Goal: Transaction & Acquisition: Purchase product/service

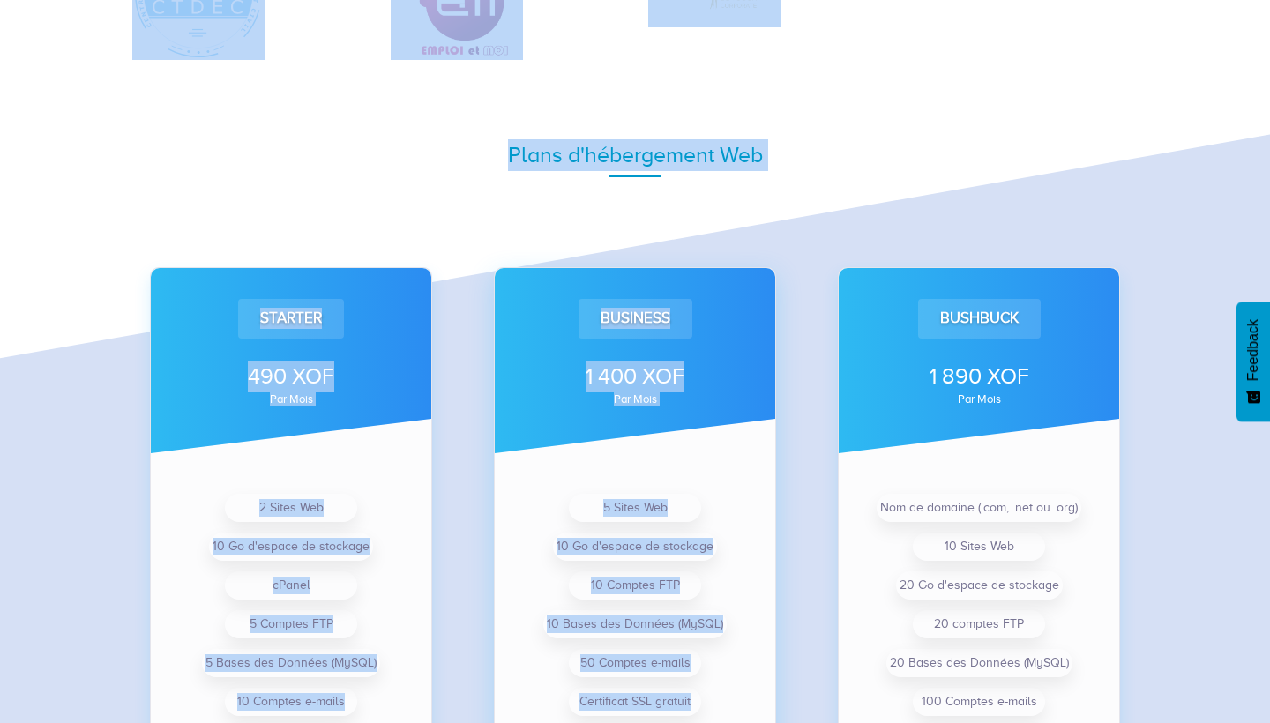
scroll to position [1125, 0]
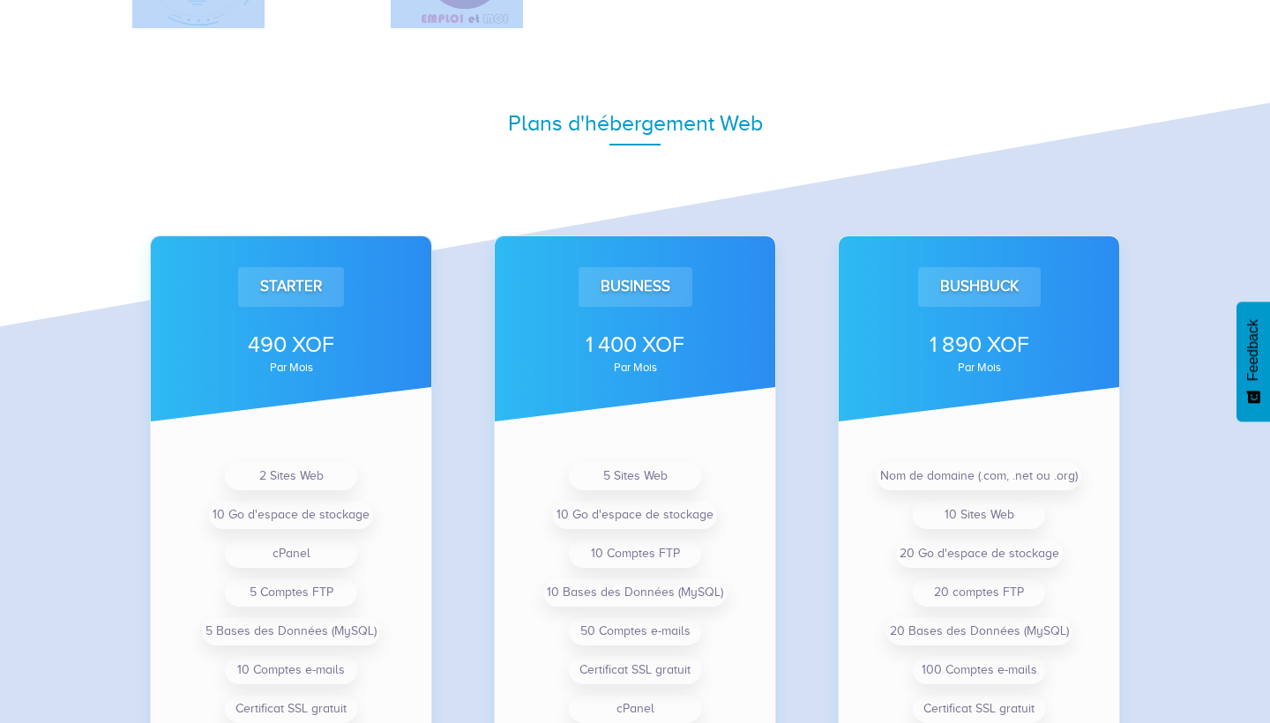
drag, startPoint x: 1048, startPoint y: 401, endPoint x: 466, endPoint y: 57, distance: 676.2
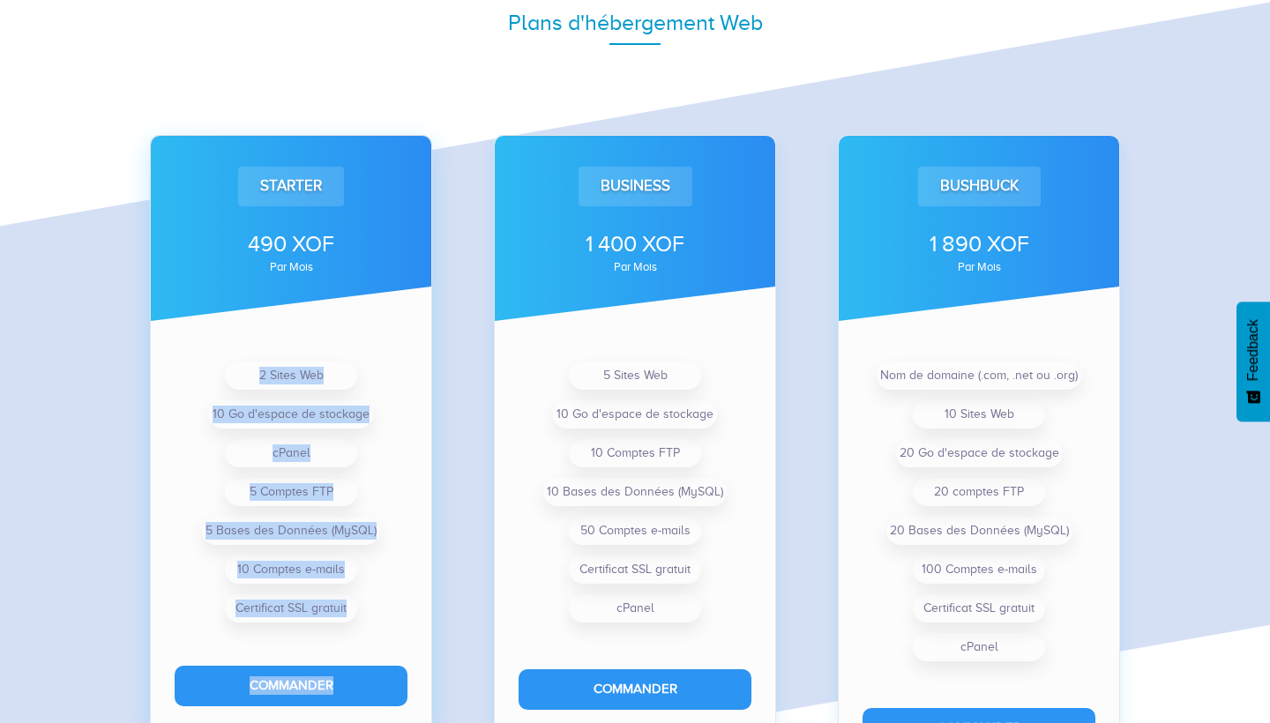
scroll to position [1258, 0]
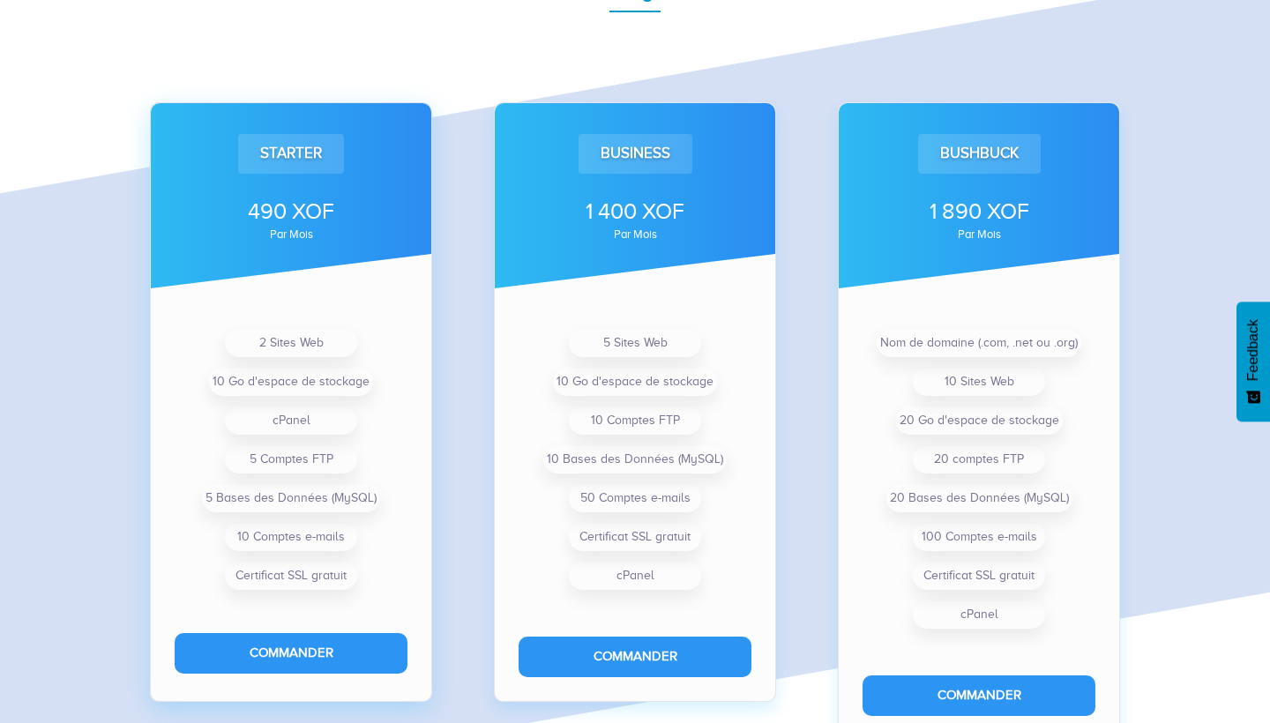
drag, startPoint x: 380, startPoint y: 378, endPoint x: 411, endPoint y: 246, distance: 135.9
click at [411, 246] on div "Starter 490 XOF par mois" at bounding box center [291, 195] width 280 height 185
click at [411, 247] on div "Starter 490 XOF par mois" at bounding box center [291, 195] width 280 height 185
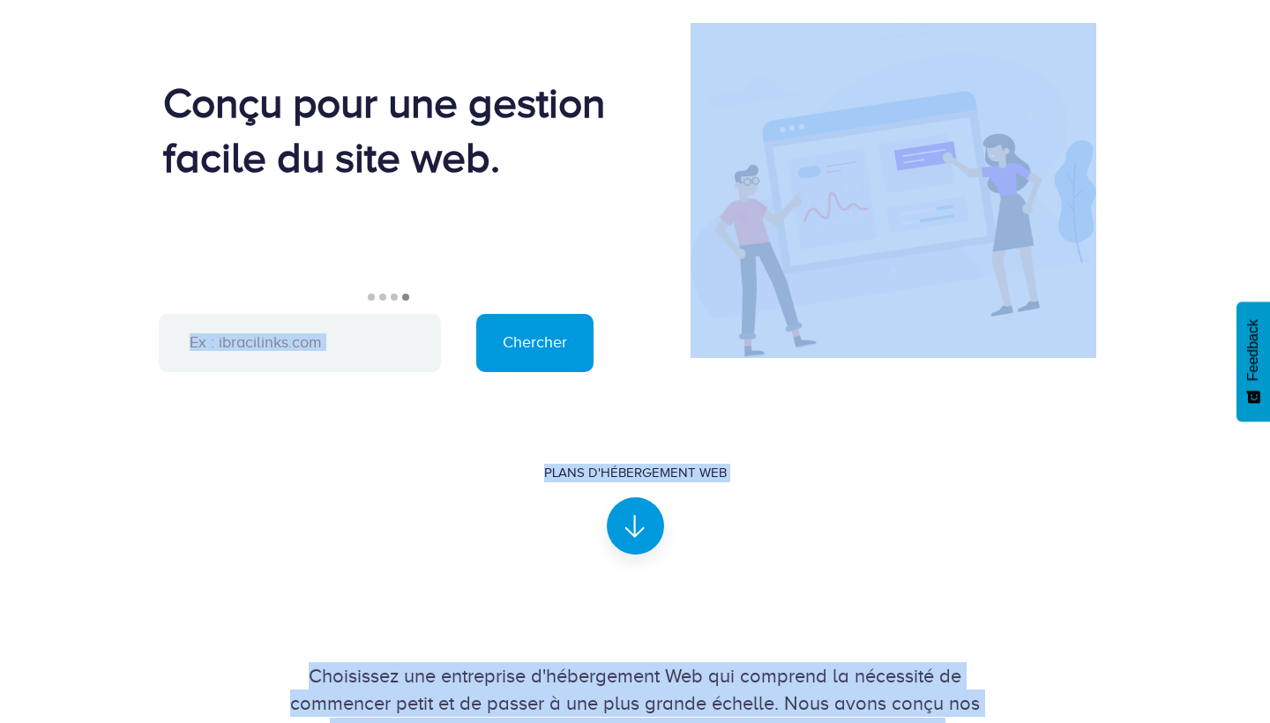
scroll to position [0, 0]
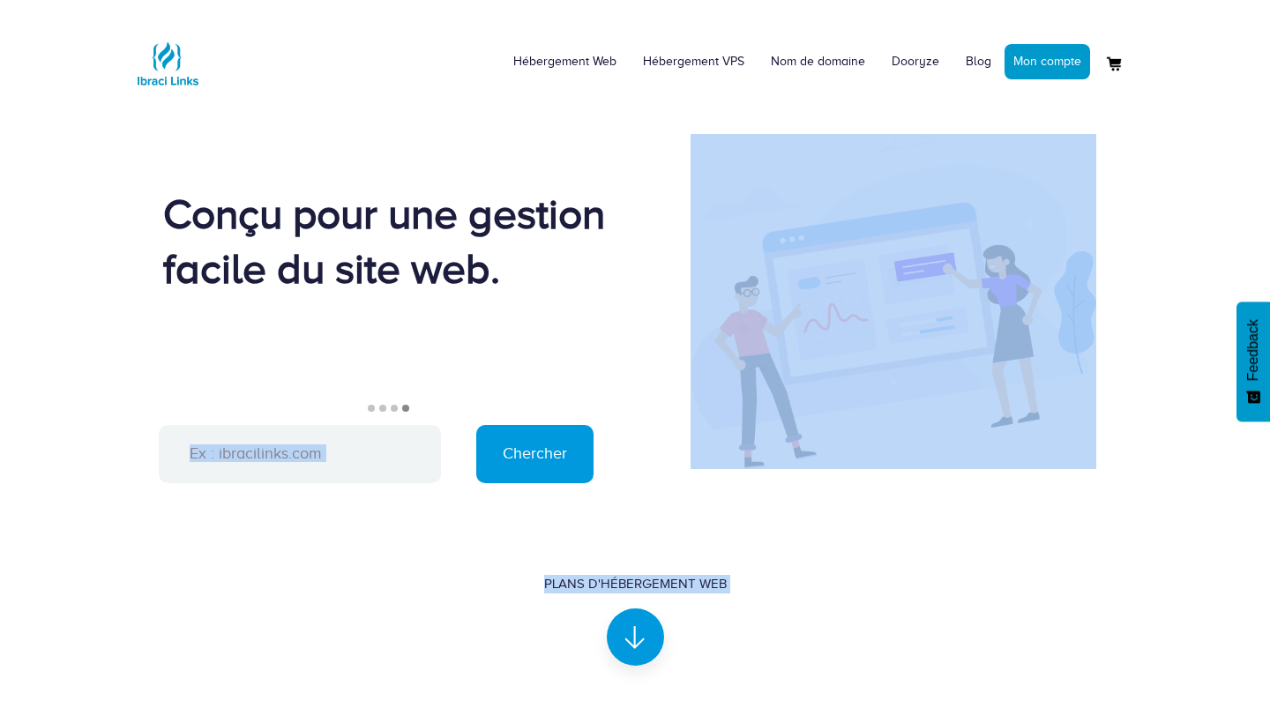
drag, startPoint x: 715, startPoint y: 61, endPoint x: 543, endPoint y: 381, distance: 363.5
click at [281, 332] on div "Conçu pour une gestion facile du site web." at bounding box center [385, 259] width 445 height 145
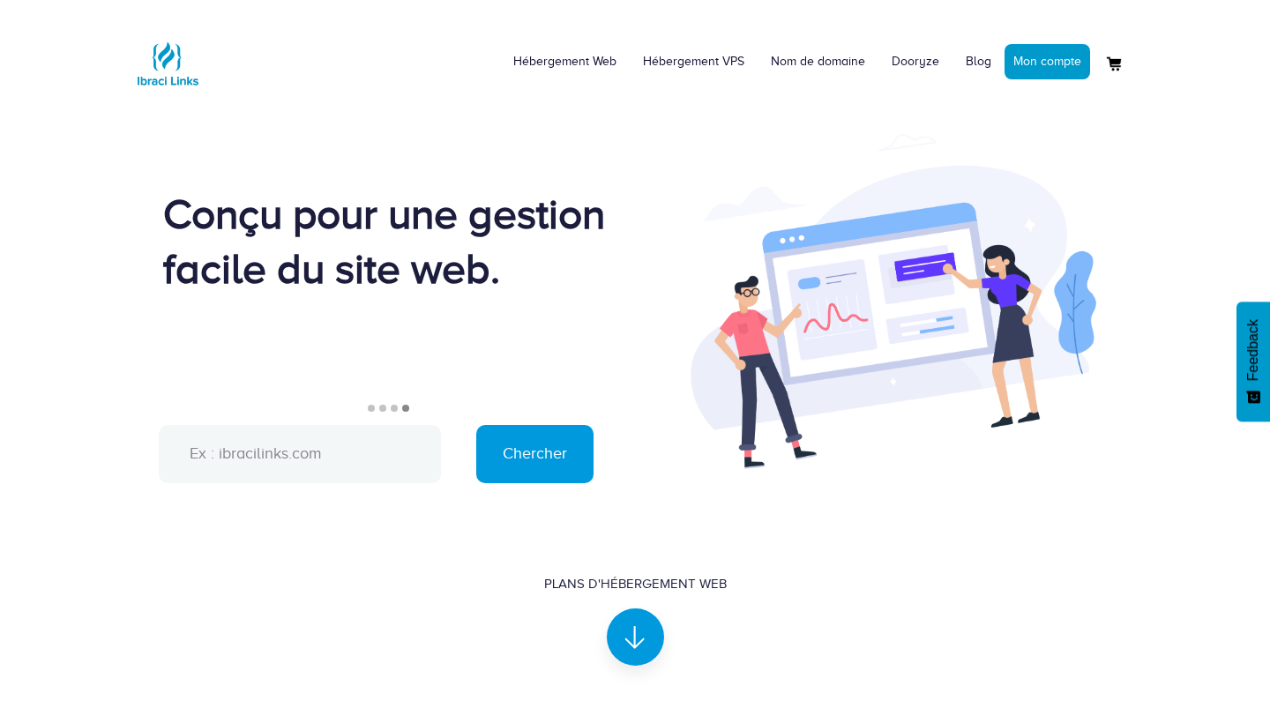
click at [273, 477] on input "text" at bounding box center [300, 454] width 282 height 58
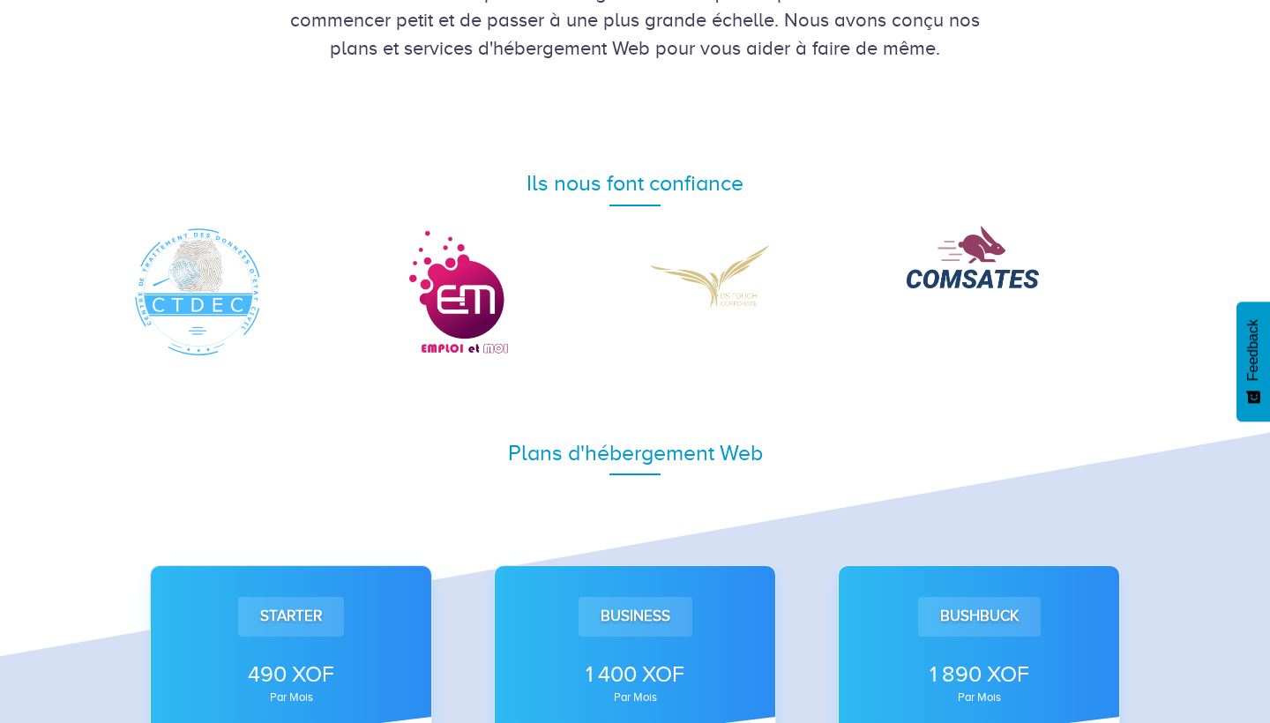
scroll to position [809, 0]
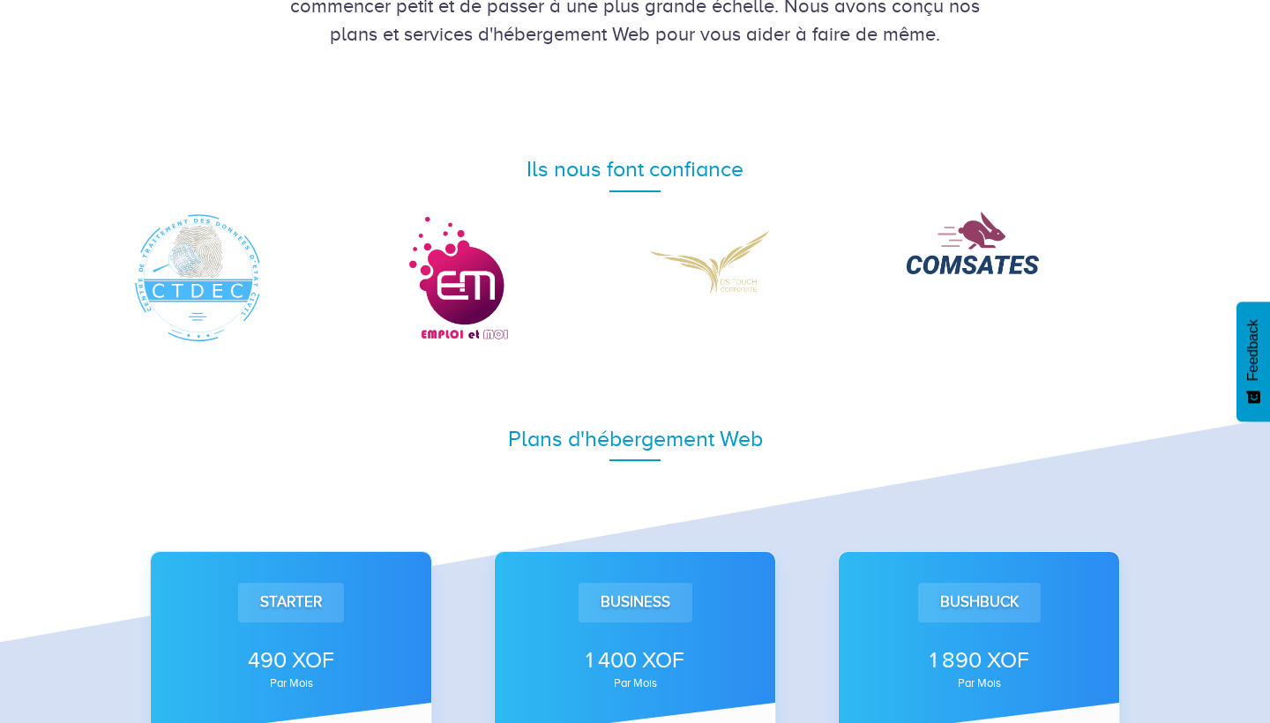
drag, startPoint x: 285, startPoint y: 146, endPoint x: 302, endPoint y: 282, distance: 136.9
click at [318, 594] on div "Starter" at bounding box center [291, 602] width 106 height 39
click at [310, 603] on div "Starter" at bounding box center [291, 602] width 106 height 39
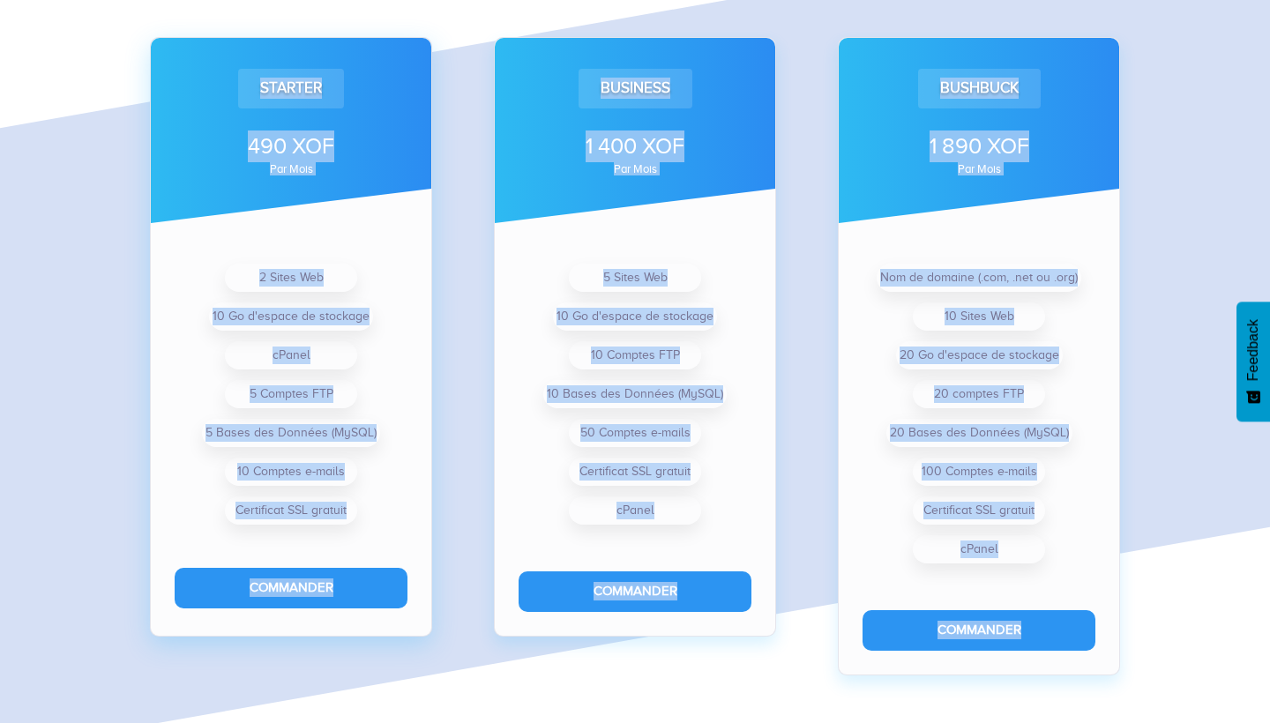
scroll to position [1337, 0]
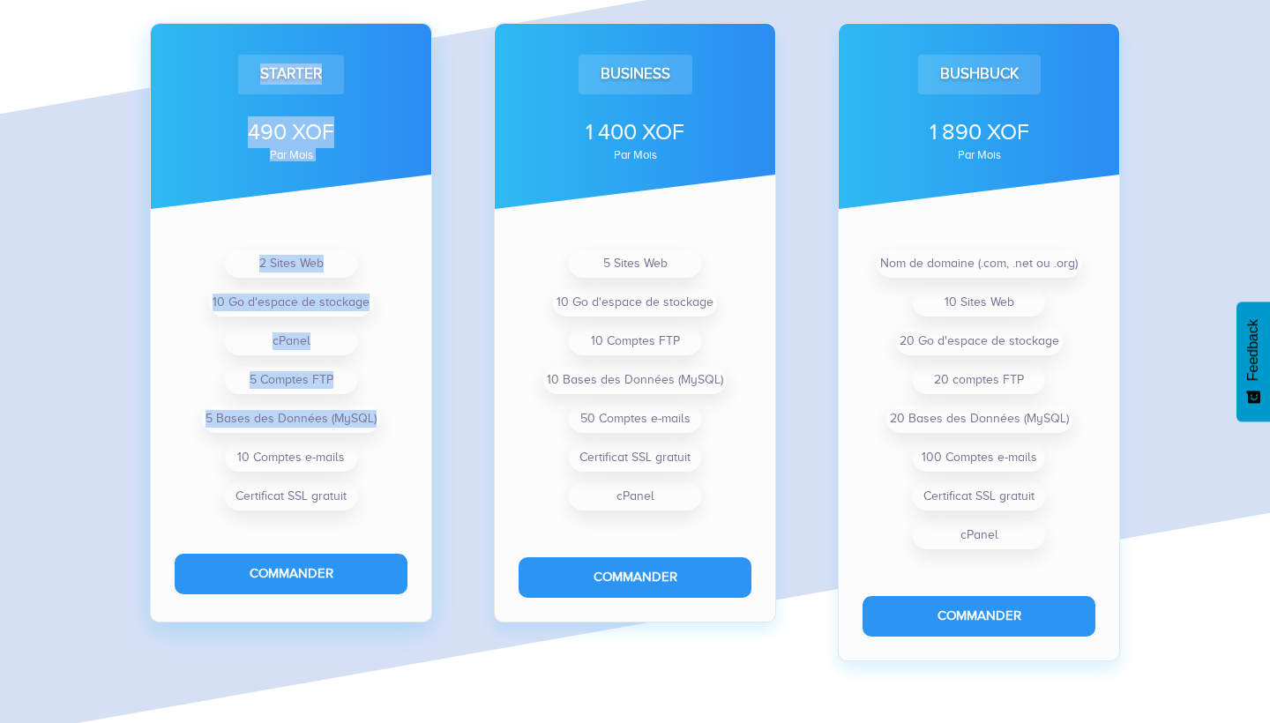
drag, startPoint x: 329, startPoint y: 524, endPoint x: 191, endPoint y: 433, distance: 164.9
click at [191, 438] on div "Starter 490 XOF par mois 2 Sites Web 10 Go d'espace de stockage cPanel 5 Compte…" at bounding box center [291, 295] width 344 height 687
click at [236, 579] on button "Commander" at bounding box center [291, 574] width 233 height 40
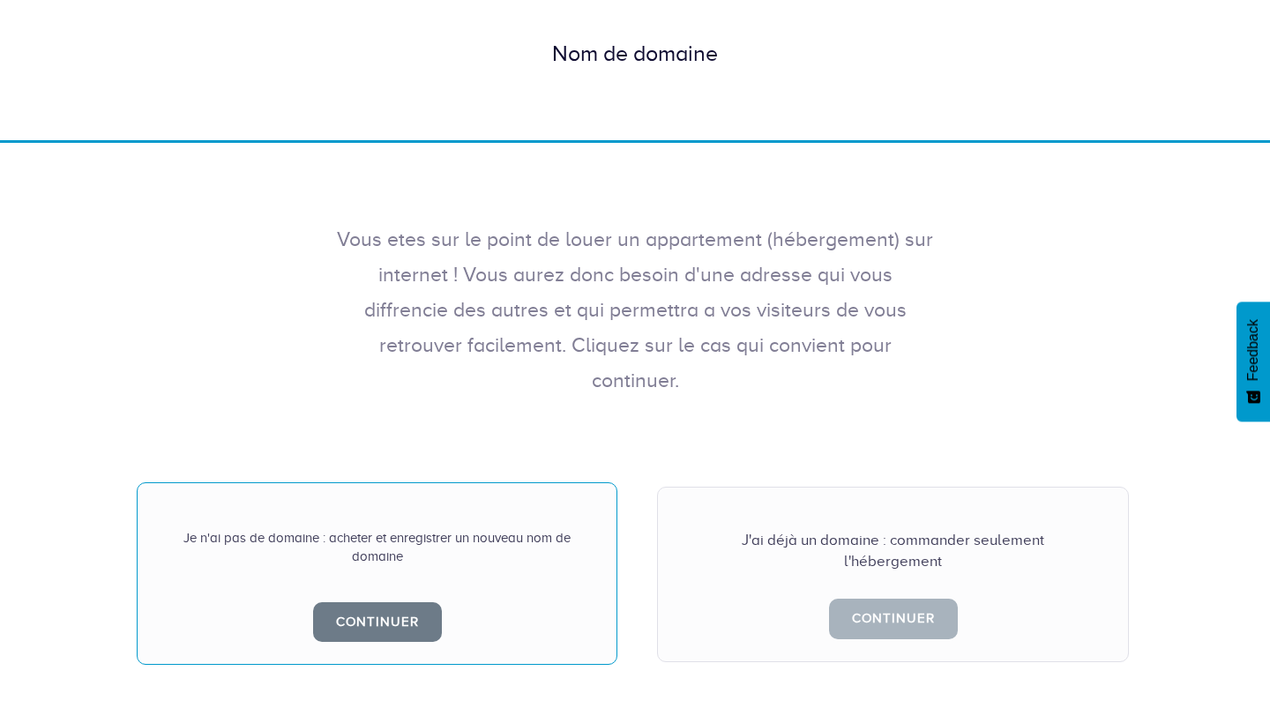
scroll to position [161, 0]
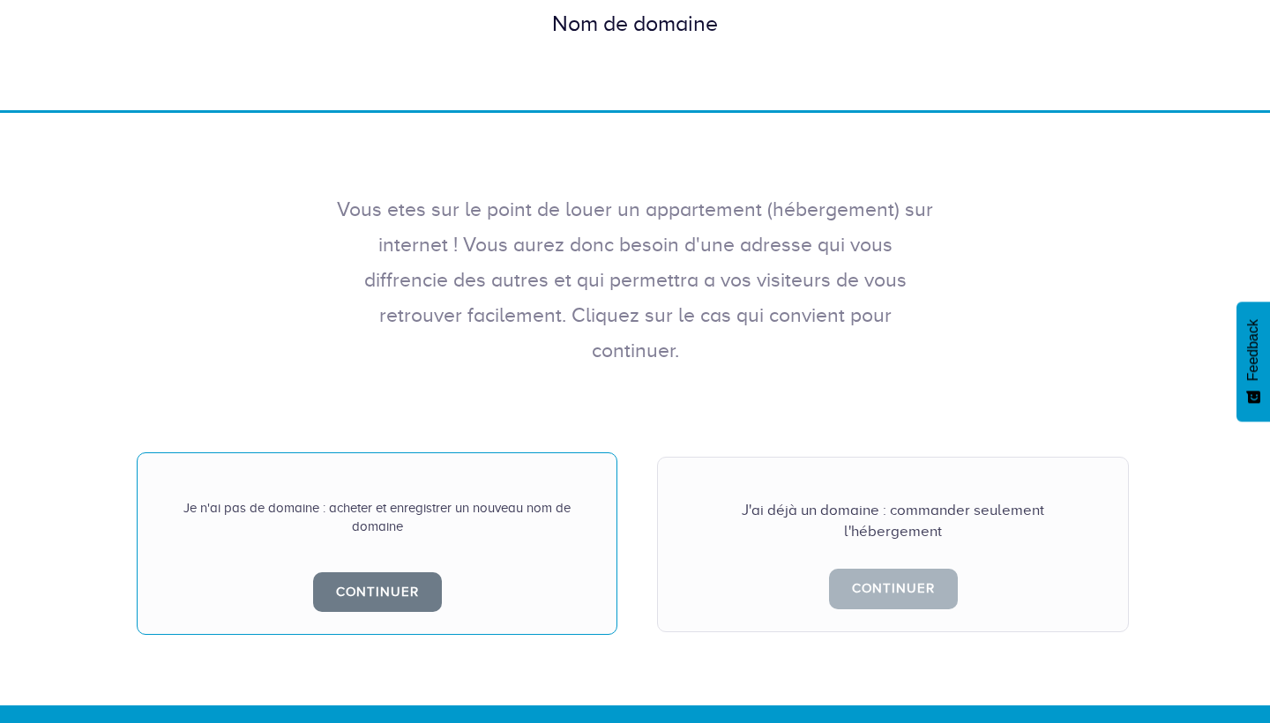
drag, startPoint x: 437, startPoint y: 502, endPoint x: 415, endPoint y: 450, distance: 56.2
click at [415, 450] on div "Hébergement Web Hébergement VPS Nom de domaine Dooryze Blog Mon compte" at bounding box center [635, 272] width 1270 height 867
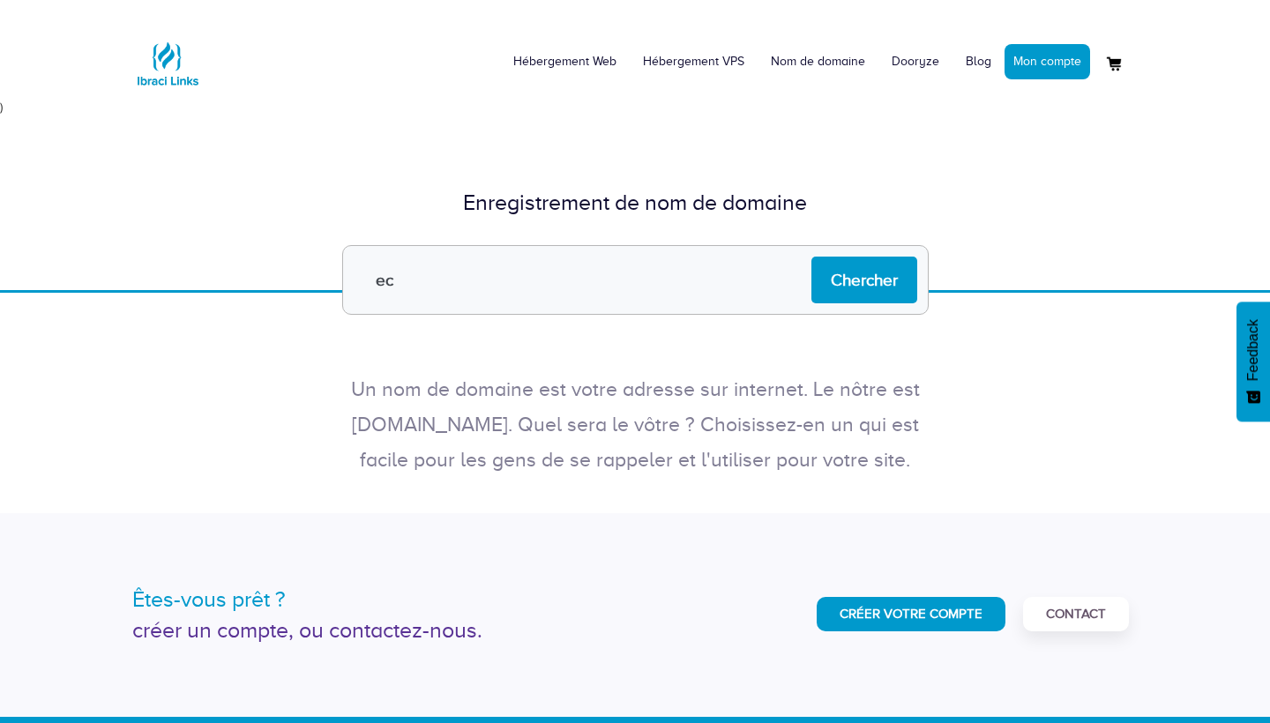
type input "e"
type input "complexe_scolaire_belle_fontaine.com"
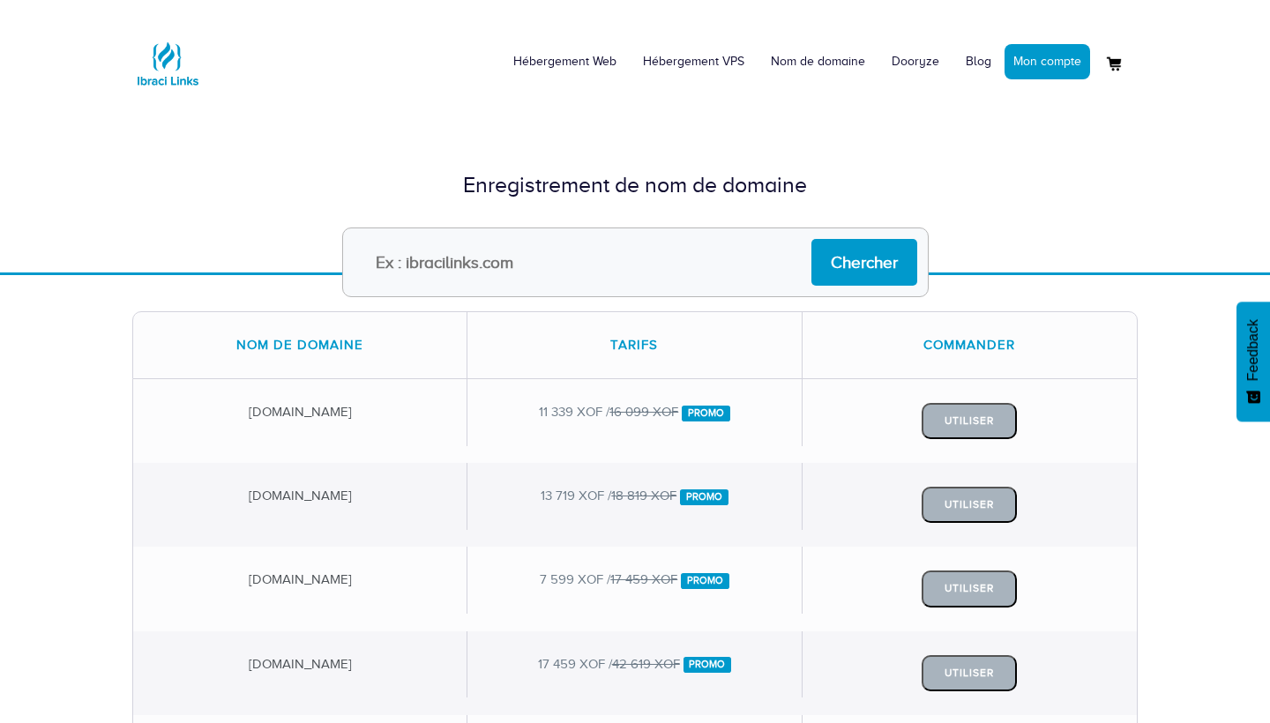
click at [240, 220] on div "Enregistrement de nom de domaine" at bounding box center [635, 185] width 1032 height 85
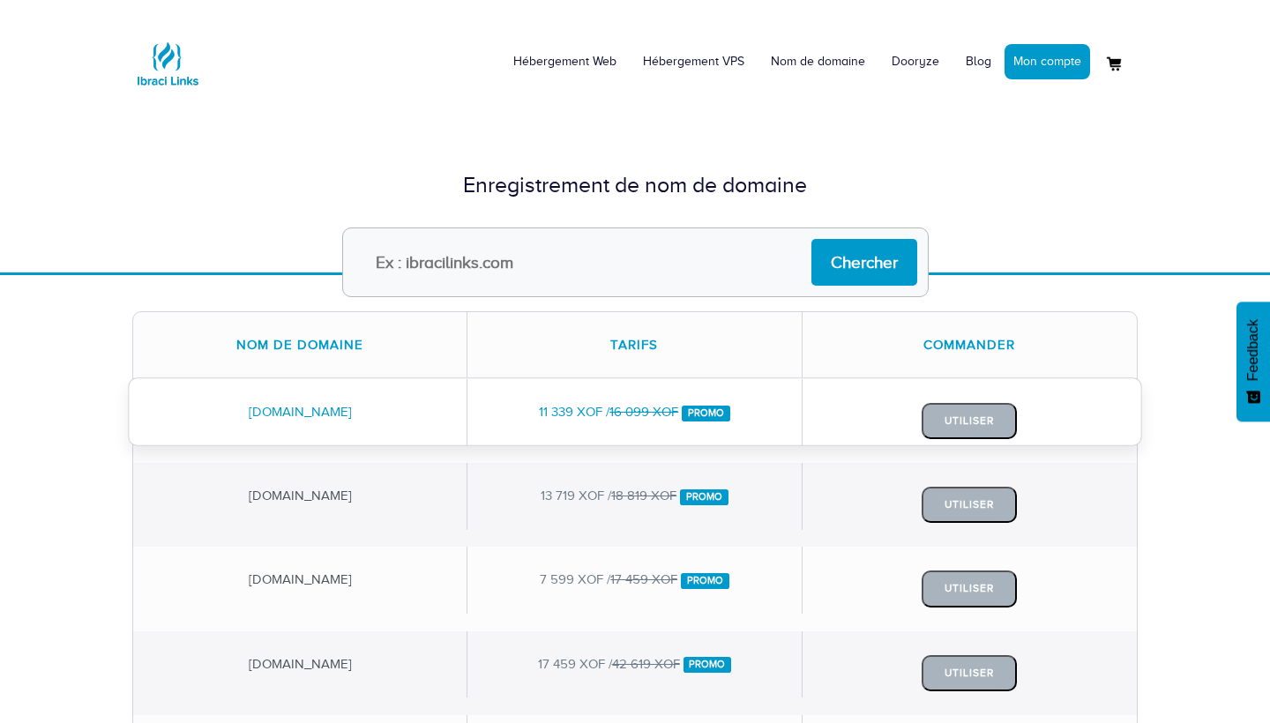
click at [209, 441] on div "[DOMAIN_NAME]" at bounding box center [300, 412] width 334 height 66
click at [310, 402] on div "[DOMAIN_NAME]" at bounding box center [300, 412] width 334 height 66
click at [508, 418] on div "11 339 XOF / 16 099 XOF Promo" at bounding box center [634, 412] width 334 height 66
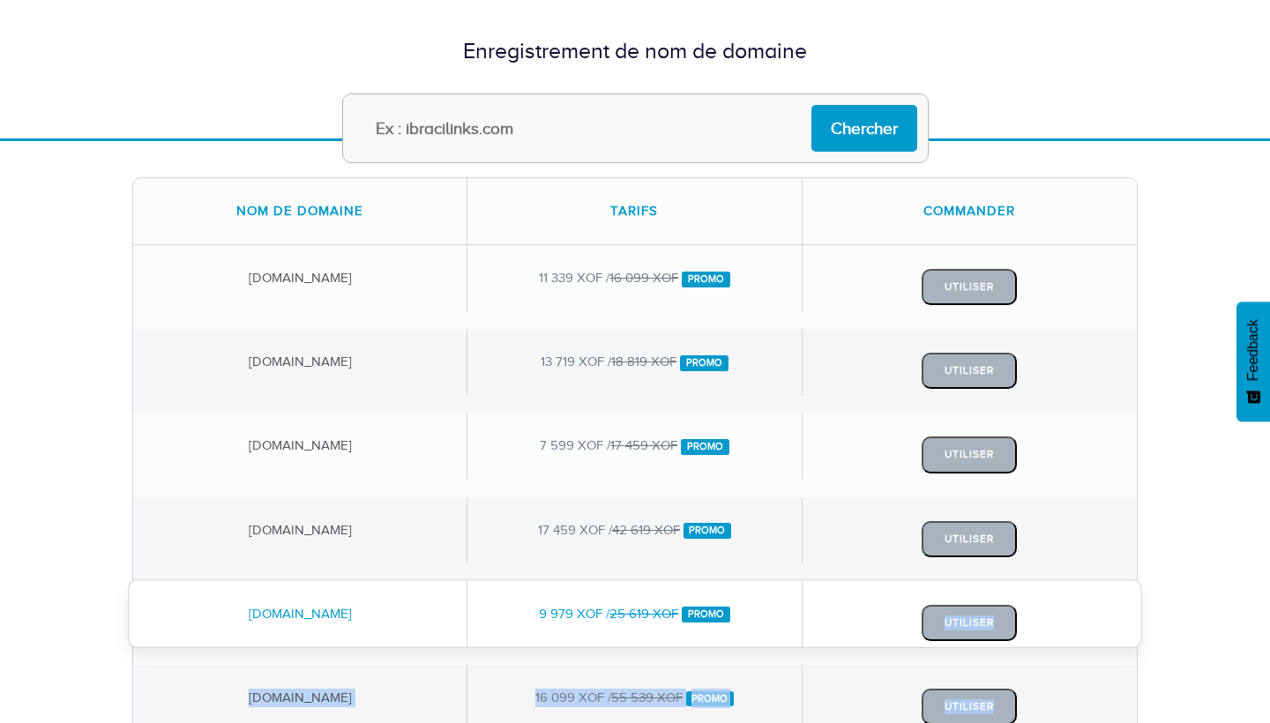
scroll to position [138, 0]
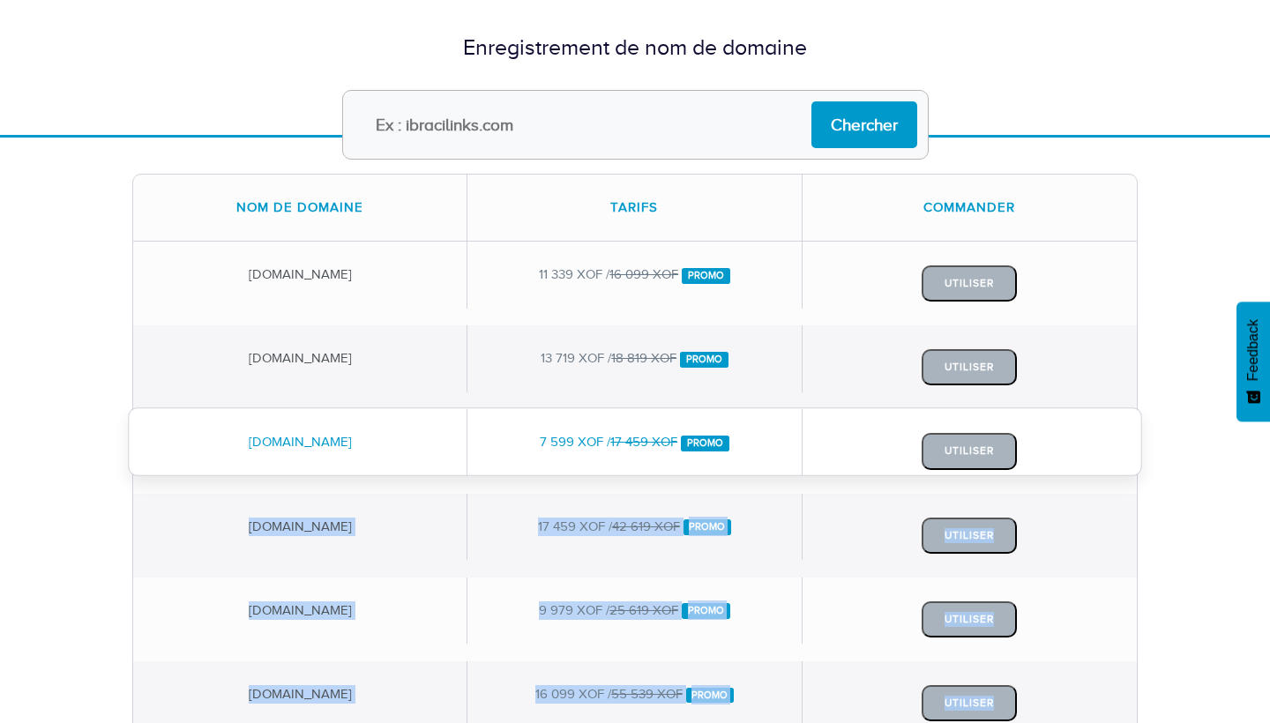
drag, startPoint x: 1191, startPoint y: 389, endPoint x: 134, endPoint y: 476, distance: 1060.3
click at [134, 476] on div "Nom de domaine Tarifs Commander complexescolairebellefontaine.com 11 339 XOF / …" at bounding box center [635, 694] width 1270 height 1112
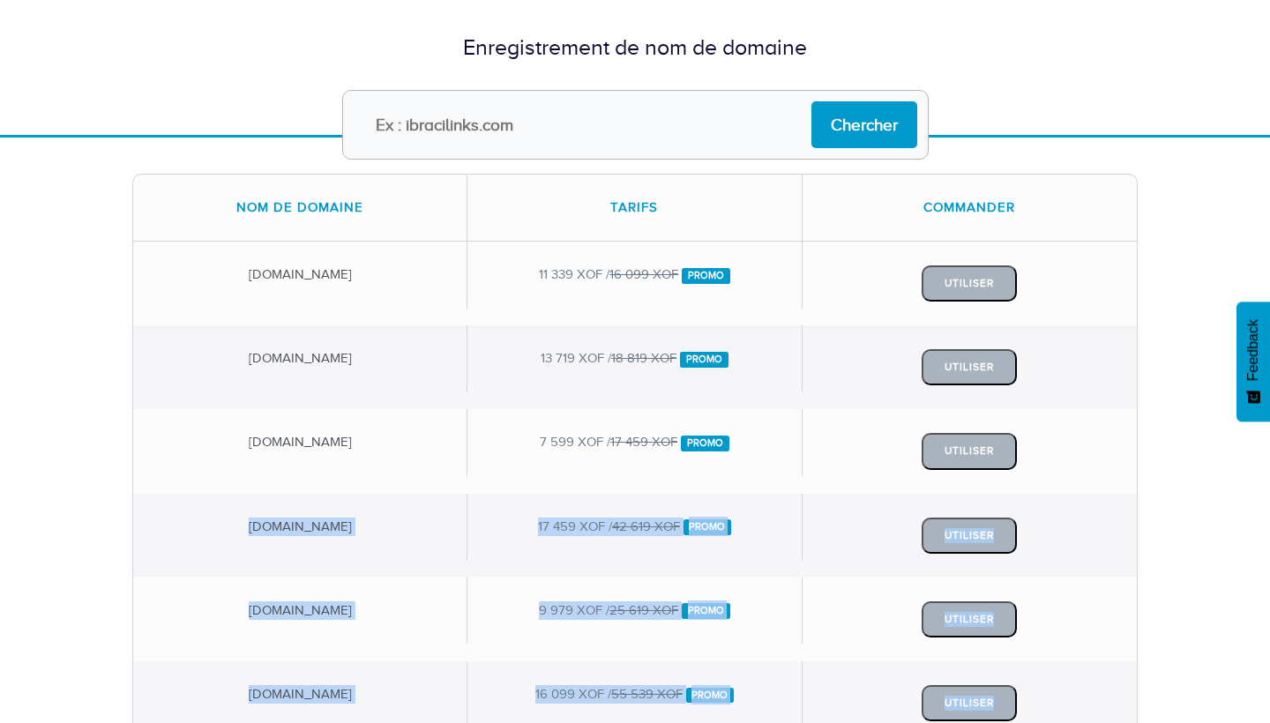
click at [1180, 559] on div "Nom de domaine Tarifs Commander complexescolairebellefontaine.com 11 339 XOF / …" at bounding box center [635, 694] width 1270 height 1112
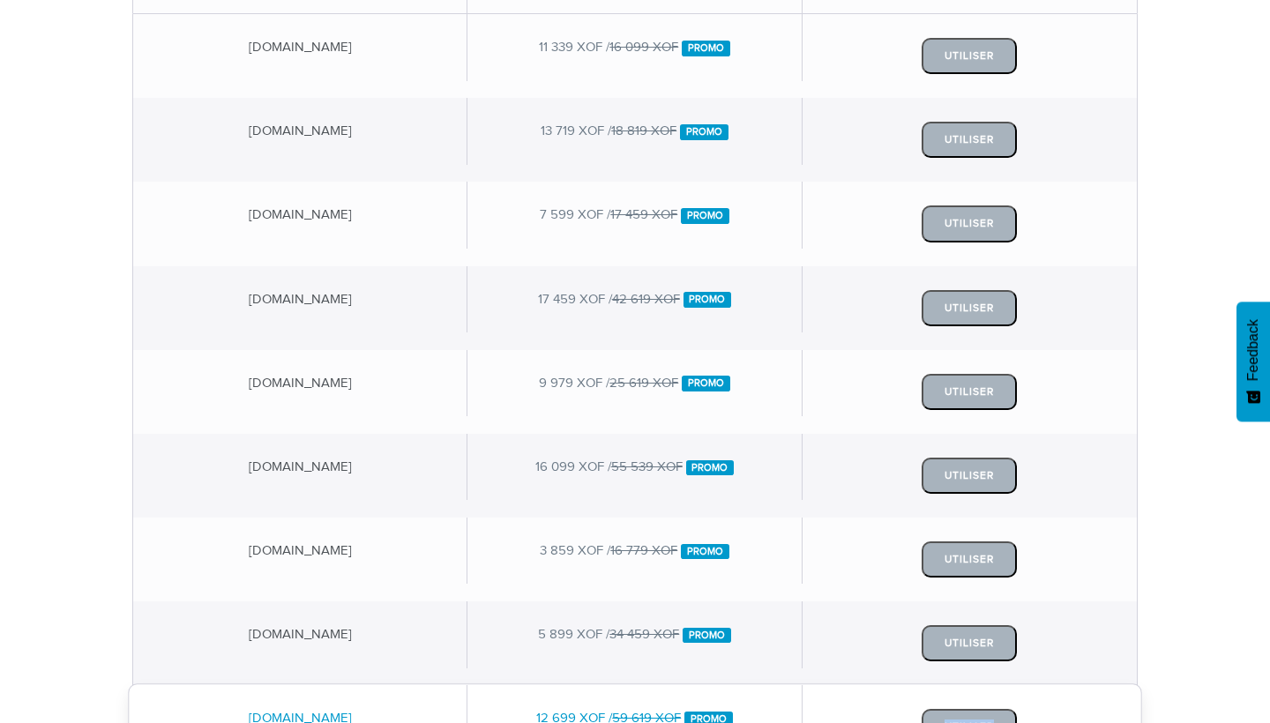
scroll to position [415, 0]
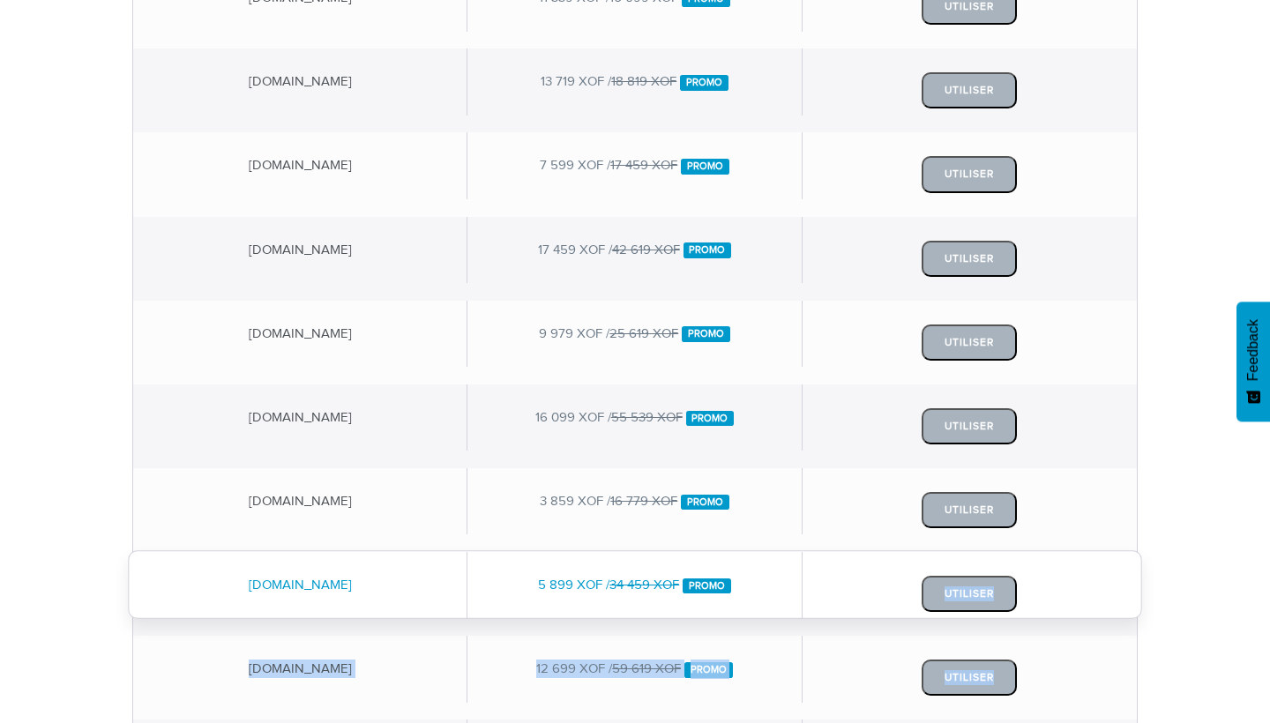
drag, startPoint x: 1214, startPoint y: 524, endPoint x: 635, endPoint y: 586, distance: 581.9
click at [635, 586] on div "Nom de domaine Tarifs Commander complexescolairebellefontaine.com 11 339 XOF / …" at bounding box center [635, 417] width 1270 height 1112
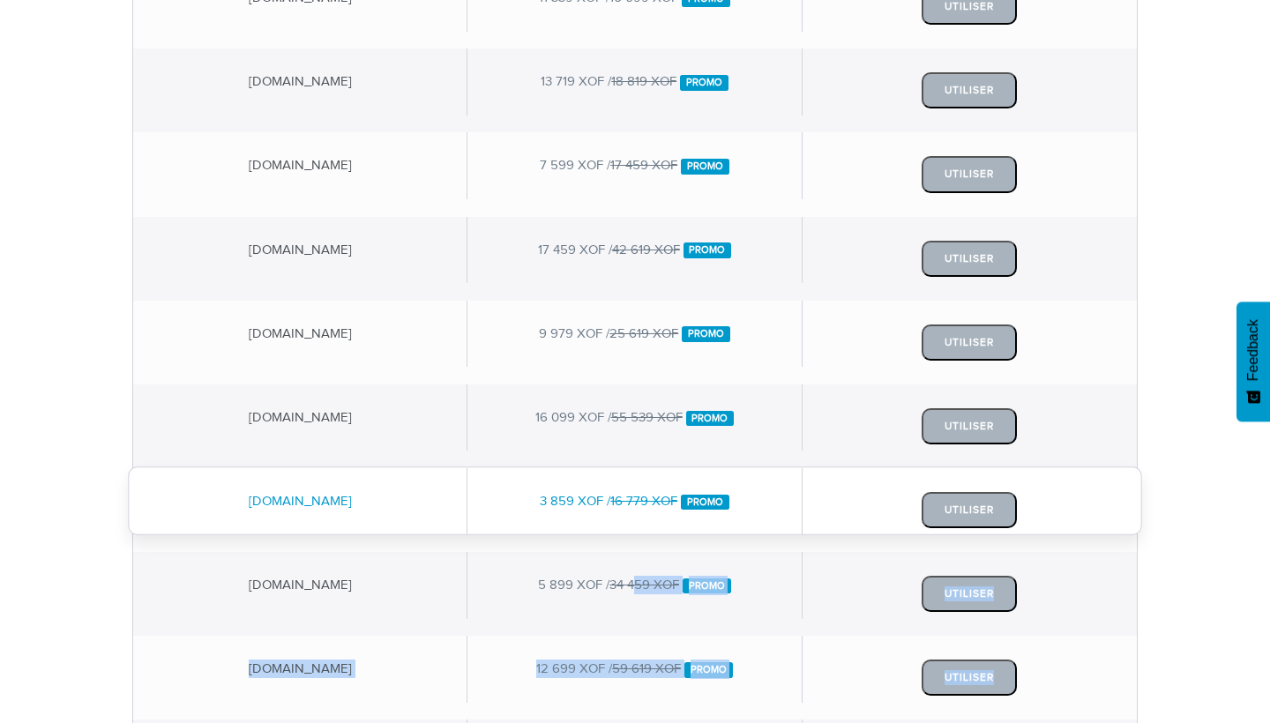
click at [547, 541] on div "complexescolairebellefontaine.beauty 3 859 XOF / 16 779 XOF Promo Utiliser" at bounding box center [635, 510] width 1006 height 84
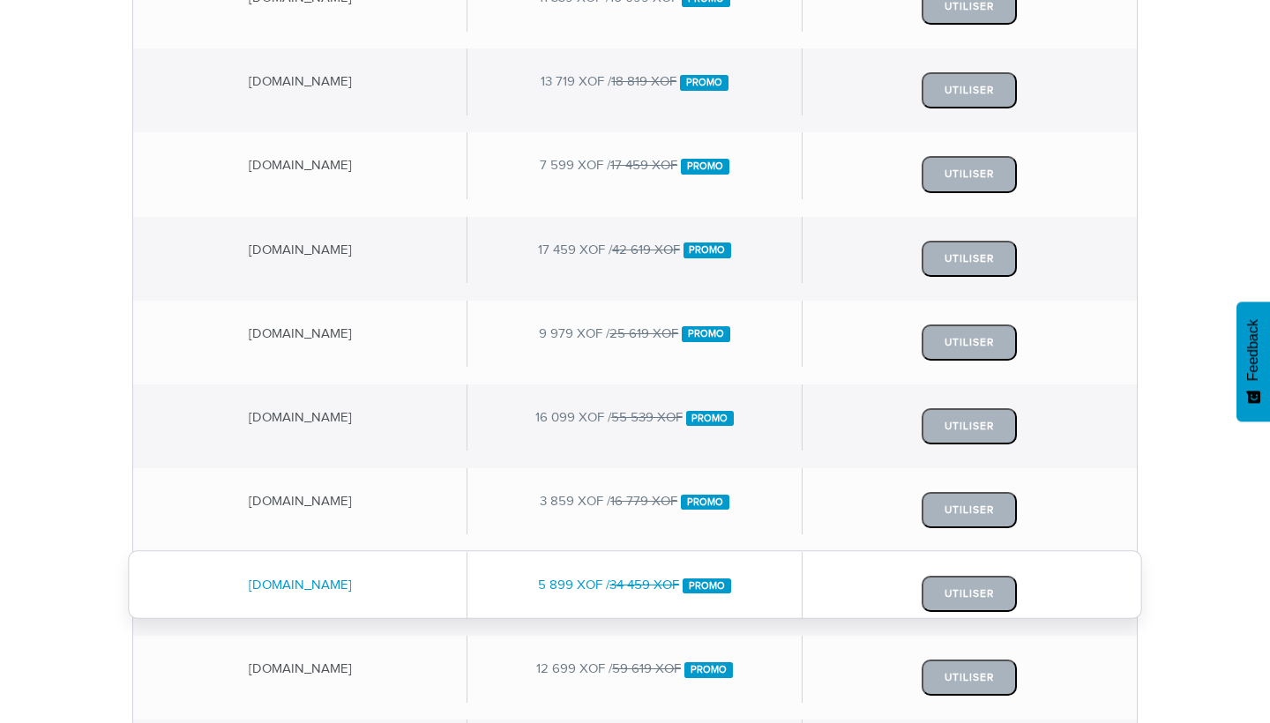
click at [451, 617] on div "complexescolairebellefontaine.boutique 5 899 XOF / 34 459 XOF Promo Utiliser" at bounding box center [635, 594] width 1006 height 84
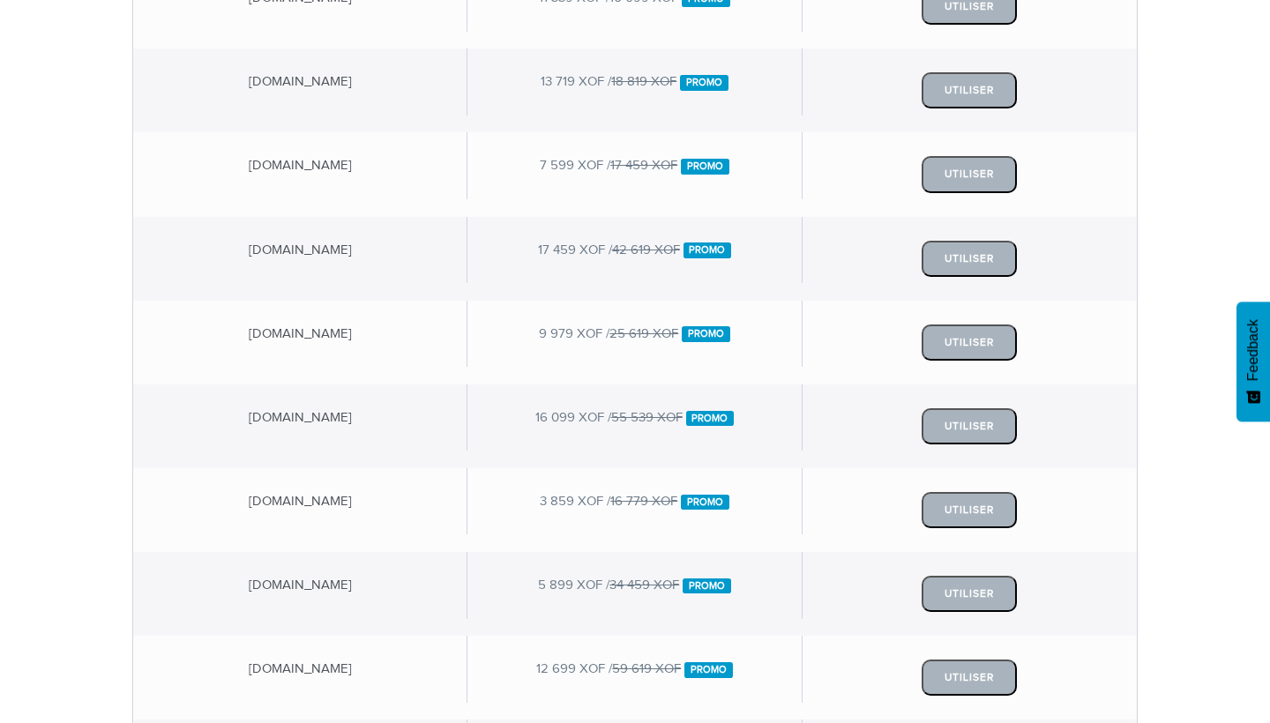
click at [1269, 565] on div "Nom de domaine Tarifs Commander complexescolairebellefontaine.com 11 339 XOF / …" at bounding box center [635, 417] width 1270 height 1112
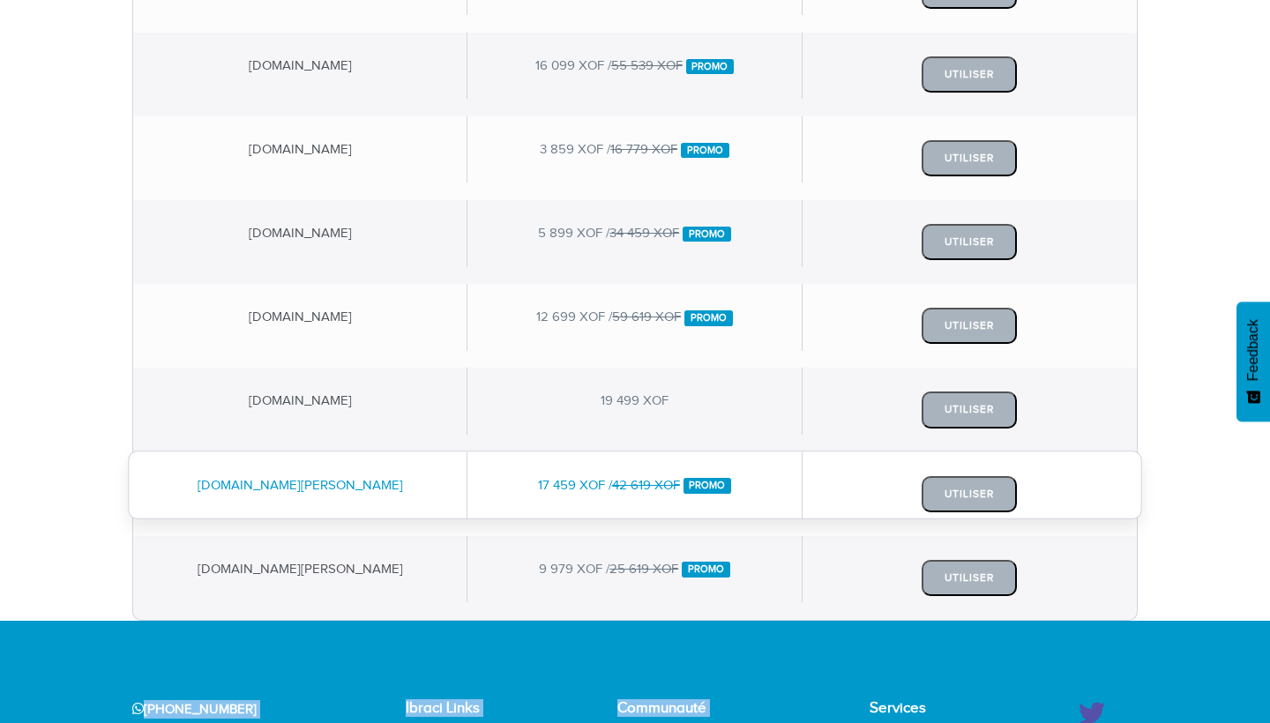
scroll to position [800, 0]
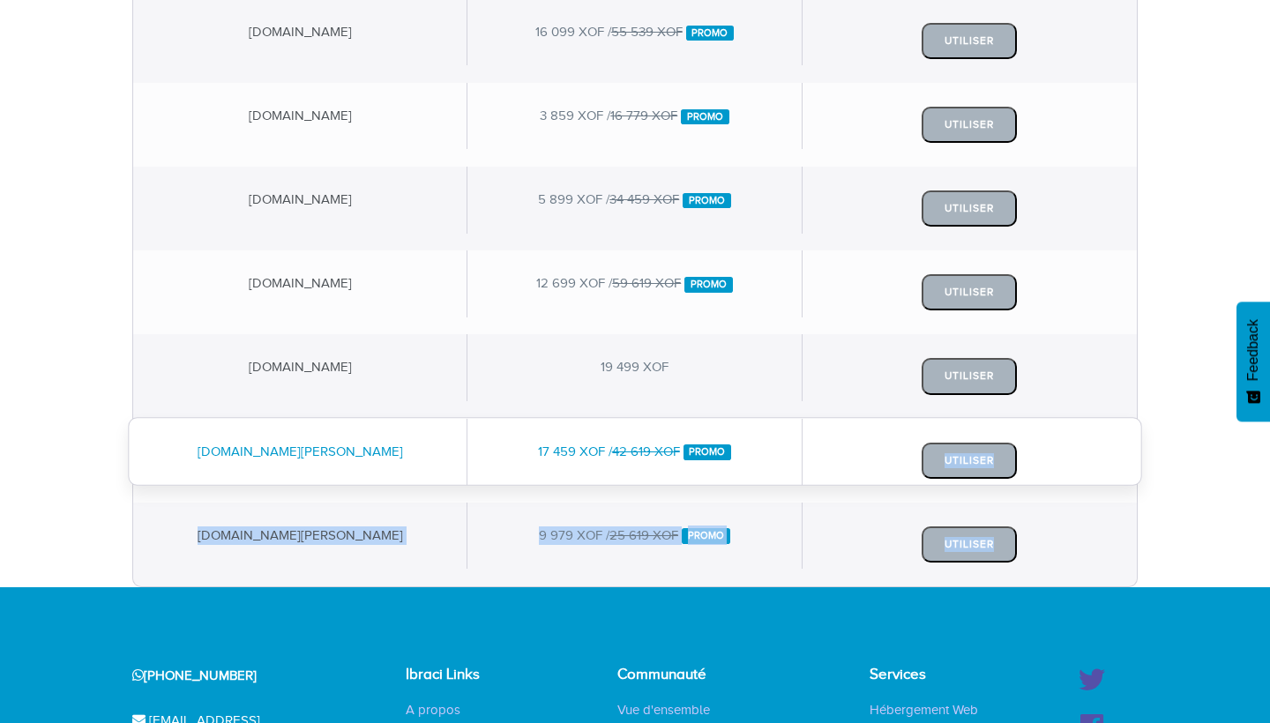
drag, startPoint x: 1222, startPoint y: 562, endPoint x: 773, endPoint y: 447, distance: 464.2
click at [773, 447] on div "Nom de domaine Tarifs Commander complexescolairebellefontaine.com 11 339 XOF / …" at bounding box center [635, 31] width 1270 height 1112
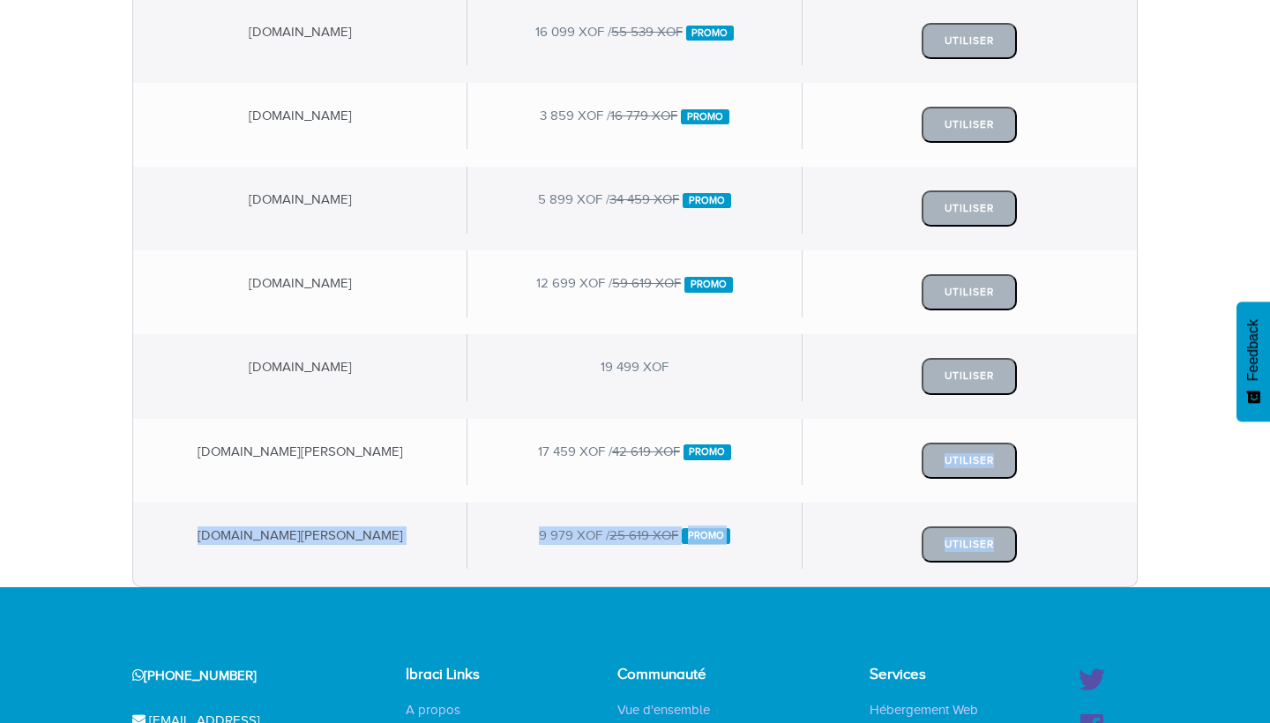
click at [1153, 311] on div "Nom de domaine Tarifs Commander complexescolairebellefontaine.com 11 339 XOF / …" at bounding box center [635, 31] width 1270 height 1112
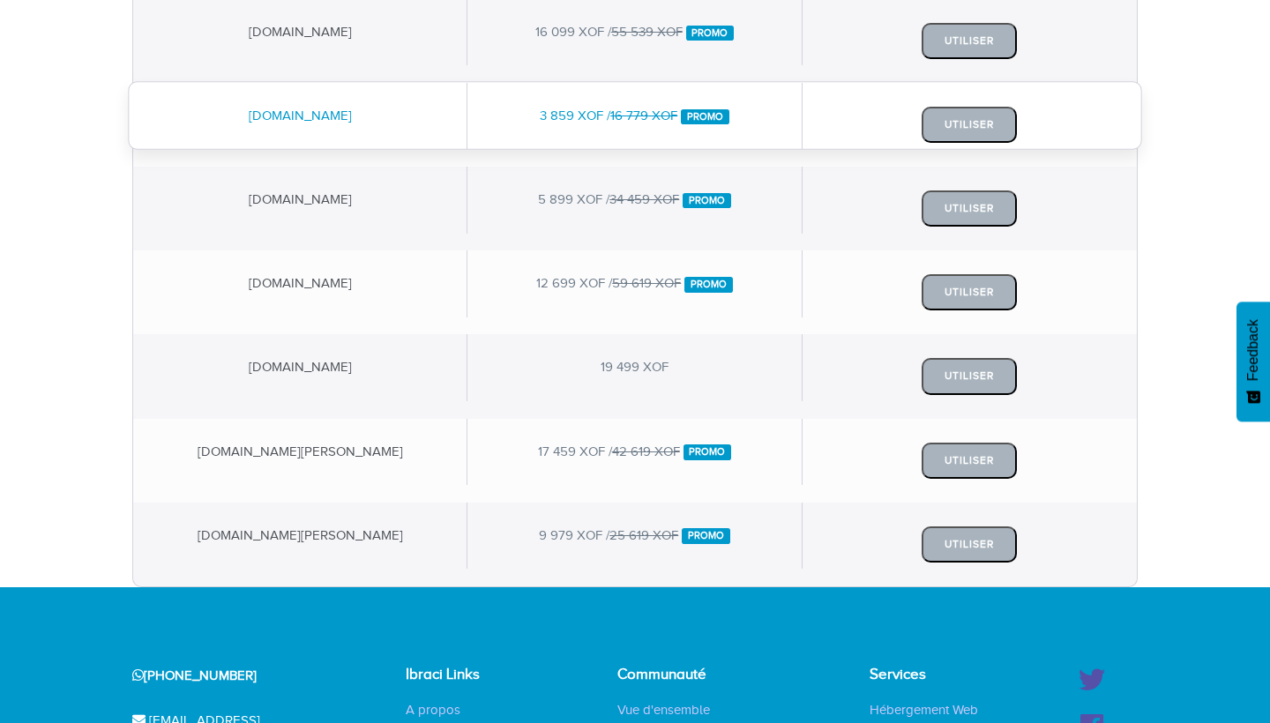
drag, startPoint x: 1156, startPoint y: 452, endPoint x: 1138, endPoint y: 138, distance: 314.5
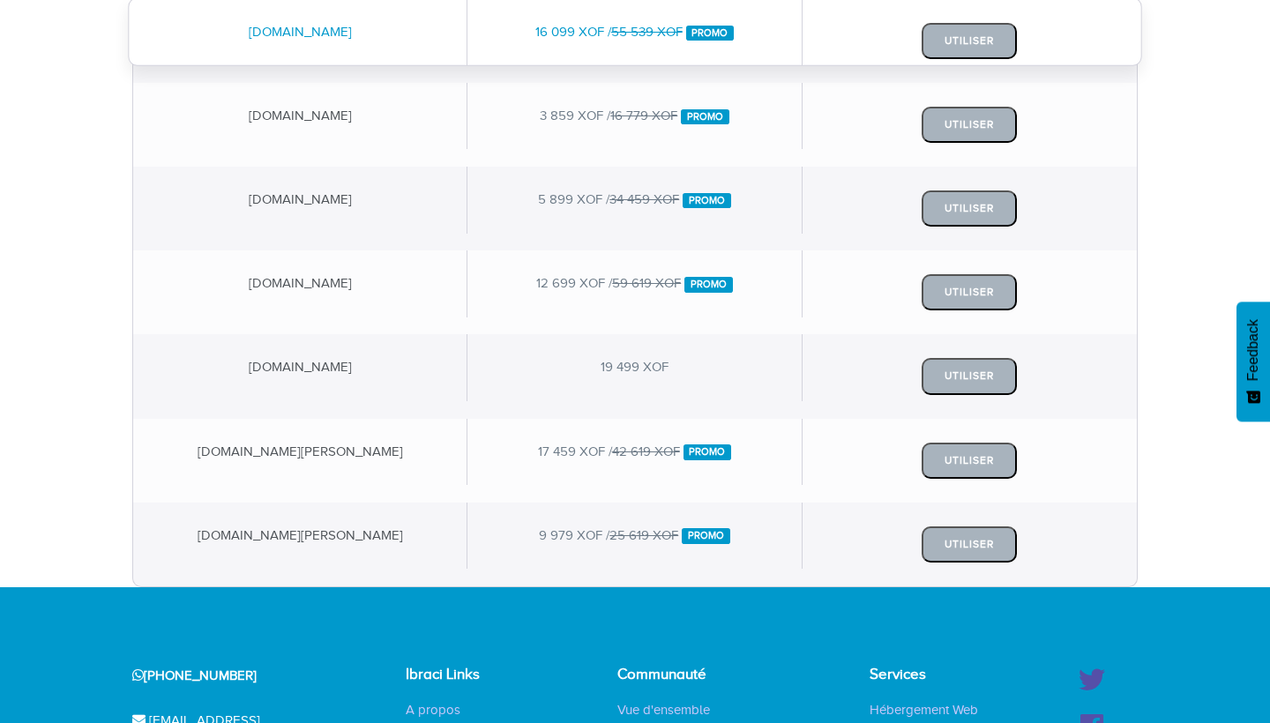
click at [1241, 143] on div "Nom de domaine Tarifs Commander complexescolairebellefontaine.com 11 339 XOF / …" at bounding box center [635, 31] width 1270 height 1112
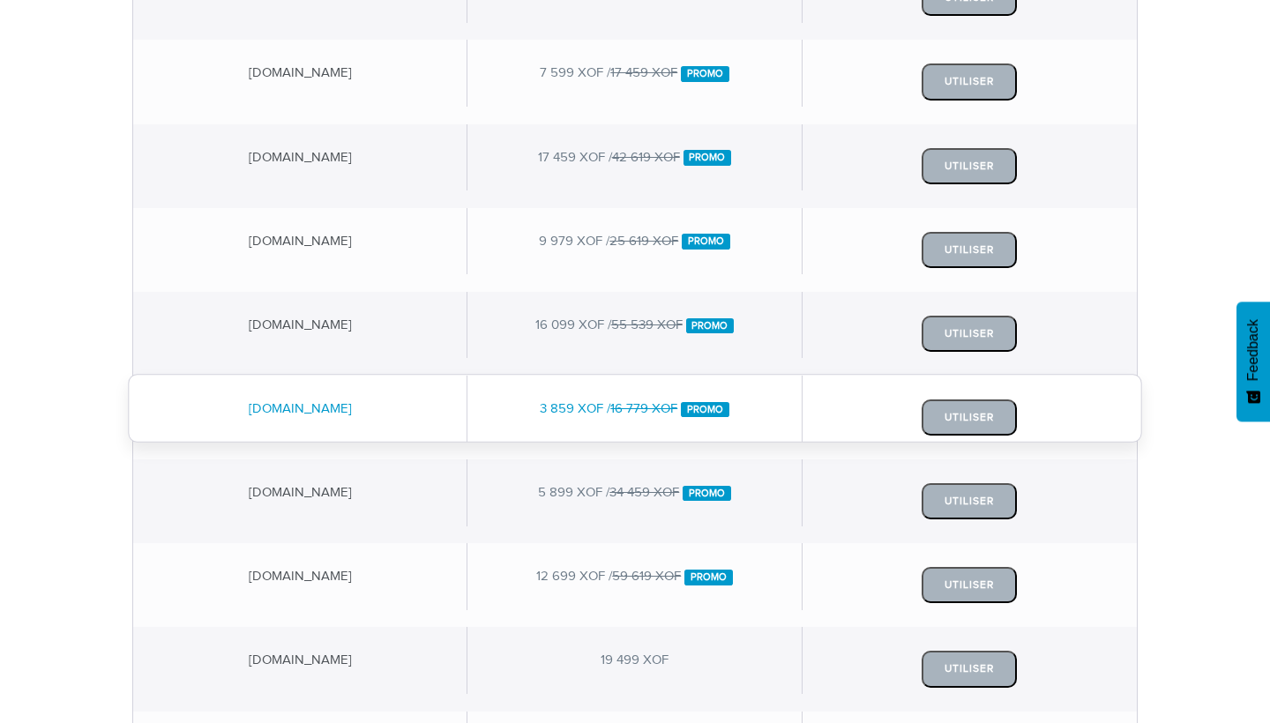
scroll to position [518, 0]
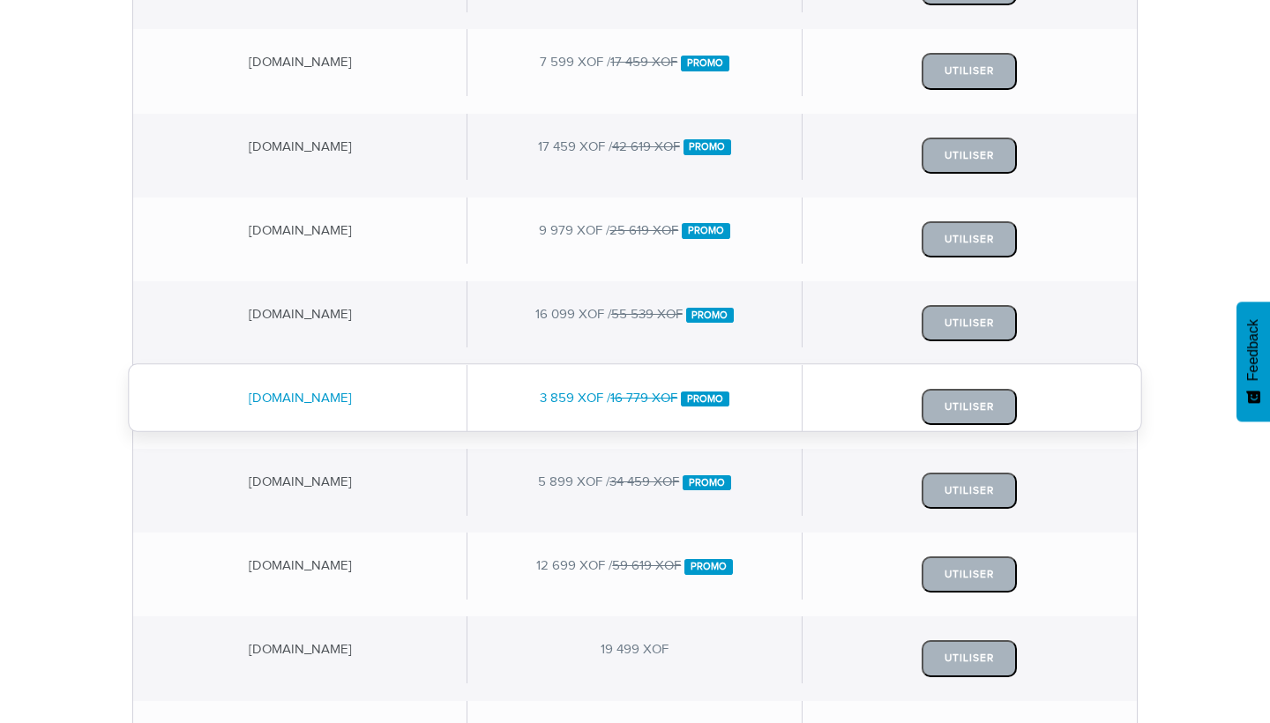
click at [478, 403] on div "3 859 XOF / 16 779 XOF Promo" at bounding box center [634, 398] width 334 height 66
click at [381, 394] on div "complexescolairebellefontaine.beauty" at bounding box center [300, 398] width 334 height 66
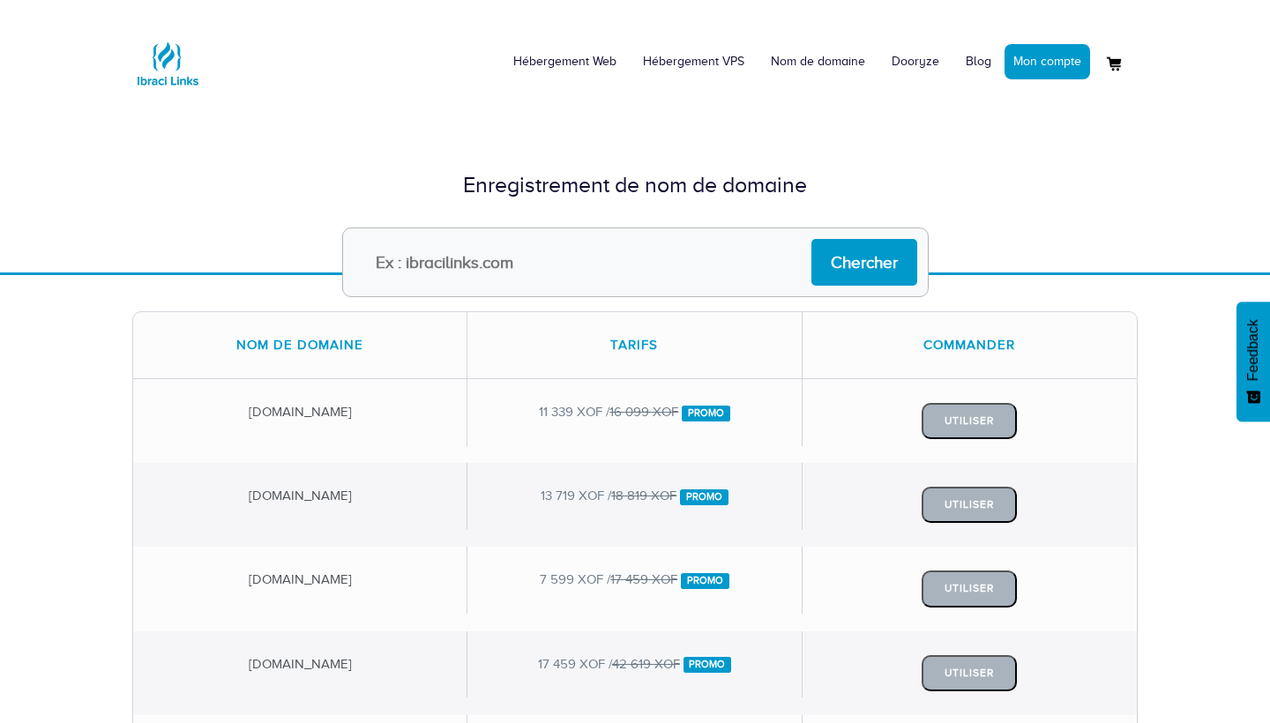
scroll to position [0, 0]
click at [496, 288] on input "text" at bounding box center [635, 263] width 587 height 70
click at [575, 56] on link "Hébergement Web" at bounding box center [565, 61] width 130 height 53
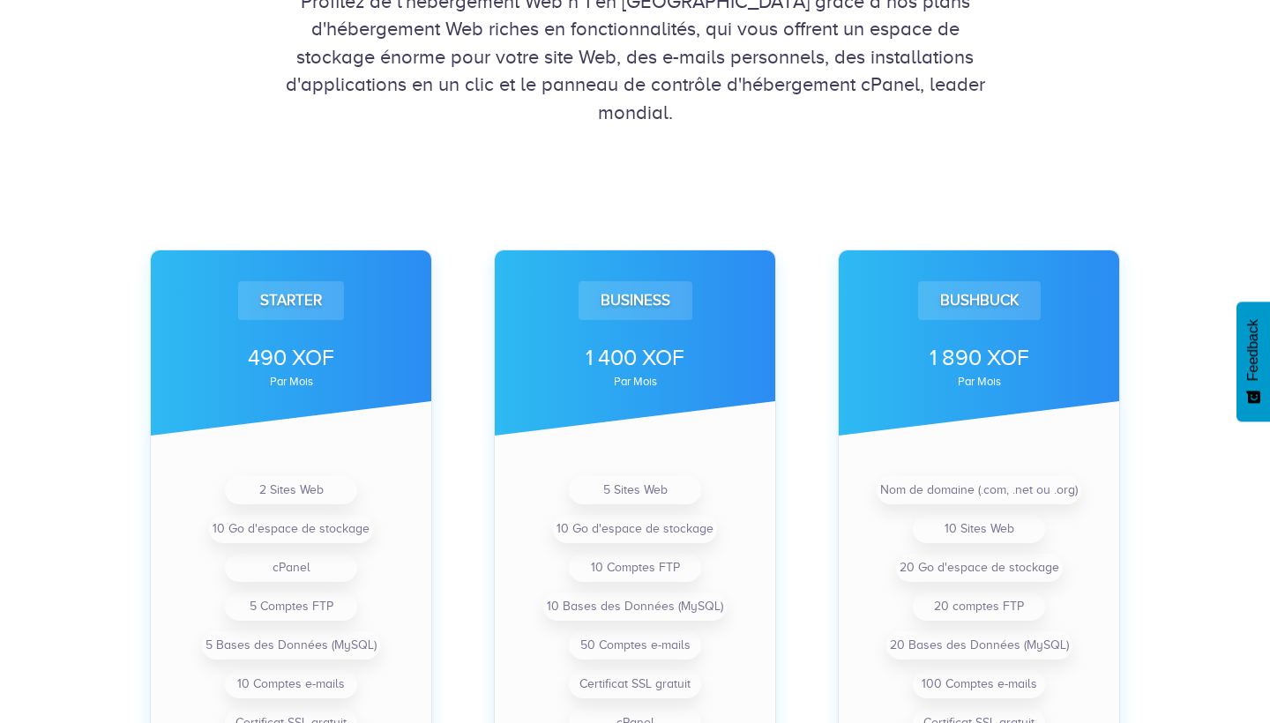
scroll to position [413, 0]
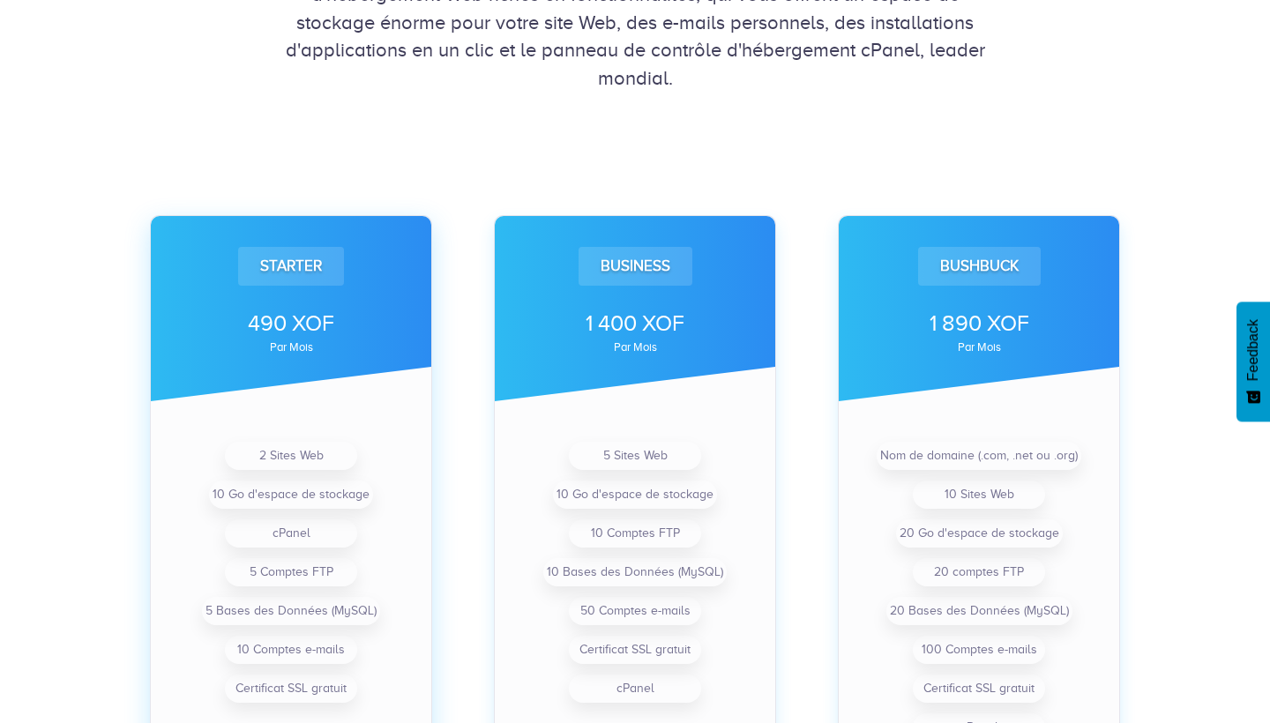
click at [282, 266] on div "Starter" at bounding box center [291, 266] width 106 height 39
click at [297, 392] on div "Starter 490 XOF par mois" at bounding box center [291, 308] width 280 height 185
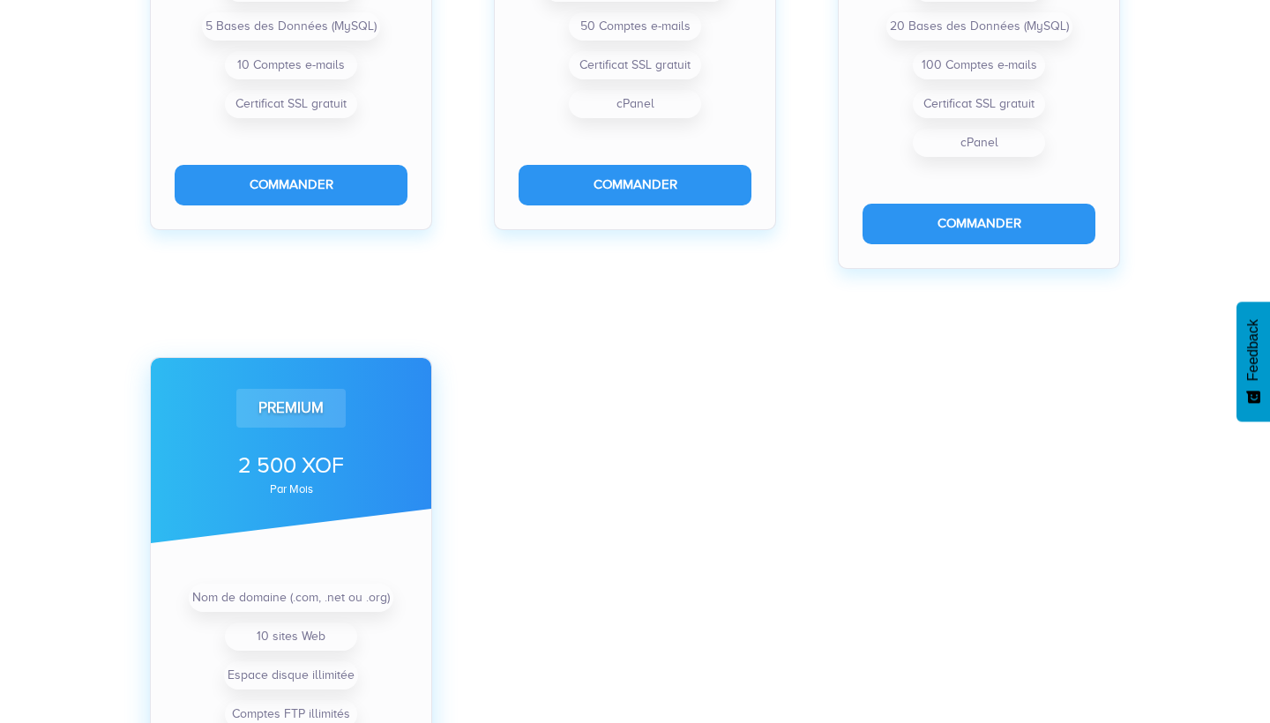
scroll to position [1004, 0]
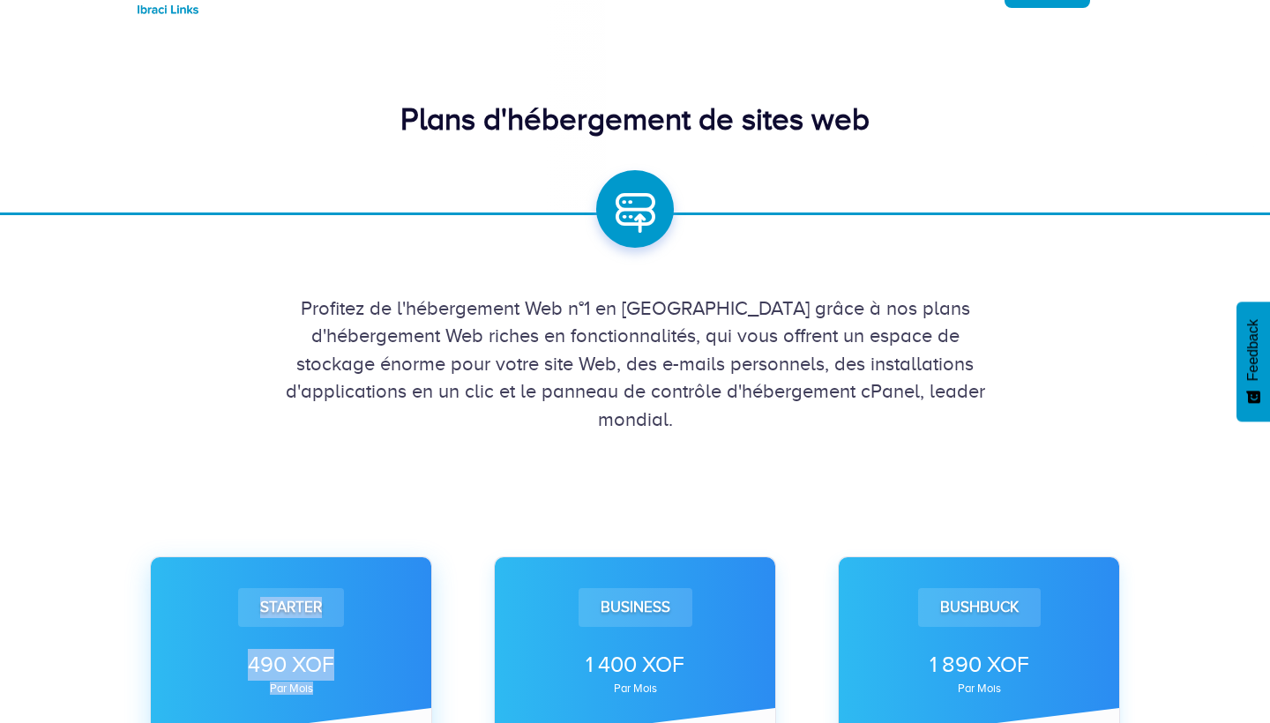
drag, startPoint x: 0, startPoint y: 0, endPoint x: 366, endPoint y: 722, distance: 809.8
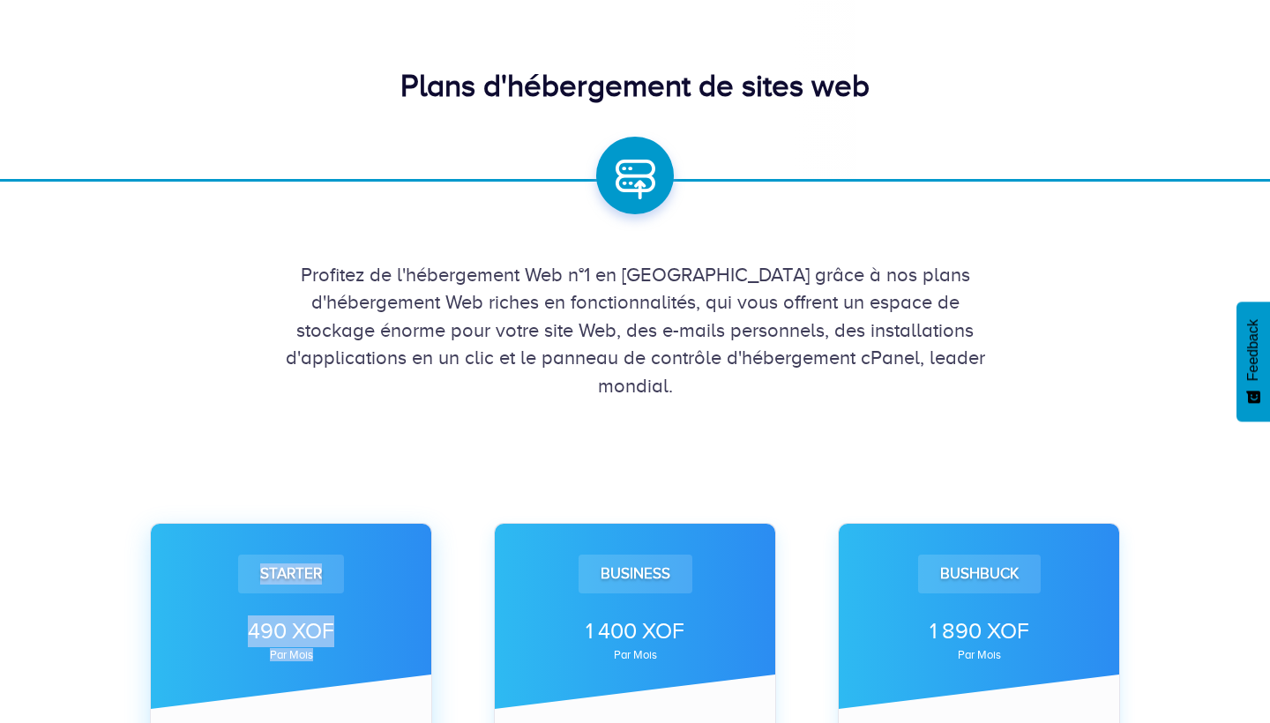
click at [228, 545] on div "Starter 490 XOF par mois" at bounding box center [291, 616] width 280 height 185
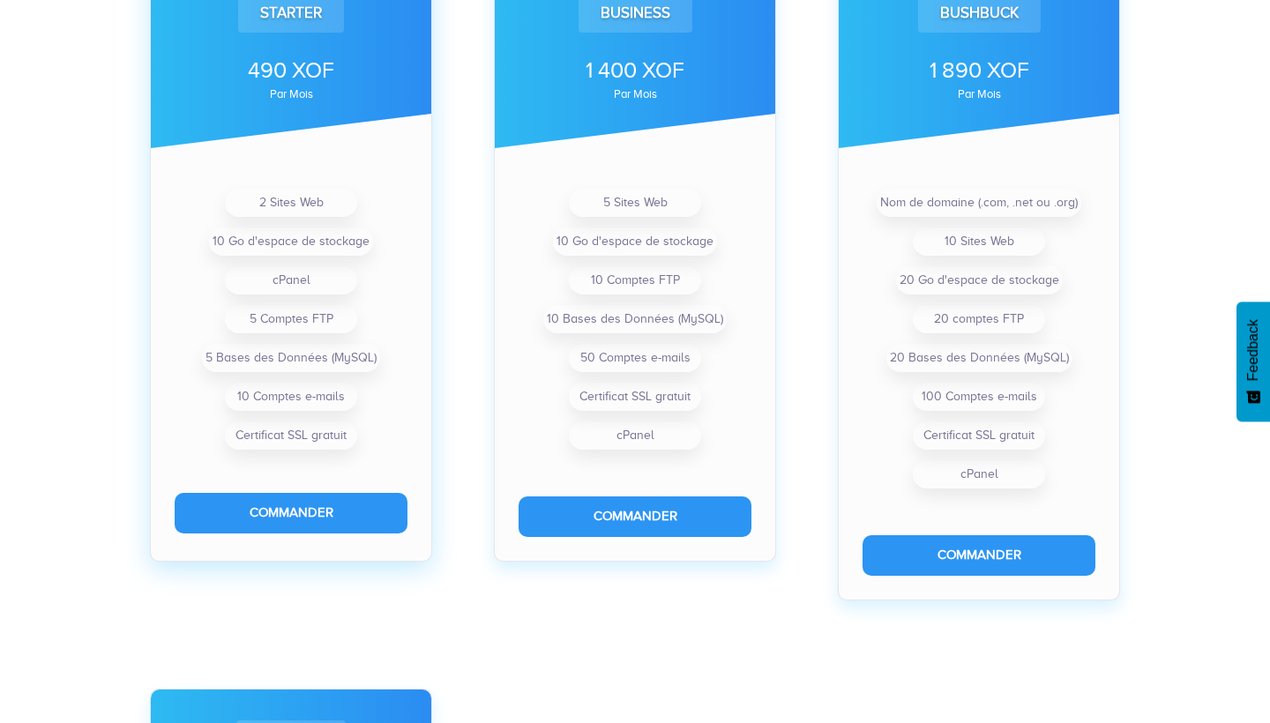
scroll to position [672, 0]
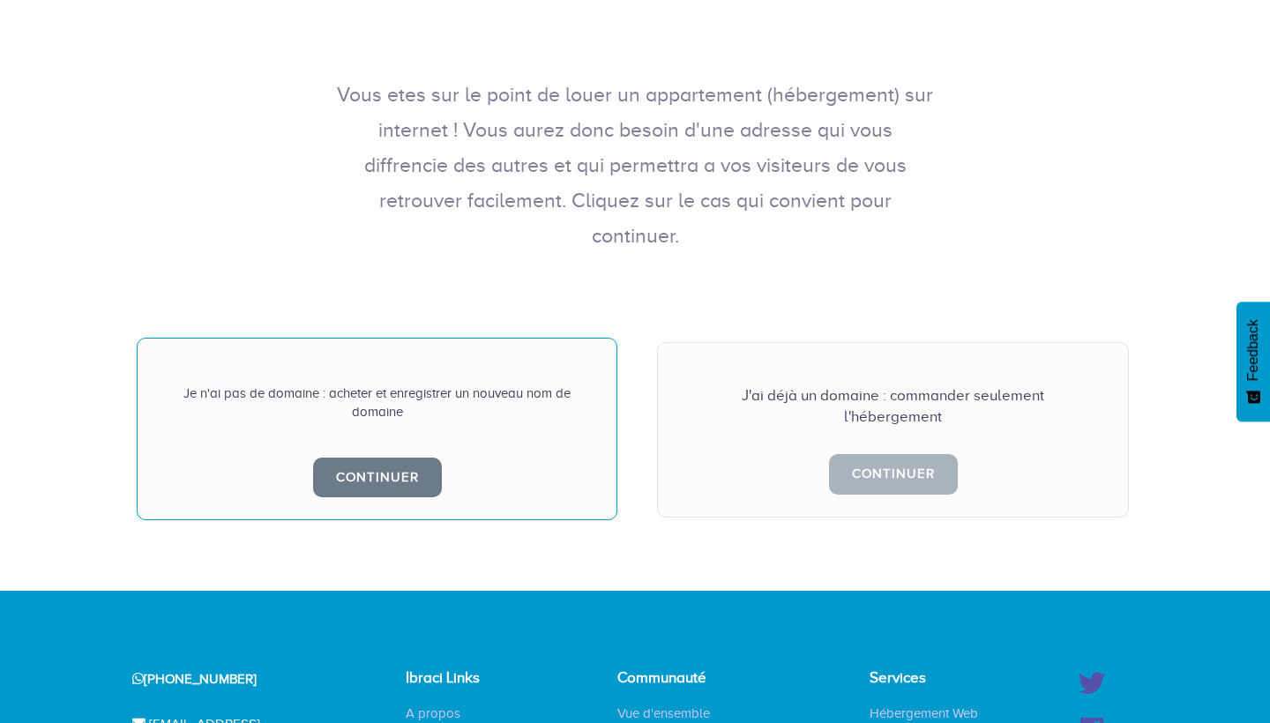
scroll to position [280, 0]
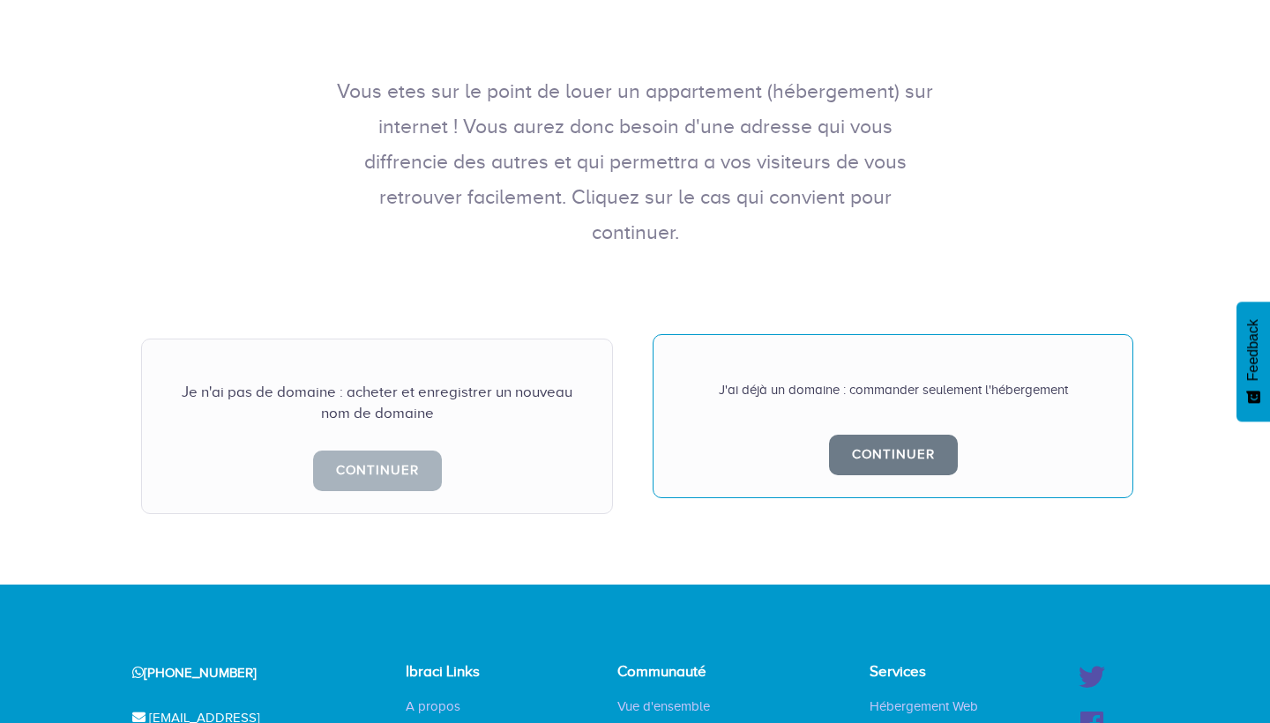
click at [847, 343] on div "J'ai déjà un domaine : commander seulement l'hébergement Continuer" at bounding box center [893, 416] width 481 height 164
click at [867, 435] on link "Continuer" at bounding box center [893, 455] width 129 height 40
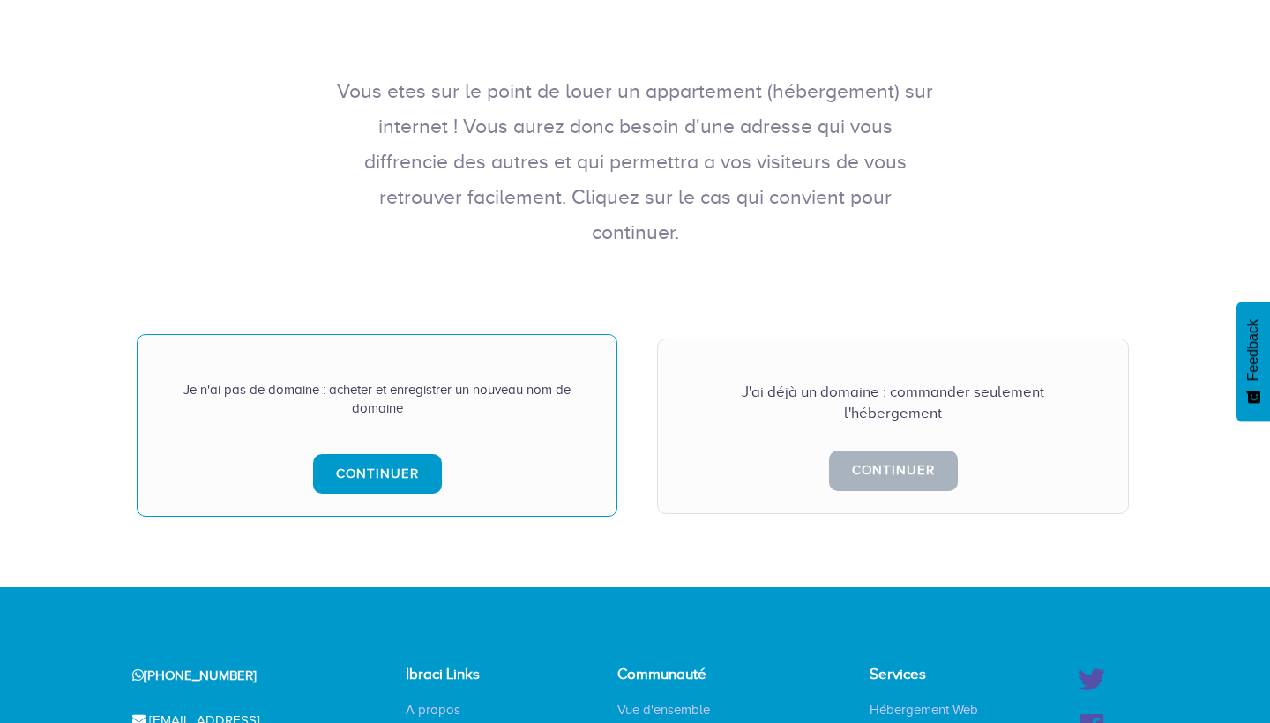
click at [348, 454] on link "Continuer" at bounding box center [377, 474] width 129 height 40
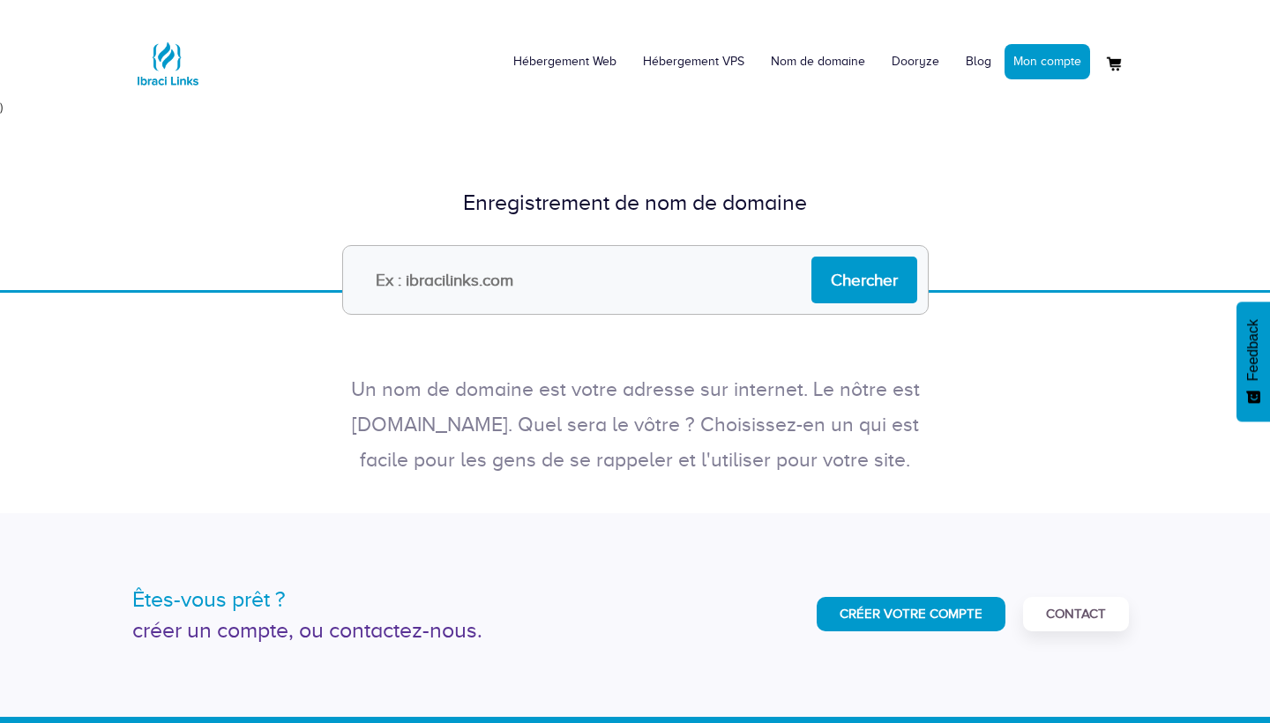
click at [415, 278] on input "text" at bounding box center [635, 280] width 587 height 70
click at [404, 271] on input "text" at bounding box center [635, 280] width 587 height 70
type input "complexe_scolaire_belle_fontaine.com"
click at [735, 280] on input "complexe_scolaire_belle_fontaine.com" at bounding box center [635, 280] width 587 height 70
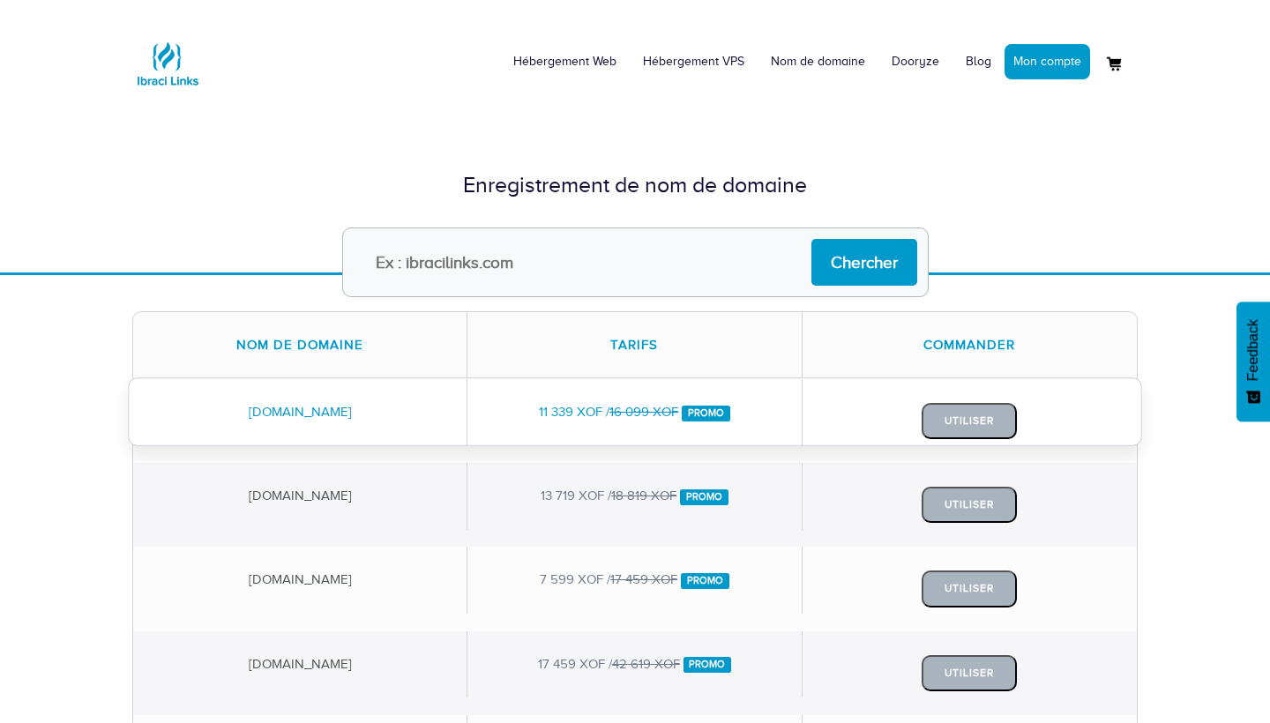
click at [532, 430] on div "11 339 XOF / 16 099 XOF Promo" at bounding box center [634, 412] width 334 height 66
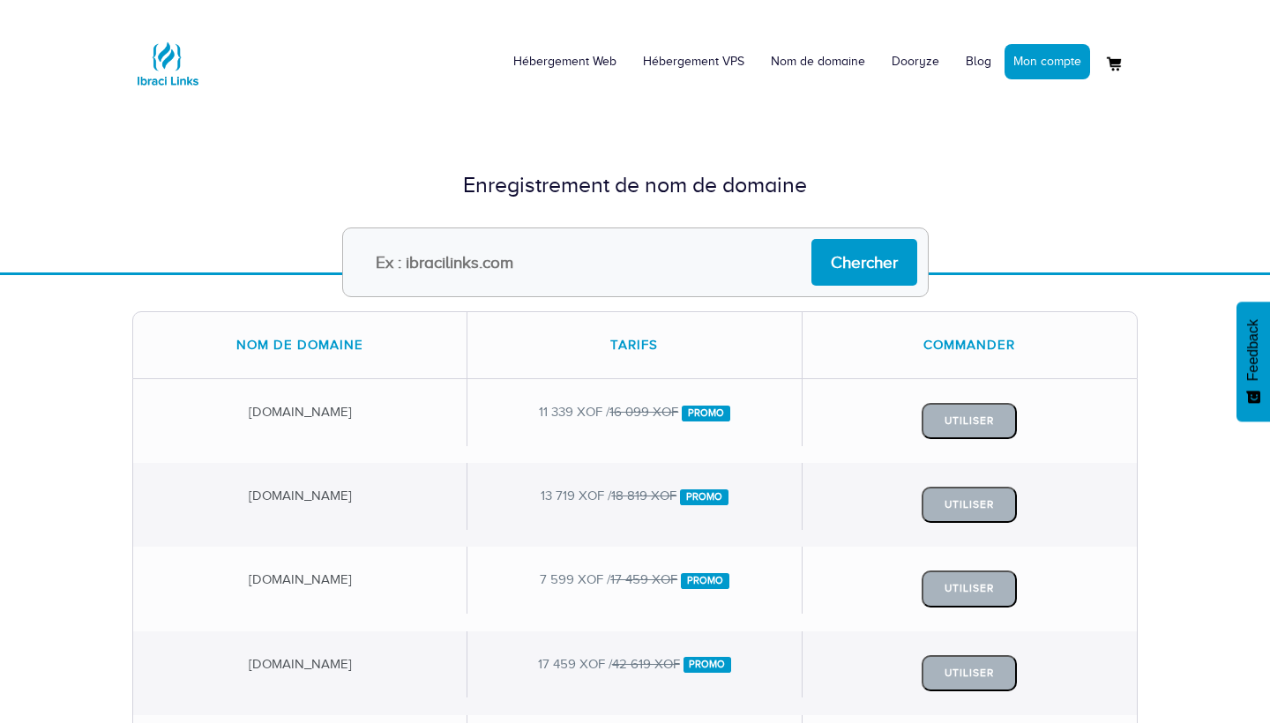
type input "complexe_scolaire_belle_fontaine.com"
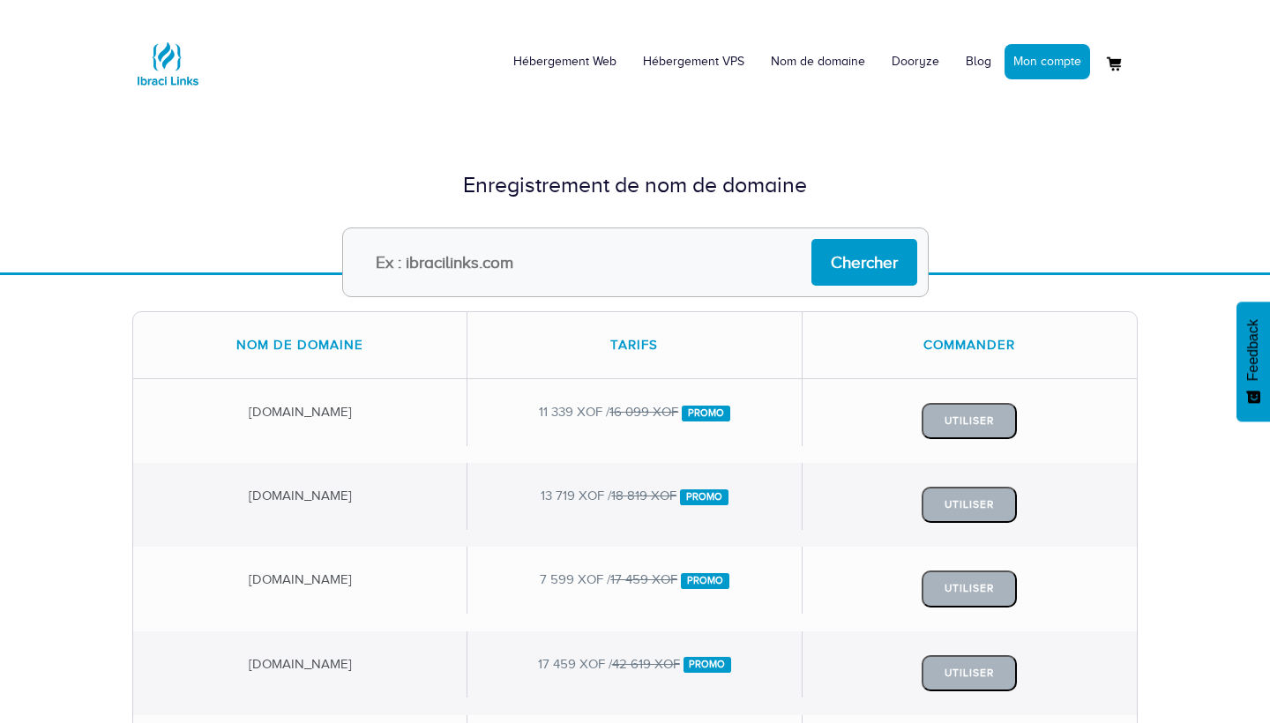
click at [1123, 584] on div "Utiliser" at bounding box center [970, 589] width 334 height 84
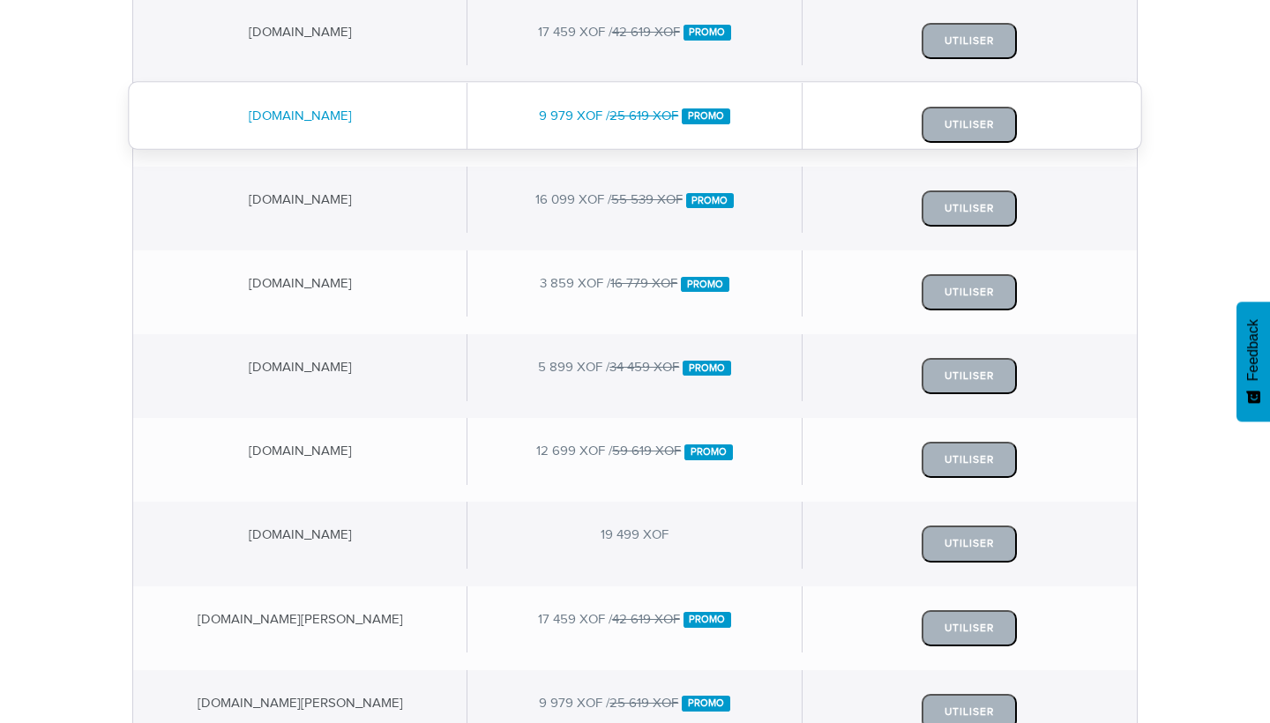
scroll to position [642, 0]
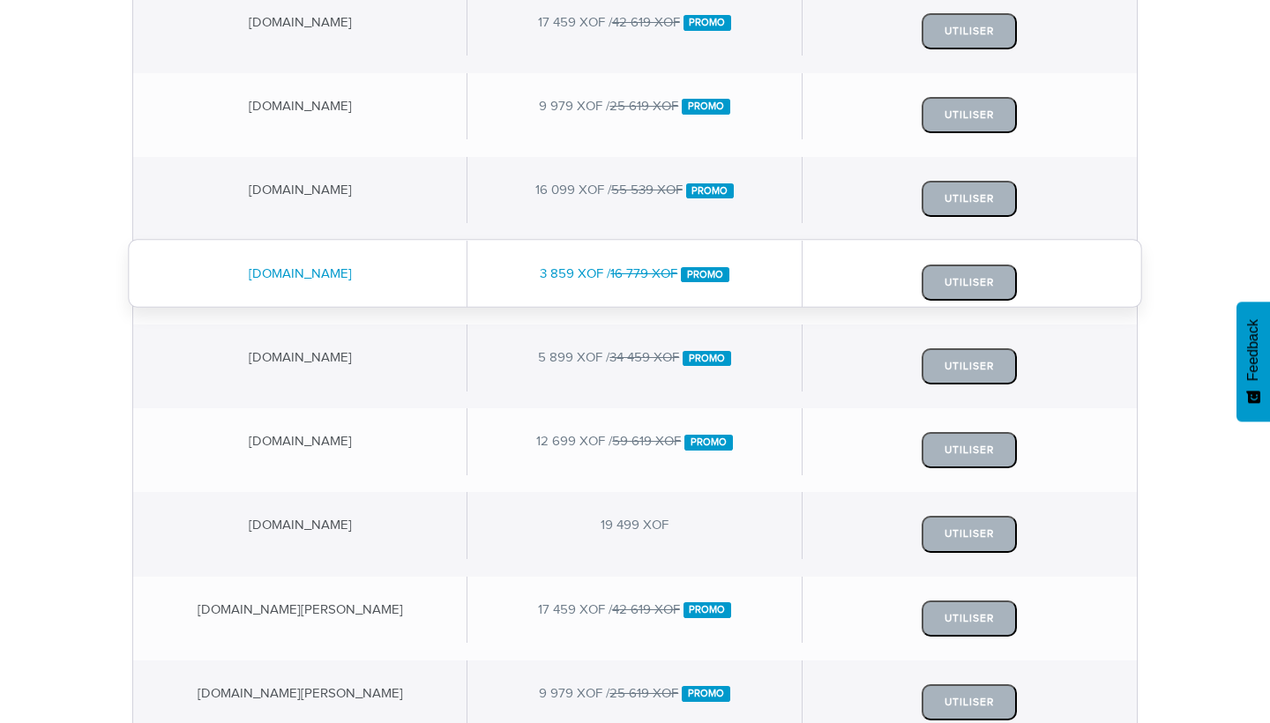
click at [428, 303] on div "[DOMAIN_NAME]" at bounding box center [300, 274] width 334 height 66
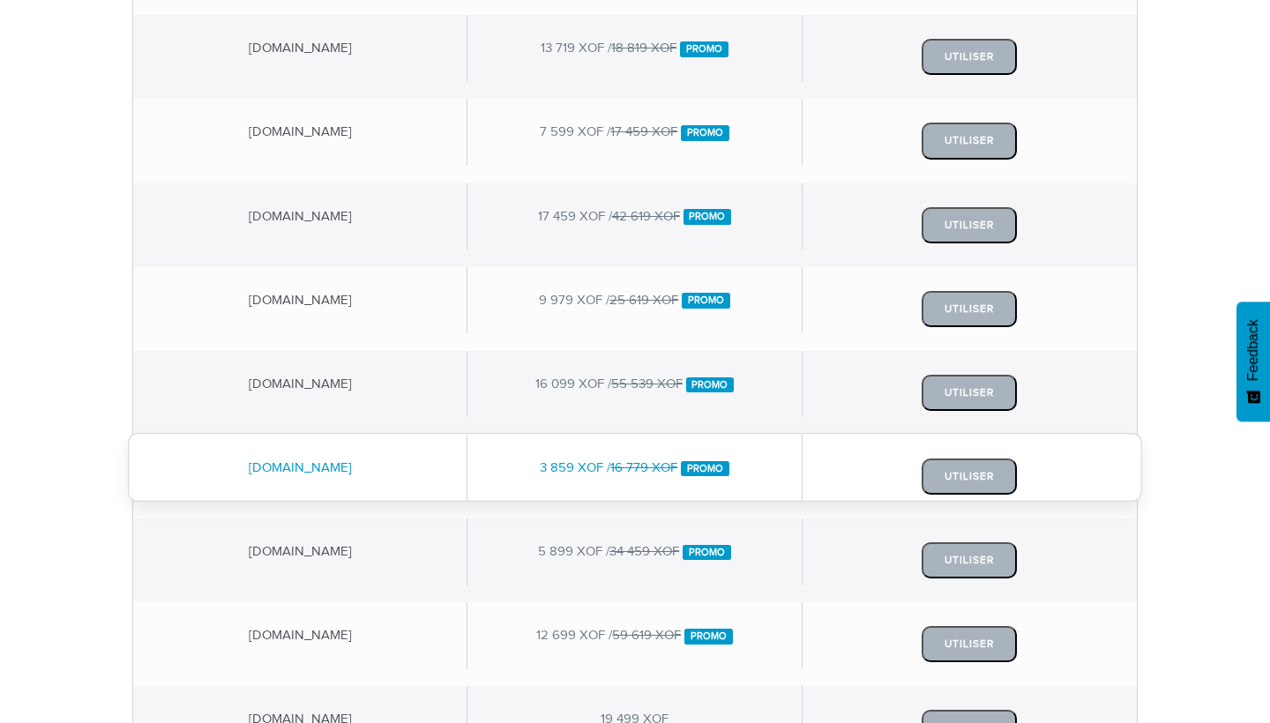
scroll to position [452, 0]
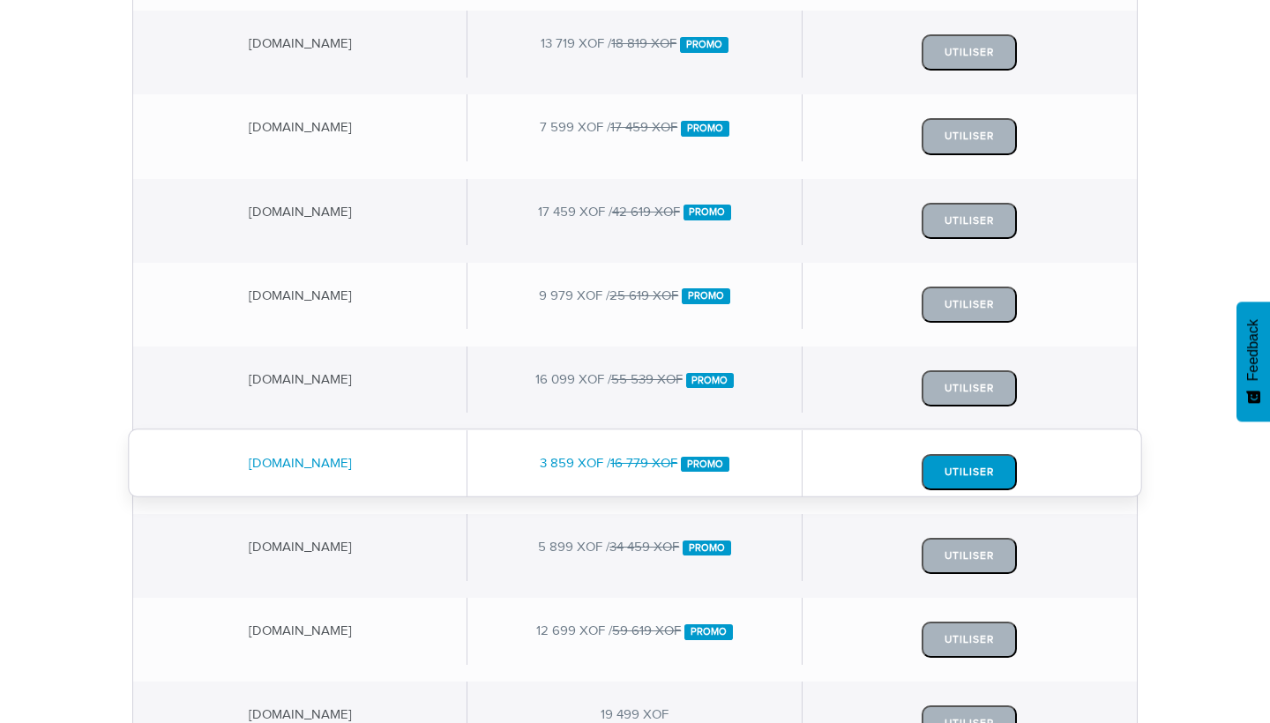
click at [938, 473] on button "Utiliser" at bounding box center [969, 472] width 95 height 36
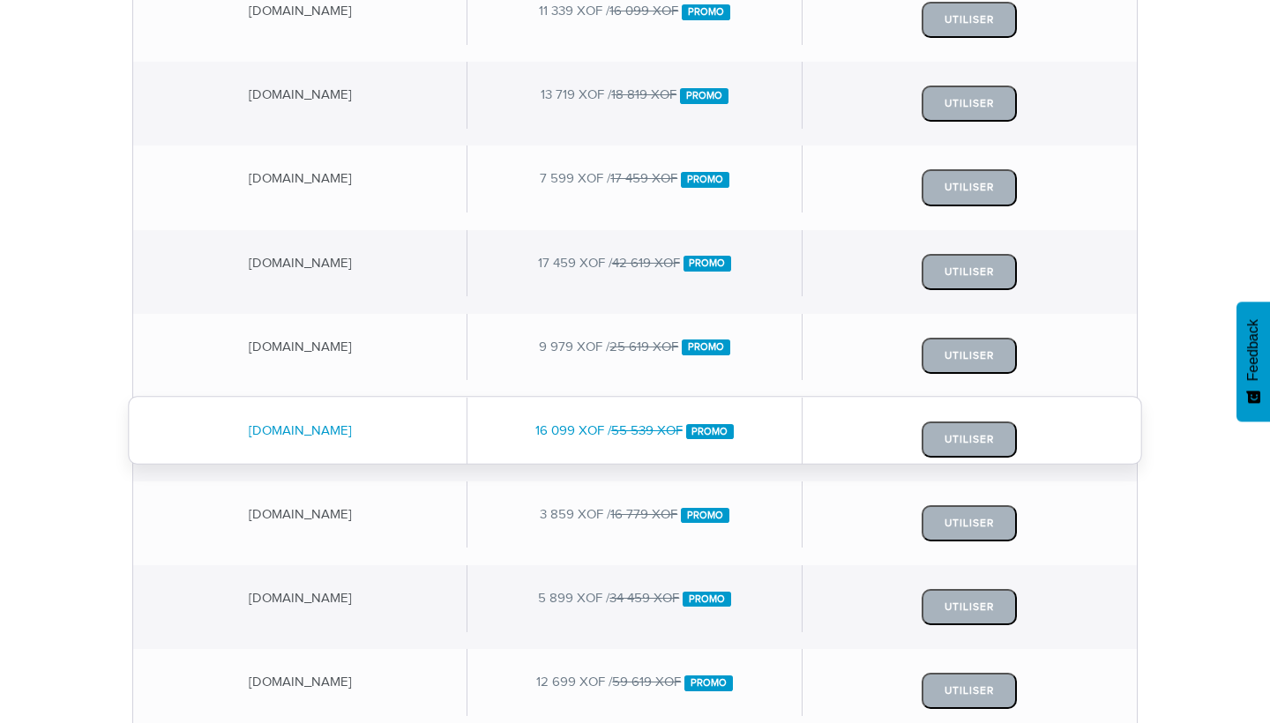
scroll to position [400, 0]
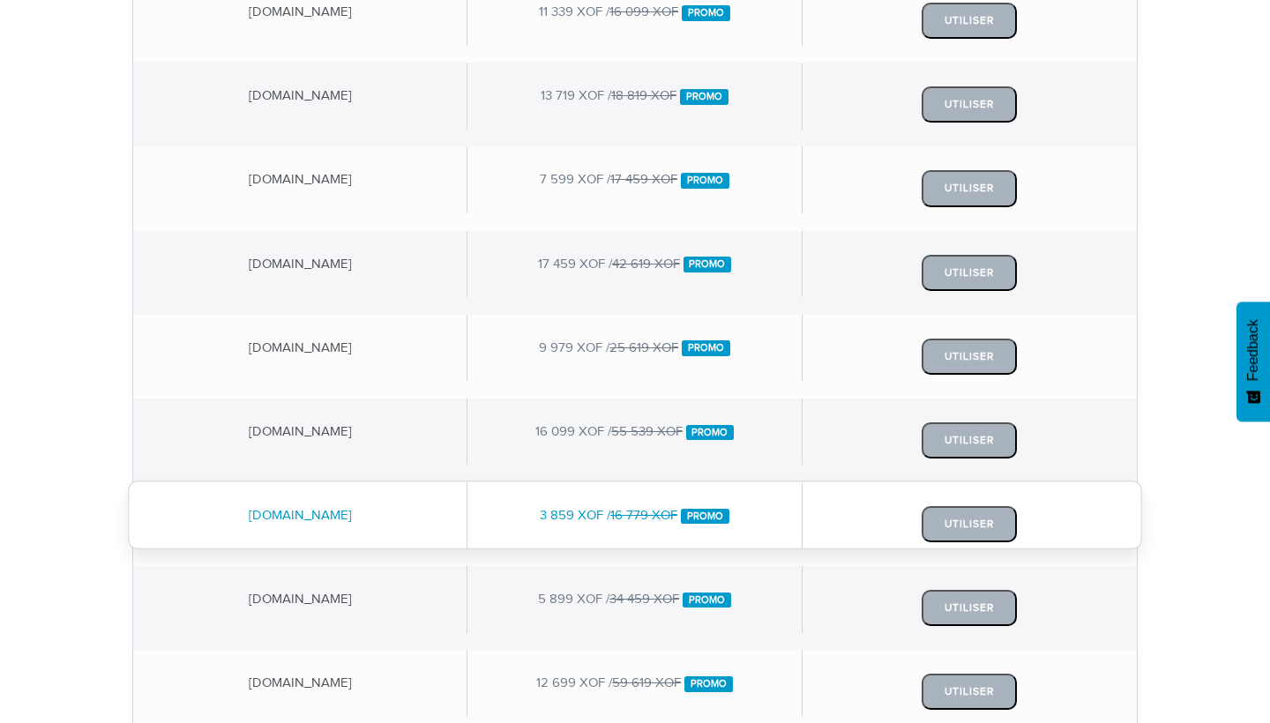
click at [526, 526] on div "3 859 XOF / 16 779 XOF Promo" at bounding box center [634, 515] width 334 height 66
click at [483, 497] on div "3 859 XOF / 16 779 XOF Promo" at bounding box center [634, 515] width 334 height 66
click at [952, 519] on button "Utiliser" at bounding box center [969, 524] width 95 height 36
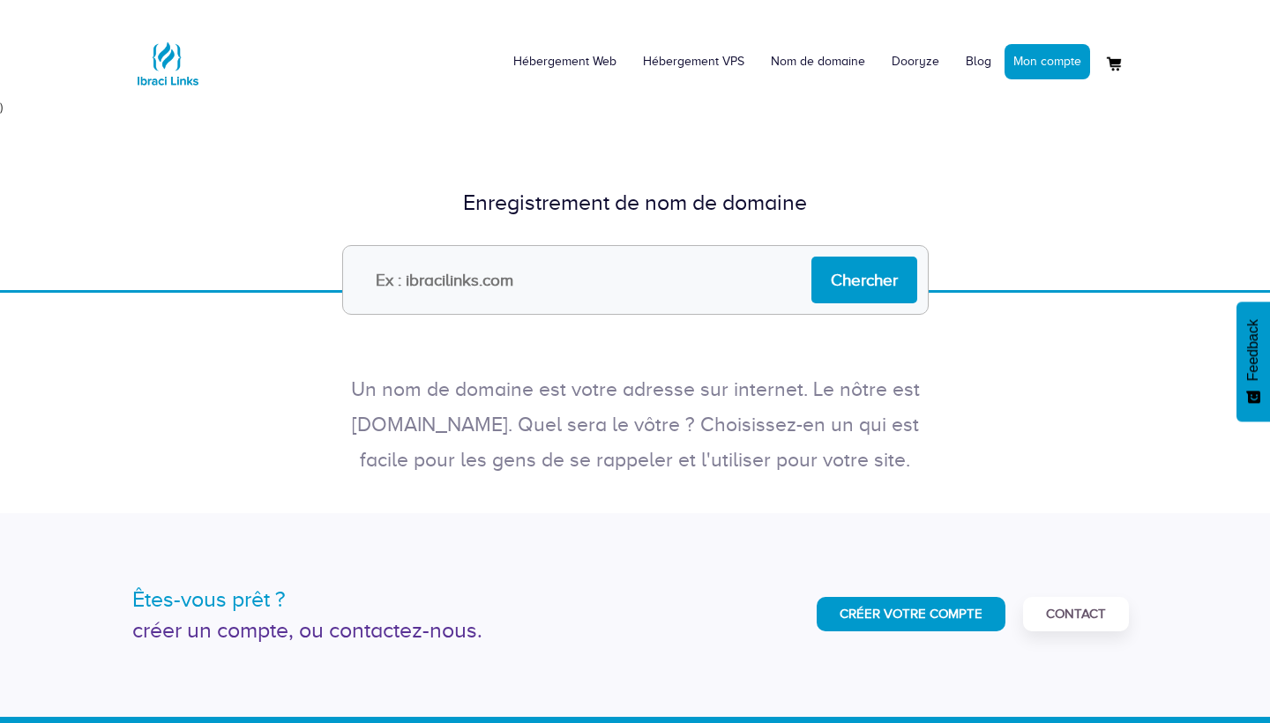
click at [513, 303] on input "text" at bounding box center [635, 280] width 587 height 70
type input "c"
type input "[URL][DOMAIN_NAME]"
click at [859, 279] on input "Chercher" at bounding box center [864, 280] width 106 height 47
click at [828, 273] on input "Chercher" at bounding box center [864, 280] width 106 height 47
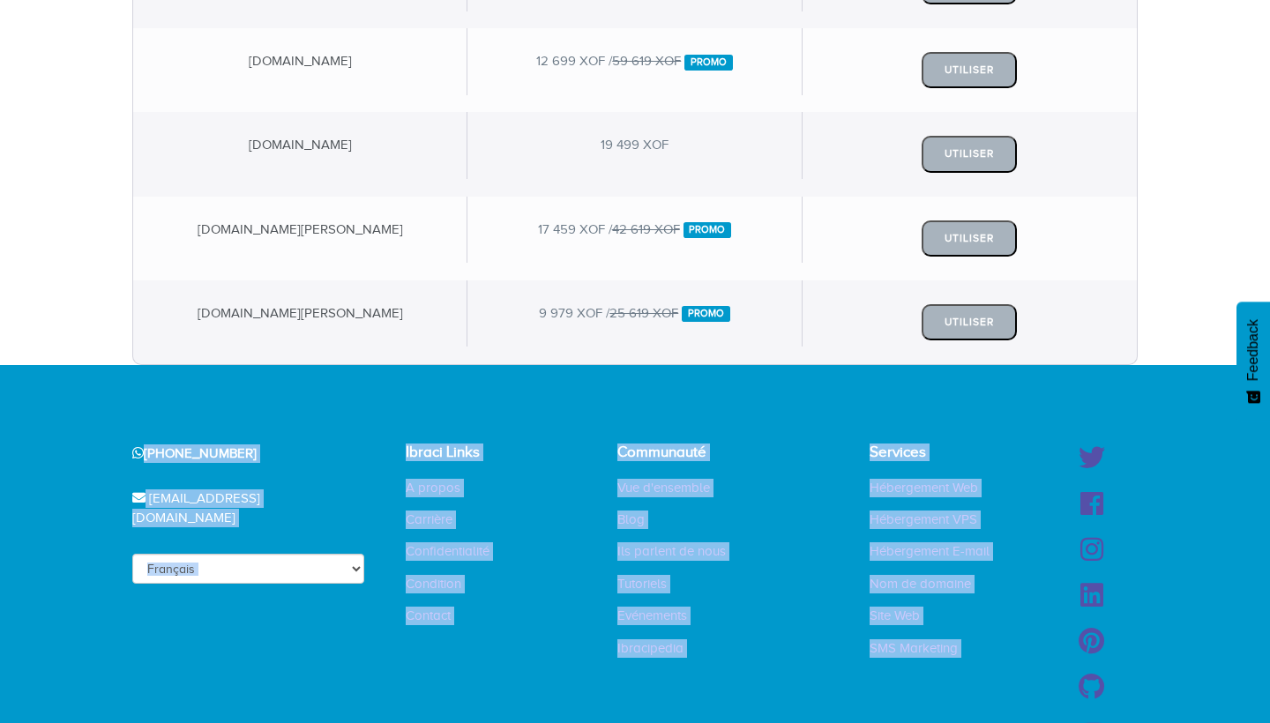
drag, startPoint x: 1256, startPoint y: 480, endPoint x: 1252, endPoint y: 722, distance: 242.6
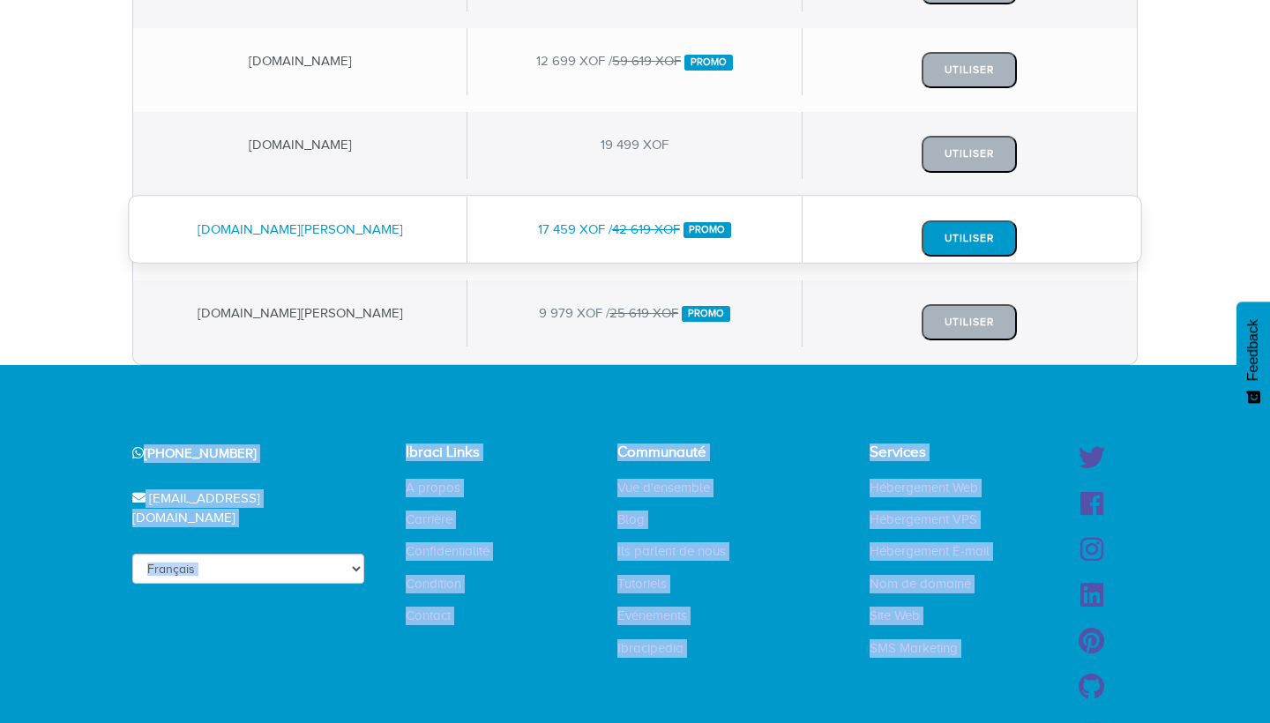
scroll to position [1056, 0]
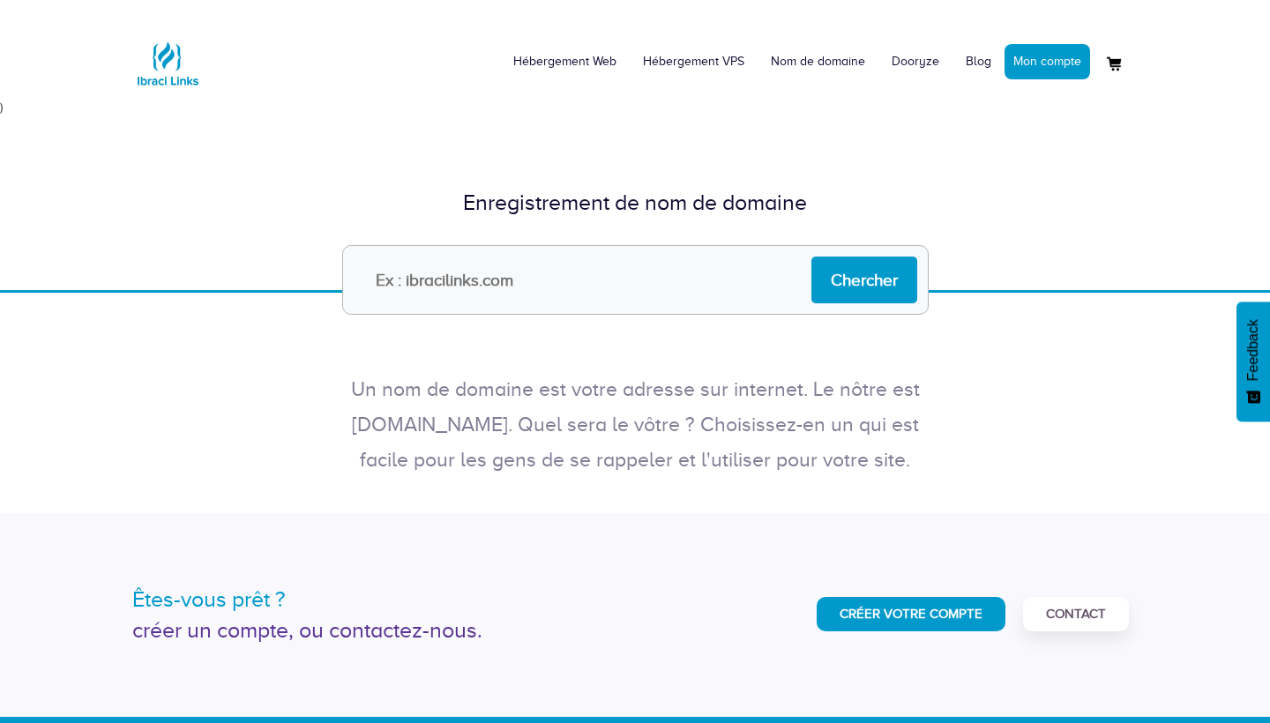
click at [385, 258] on input "text" at bounding box center [635, 280] width 587 height 70
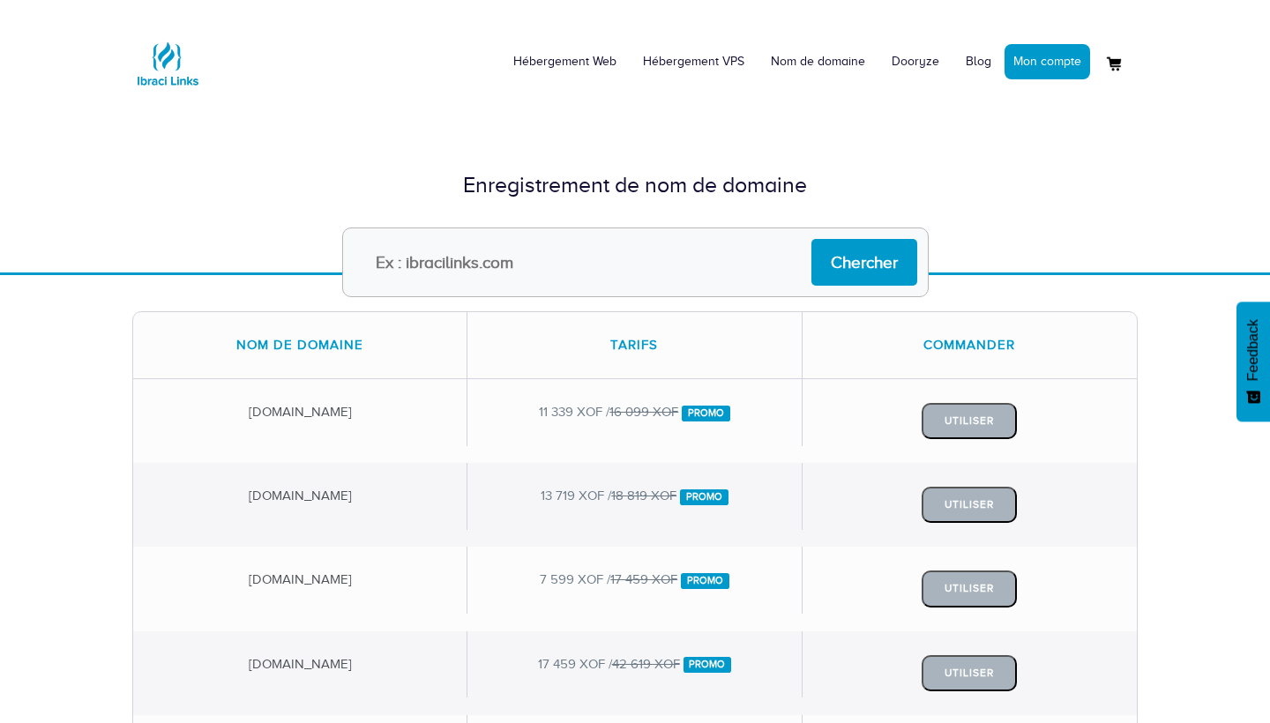
type input "[URL][DOMAIN_NAME]"
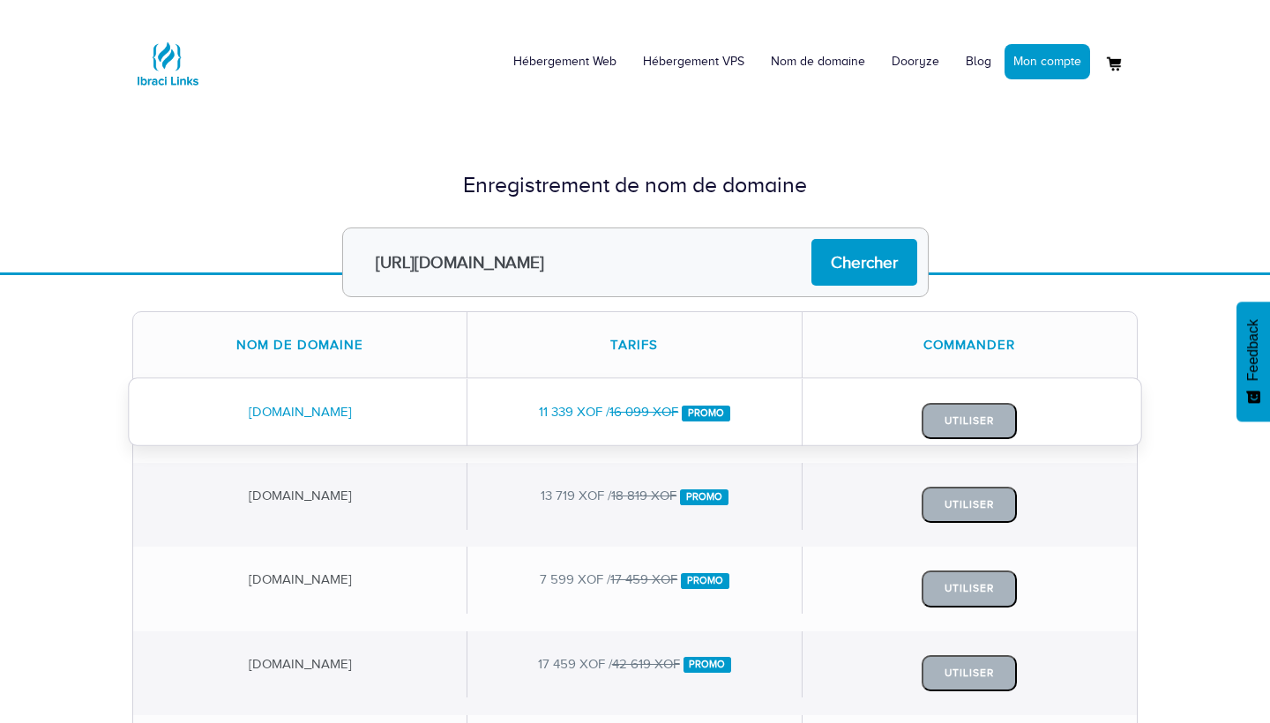
click at [1095, 422] on div "Utiliser" at bounding box center [970, 421] width 334 height 84
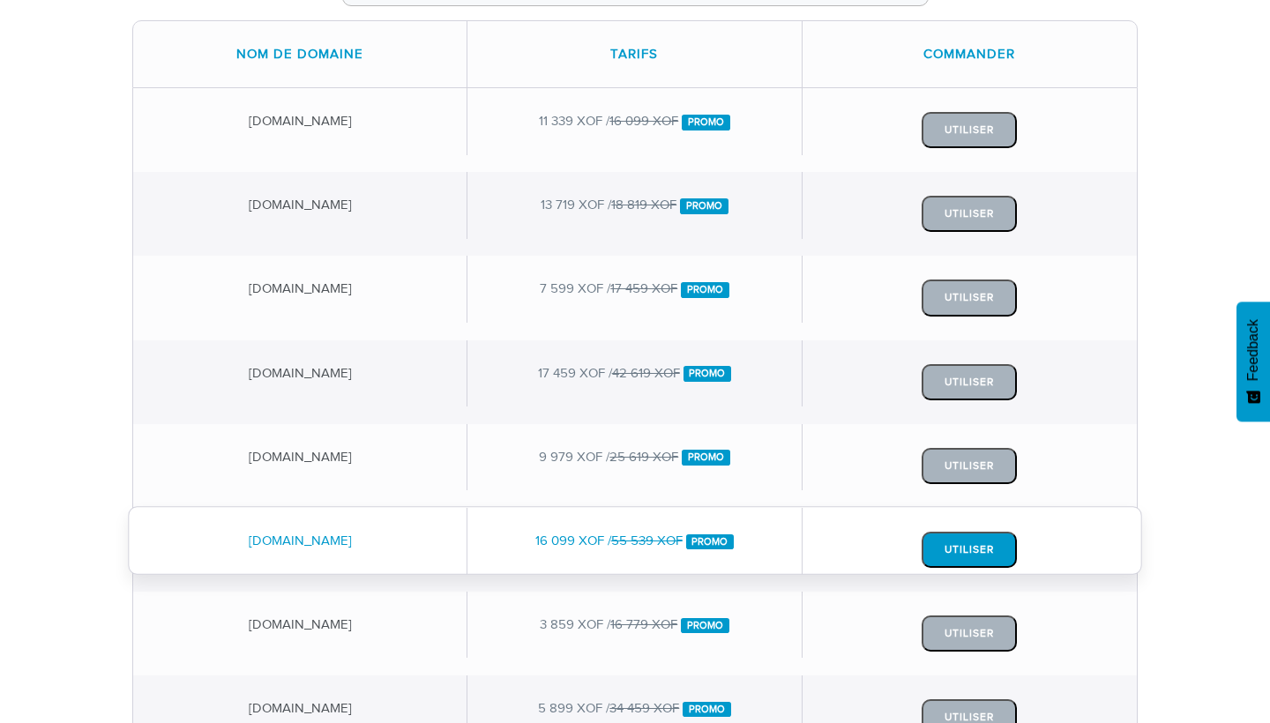
scroll to position [462, 0]
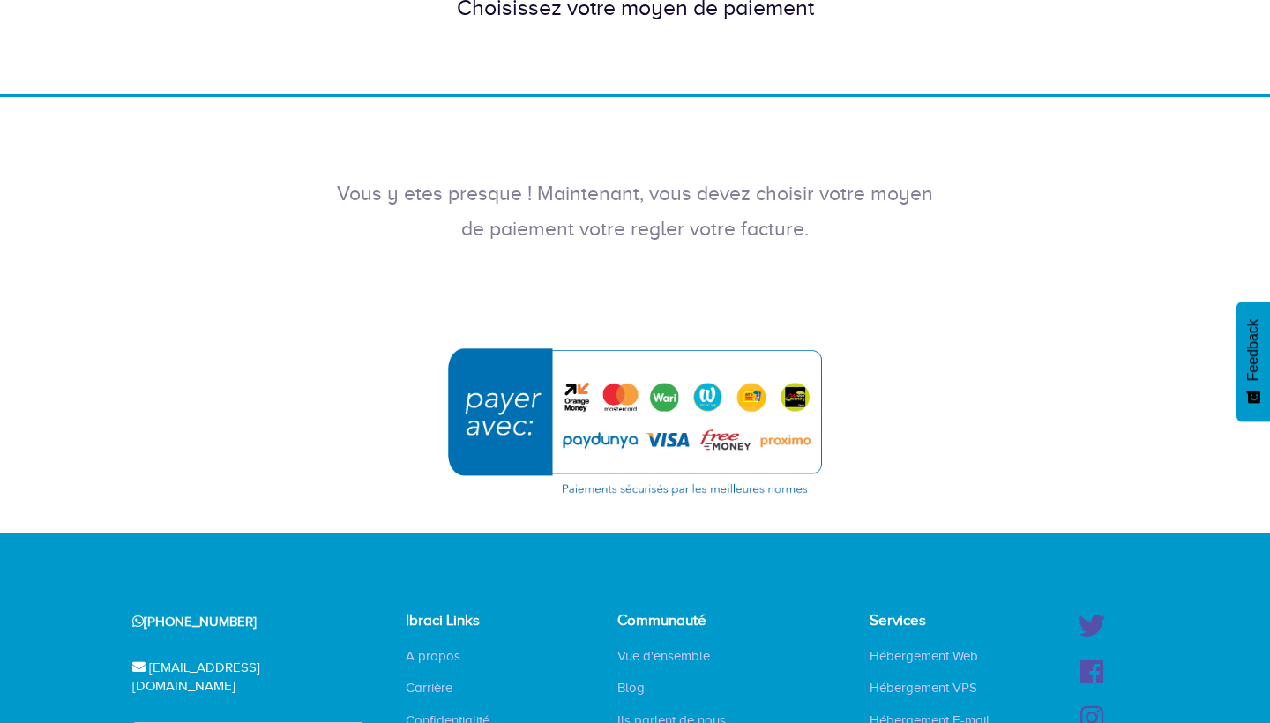
scroll to position [183, 0]
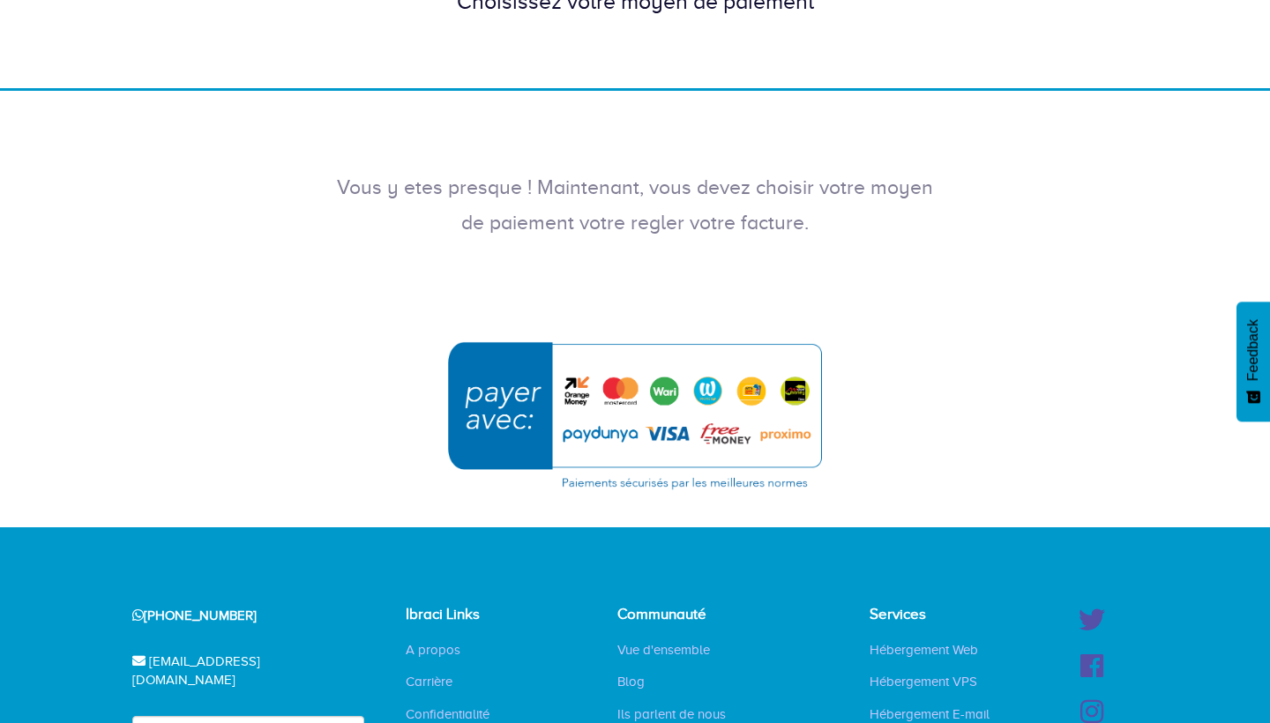
click at [572, 395] on img "submit" at bounding box center [635, 415] width 397 height 171
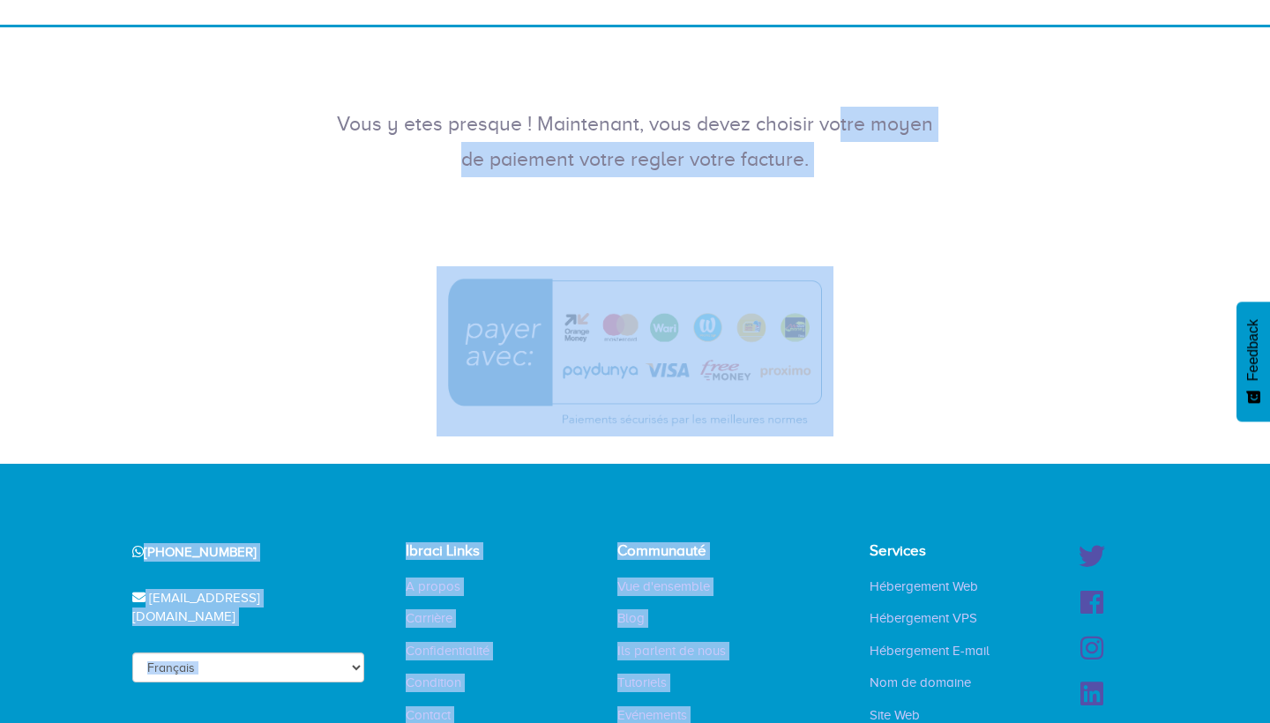
scroll to position [285, 0]
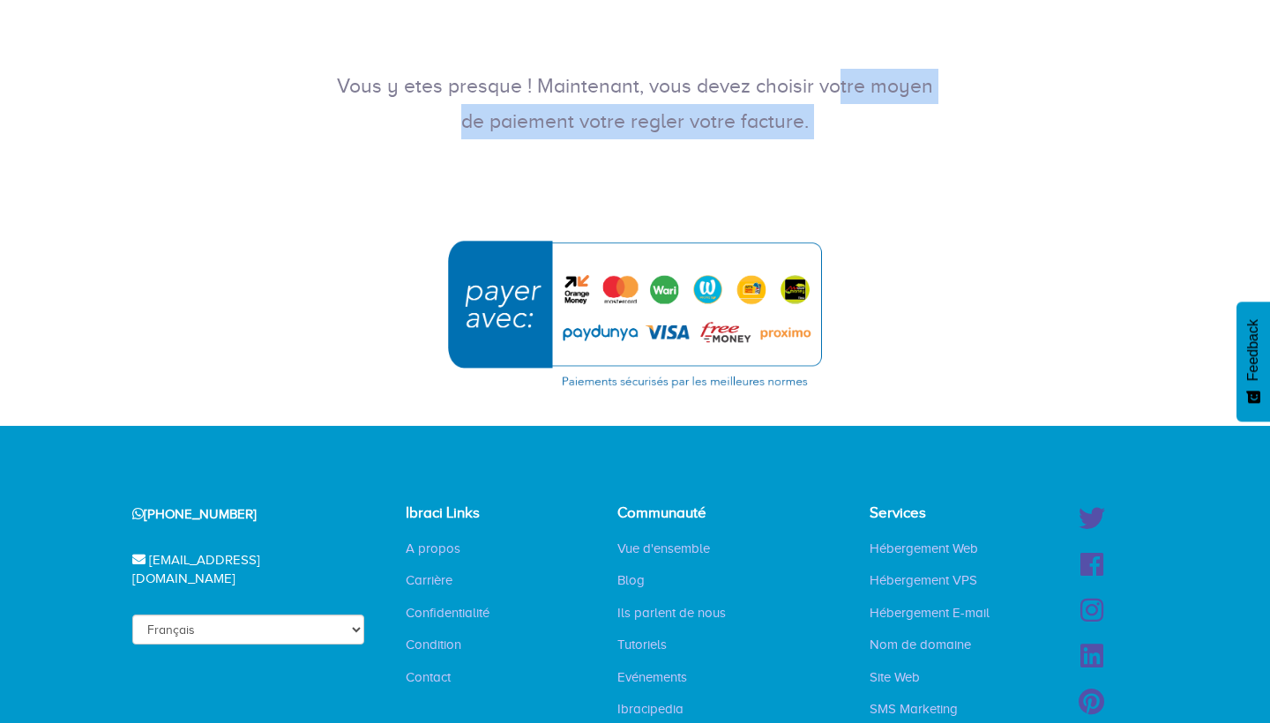
drag, startPoint x: 584, startPoint y: 369, endPoint x: 572, endPoint y: 143, distance: 226.1
click at [580, 154] on div "Vous y etes presque ! Maintenant, vous devez choisir votre moyen de paiement vo…" at bounding box center [635, 81] width 1270 height 185
click at [609, 162] on div "Vous y etes presque ! Maintenant, vous devez choisir votre moyen de paiement vo…" at bounding box center [635, 81] width 1270 height 185
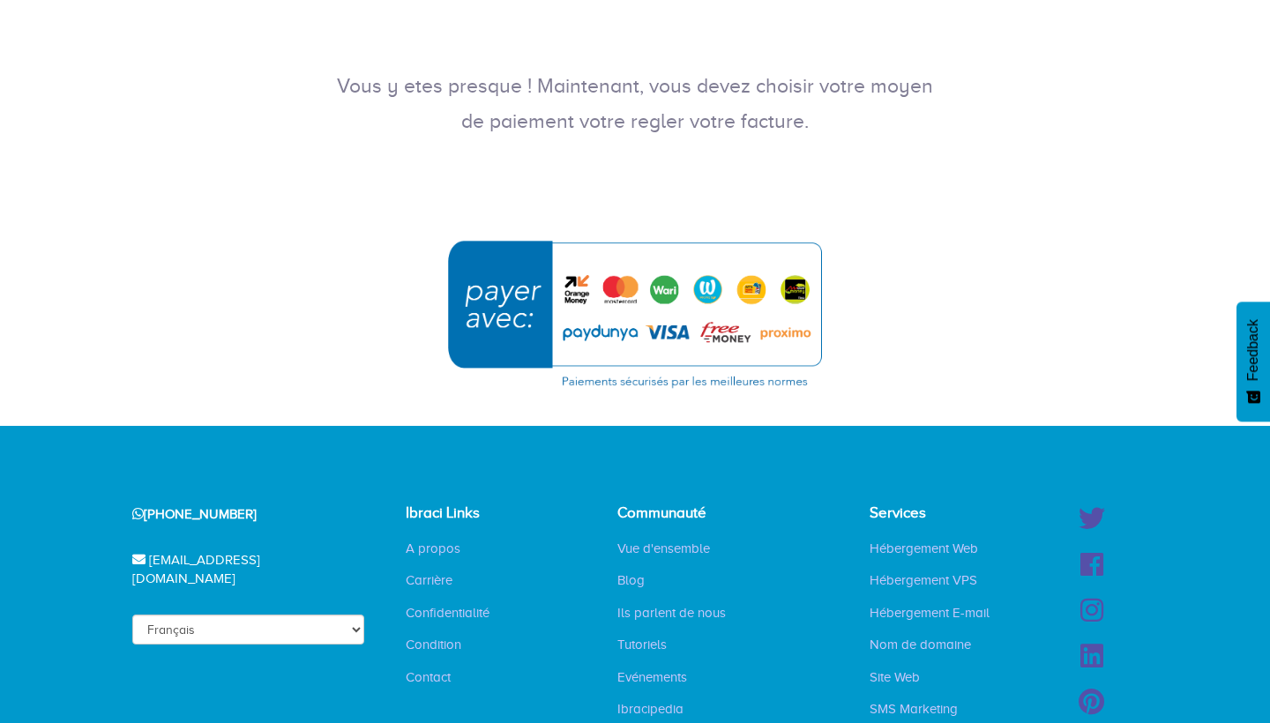
click at [579, 292] on img "submit" at bounding box center [635, 313] width 397 height 171
click at [620, 135] on p "Vous y etes presque ! Maintenant, vous devez choisir votre moyen de paiement vo…" at bounding box center [635, 104] width 600 height 71
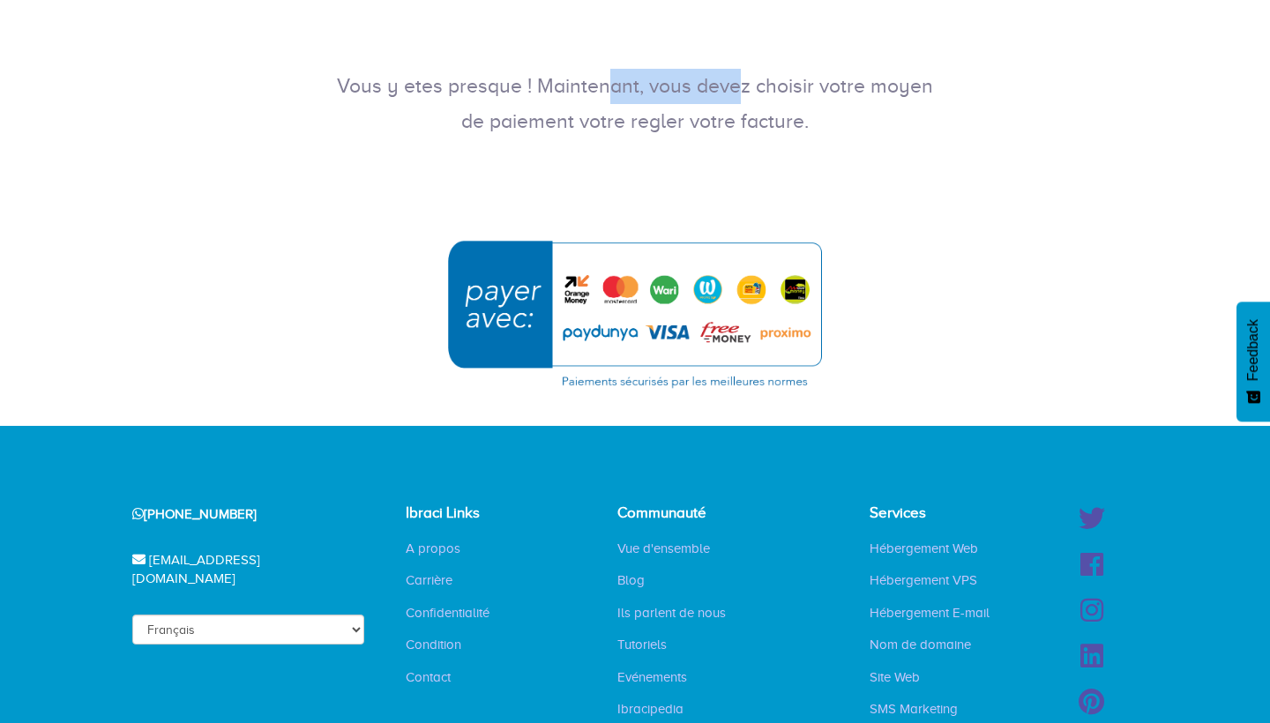
scroll to position [218, 0]
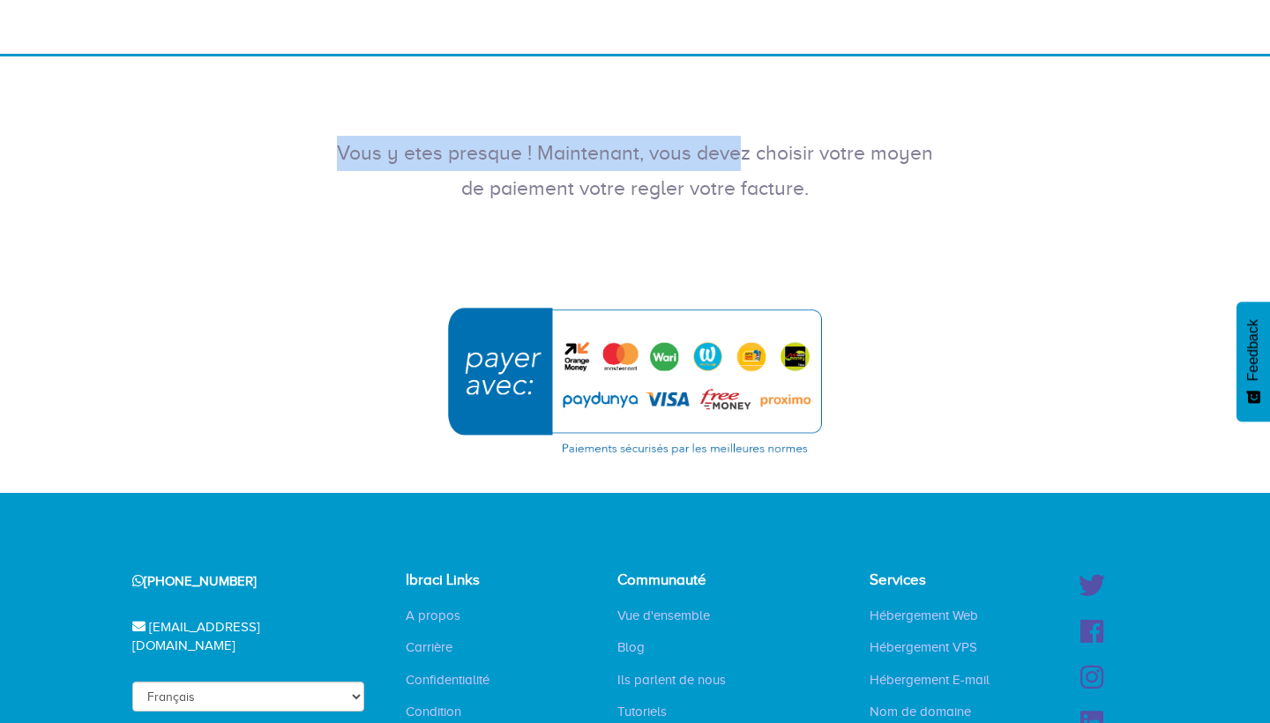
drag, startPoint x: 467, startPoint y: 91, endPoint x: 406, endPoint y: -26, distance: 132.2
click at [406, 0] on html "Hébergement Web Hébergement VPS Nom de domaine Dooryze Blog Mon compte" at bounding box center [635, 368] width 1270 height 1173
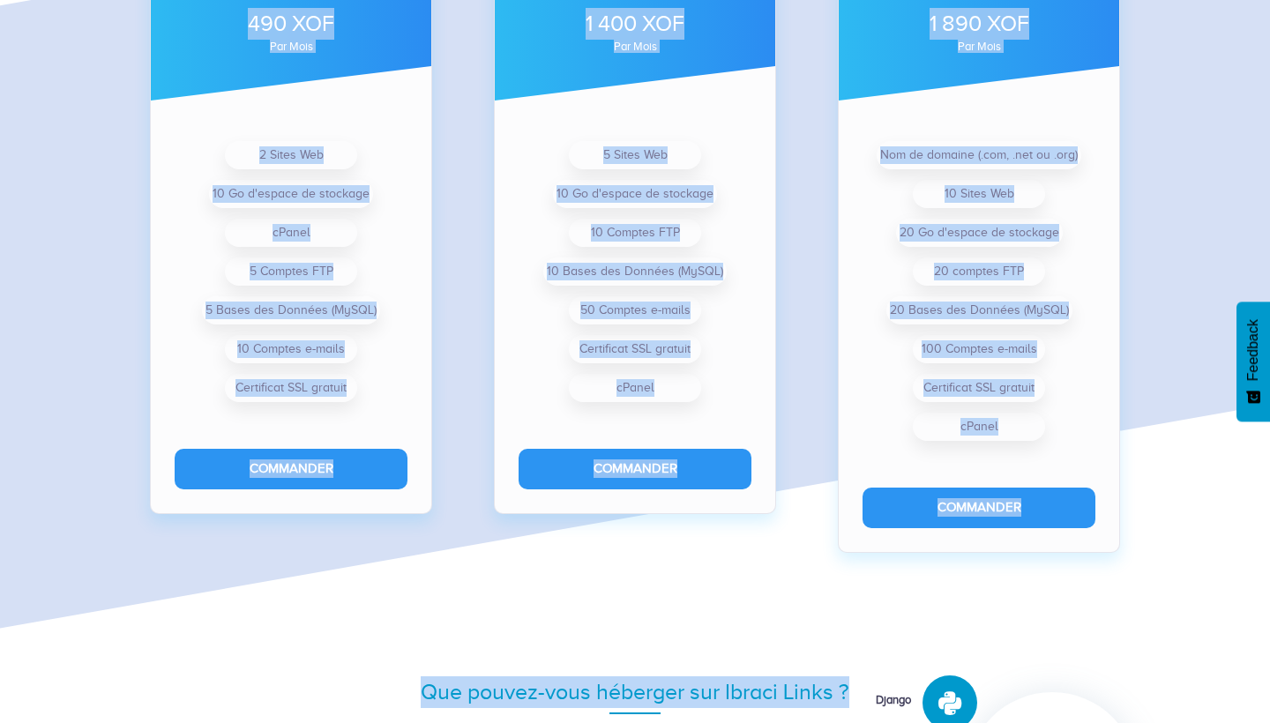
scroll to position [1462, 0]
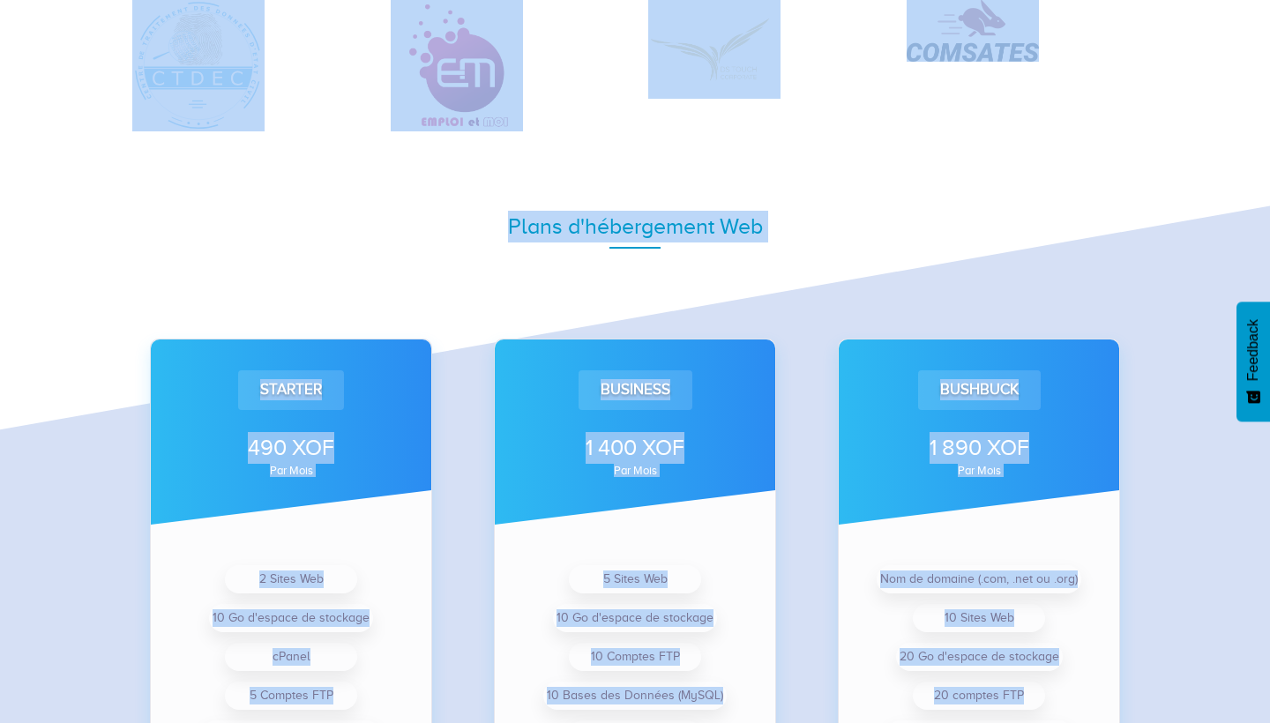
drag, startPoint x: 472, startPoint y: 244, endPoint x: 457, endPoint y: -71, distance: 315.2
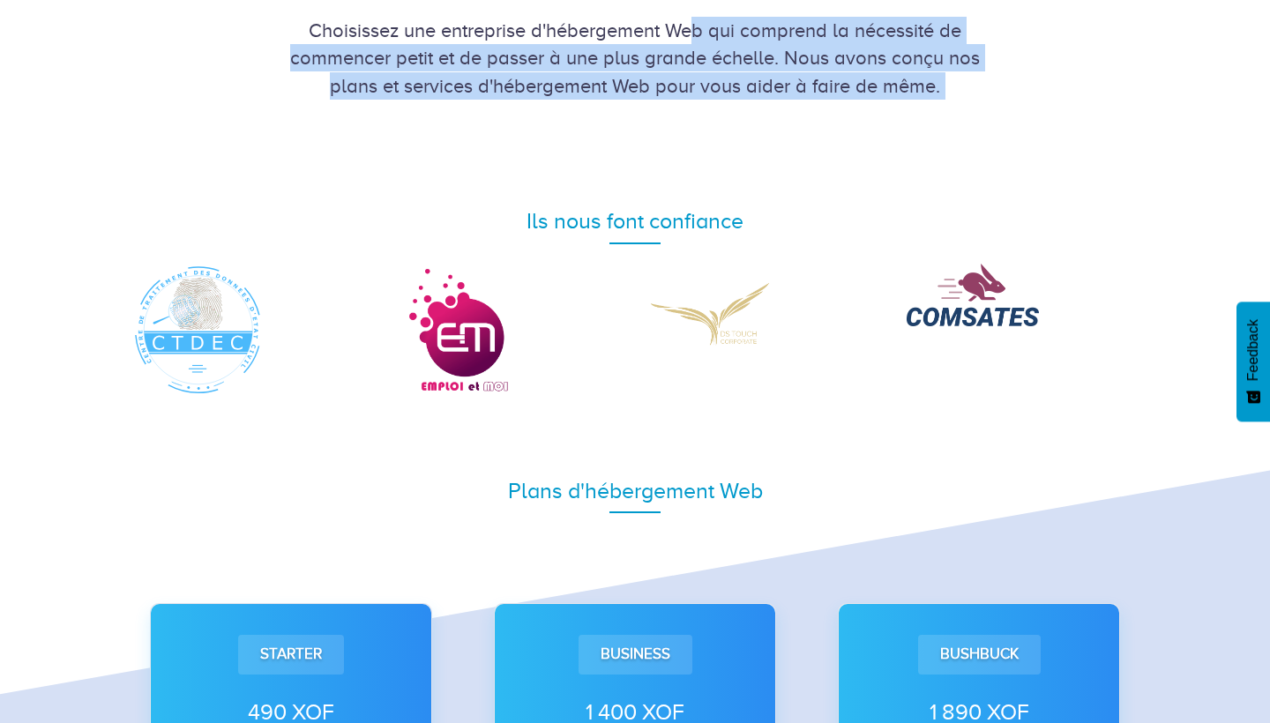
click at [333, 393] on div at bounding box center [248, 330] width 232 height 132
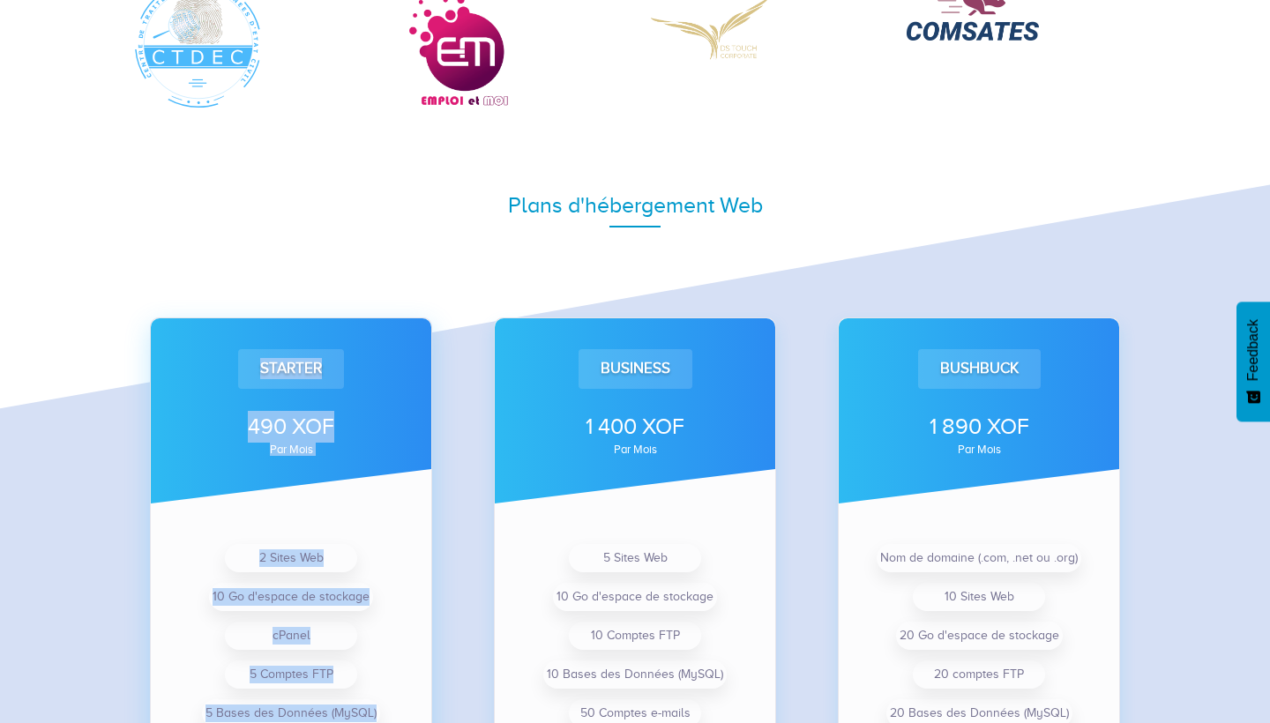
scroll to position [1058, 0]
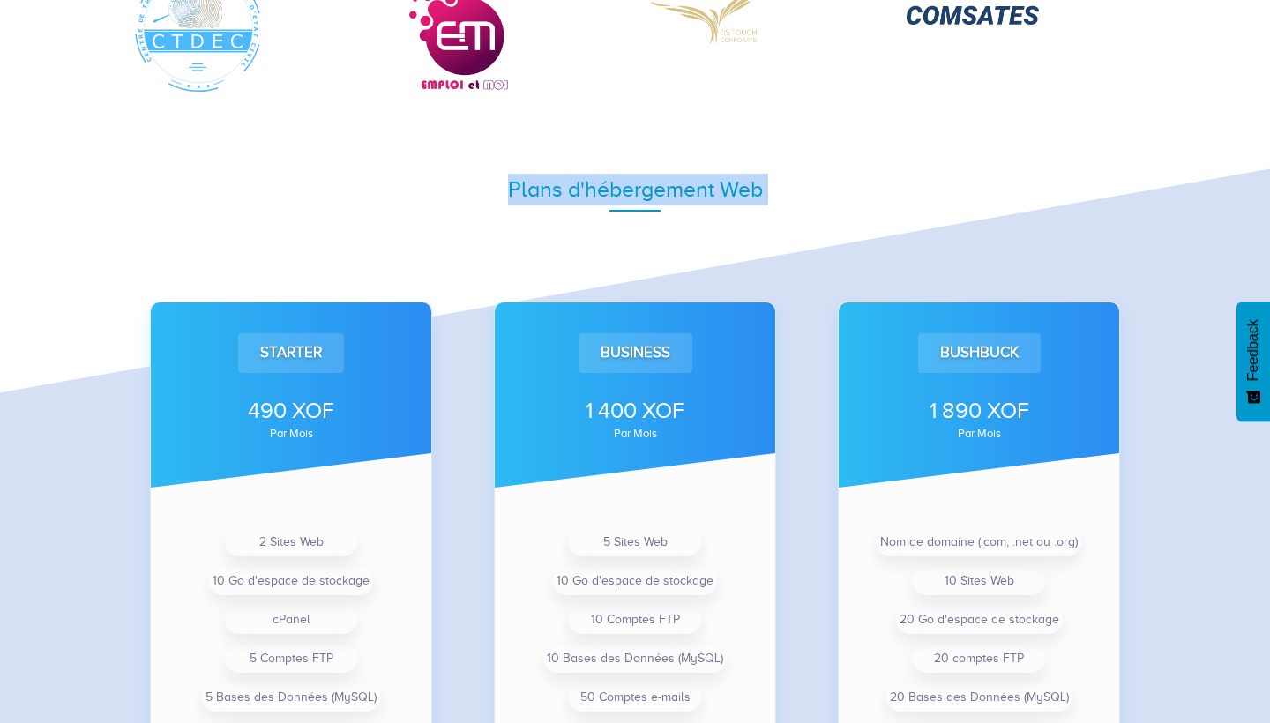
drag, startPoint x: 325, startPoint y: 560, endPoint x: 320, endPoint y: 190, distance: 370.5
click at [320, 190] on div "Plans d'hébergement Web Starter 490 XOF par mois 2 Sites Web 10 Go d'espace de …" at bounding box center [635, 552] width 1032 height 811
click at [320, 190] on div "Plans d'hébergement Web" at bounding box center [635, 190] width 1006 height 32
click at [309, 254] on div "Starter 490 XOF par mois 2 Sites Web 10 Go d'espace de stockage cPanel 5 Compte…" at bounding box center [291, 574] width 344 height 687
click at [250, 206] on div "Plans d'hébergement Web" at bounding box center [635, 189] width 1032 height 85
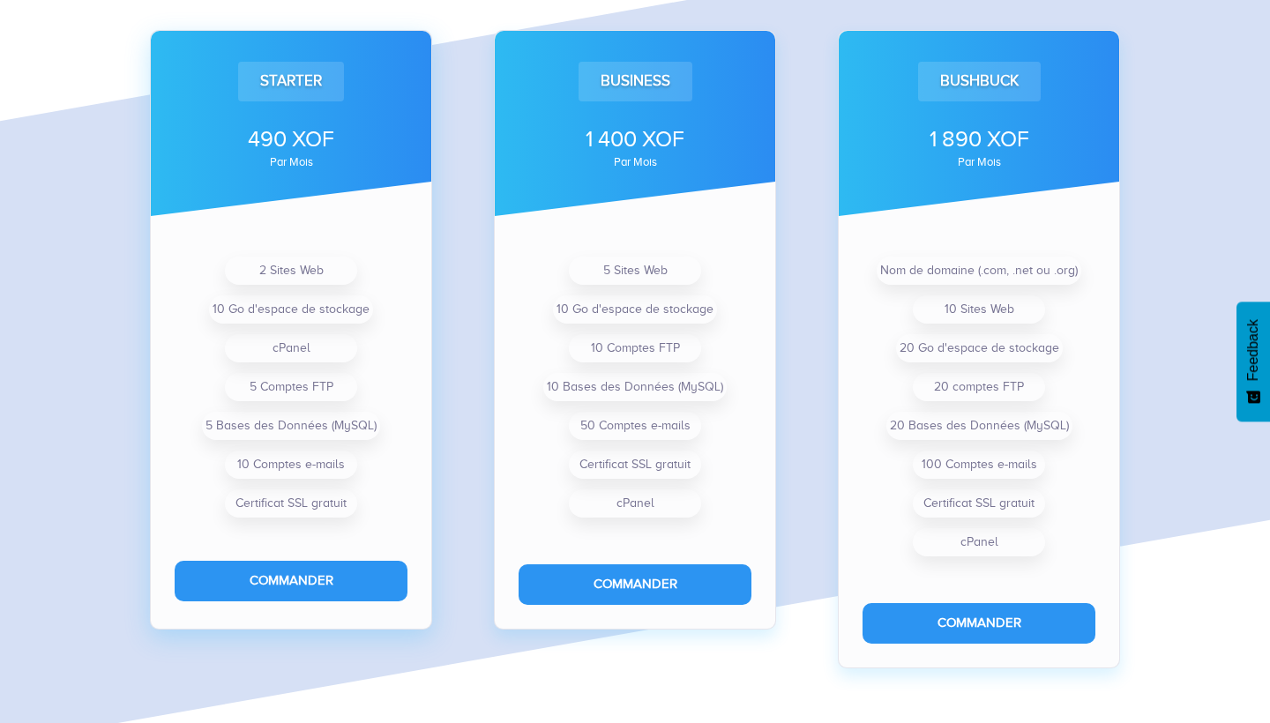
scroll to position [1324, 0]
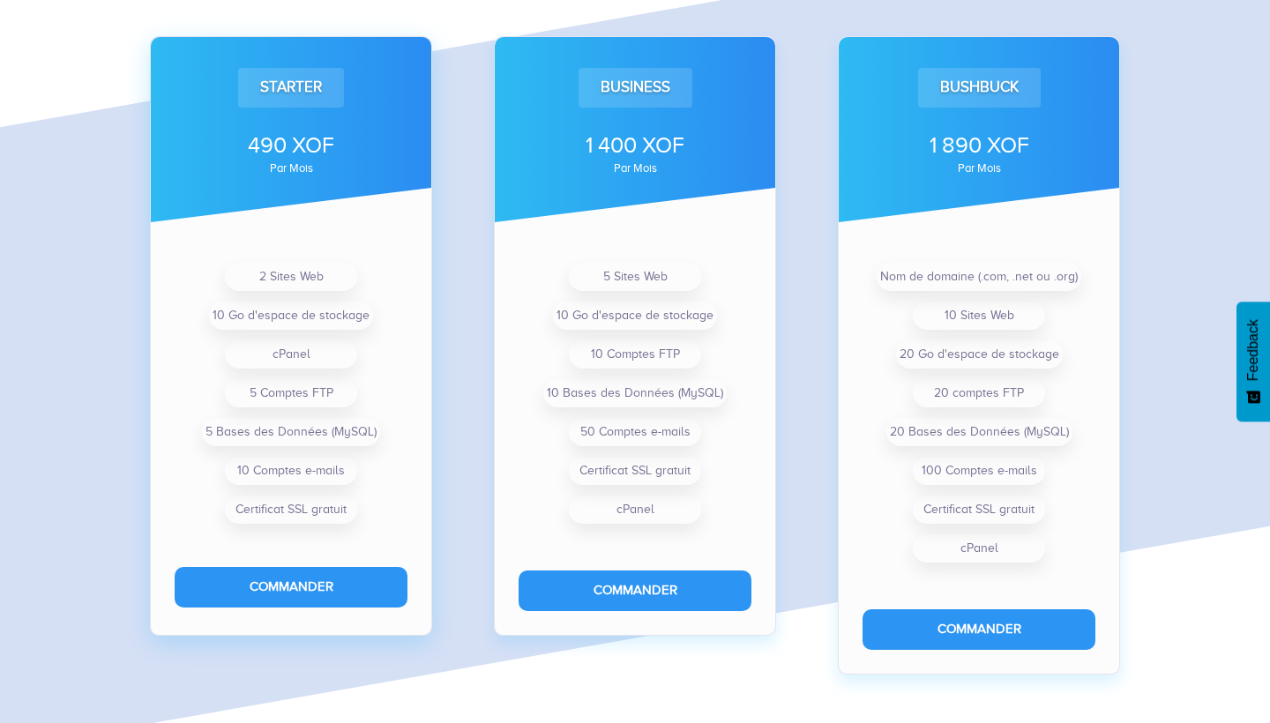
click at [223, 132] on div "490 XOF" at bounding box center [291, 146] width 233 height 32
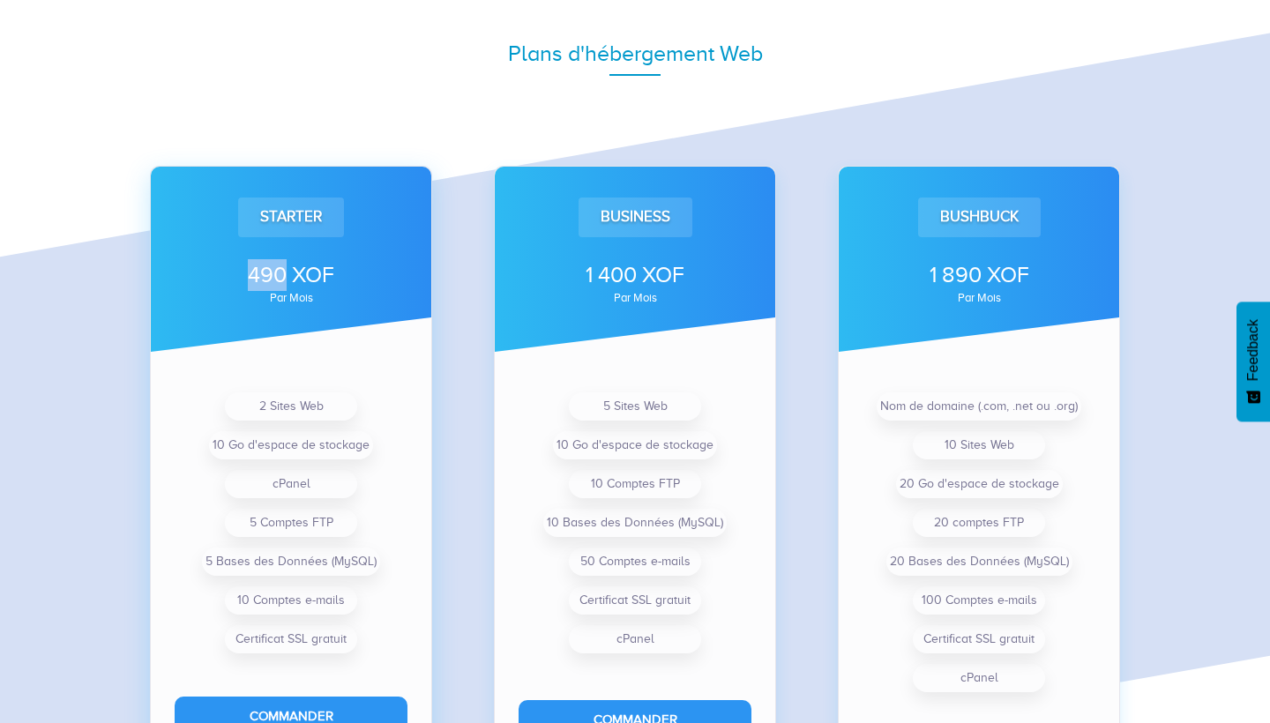
scroll to position [1193, 0]
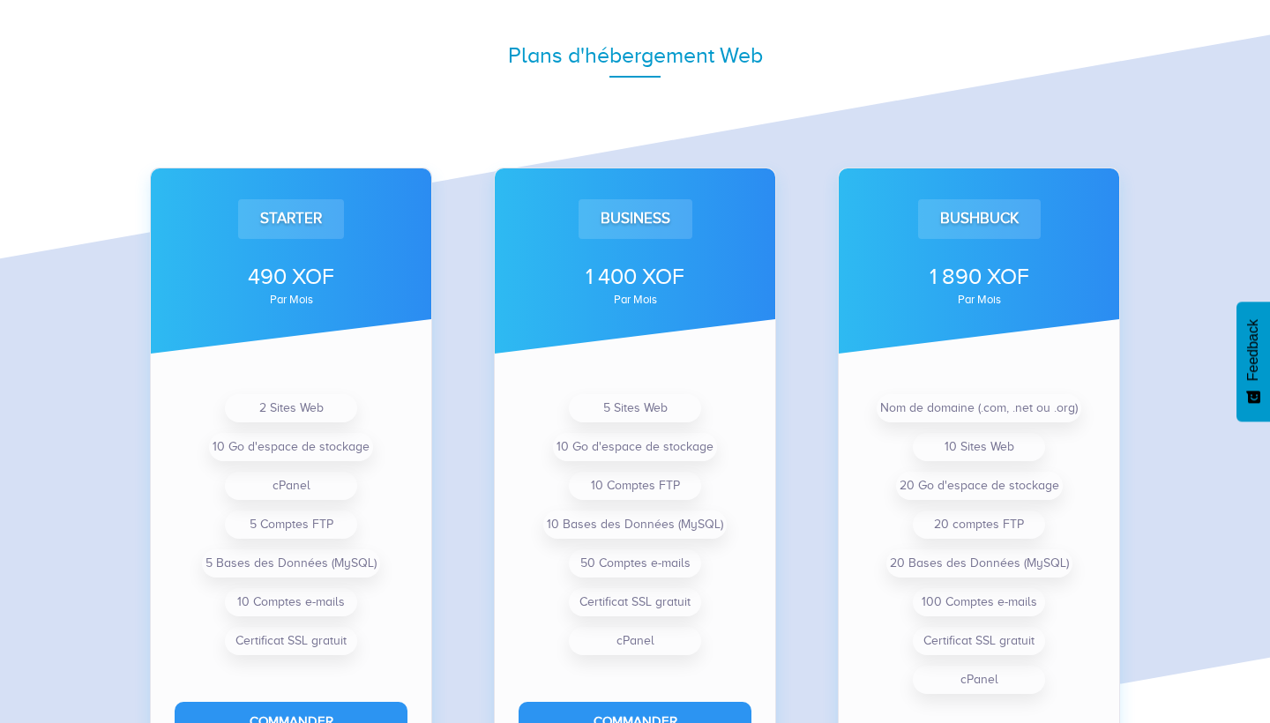
click at [154, 108] on div "Starter 490 XOF par mois 2 Sites Web 10 Go d'espace de stockage cPanel 5 Compte…" at bounding box center [291, 440] width 344 height 687
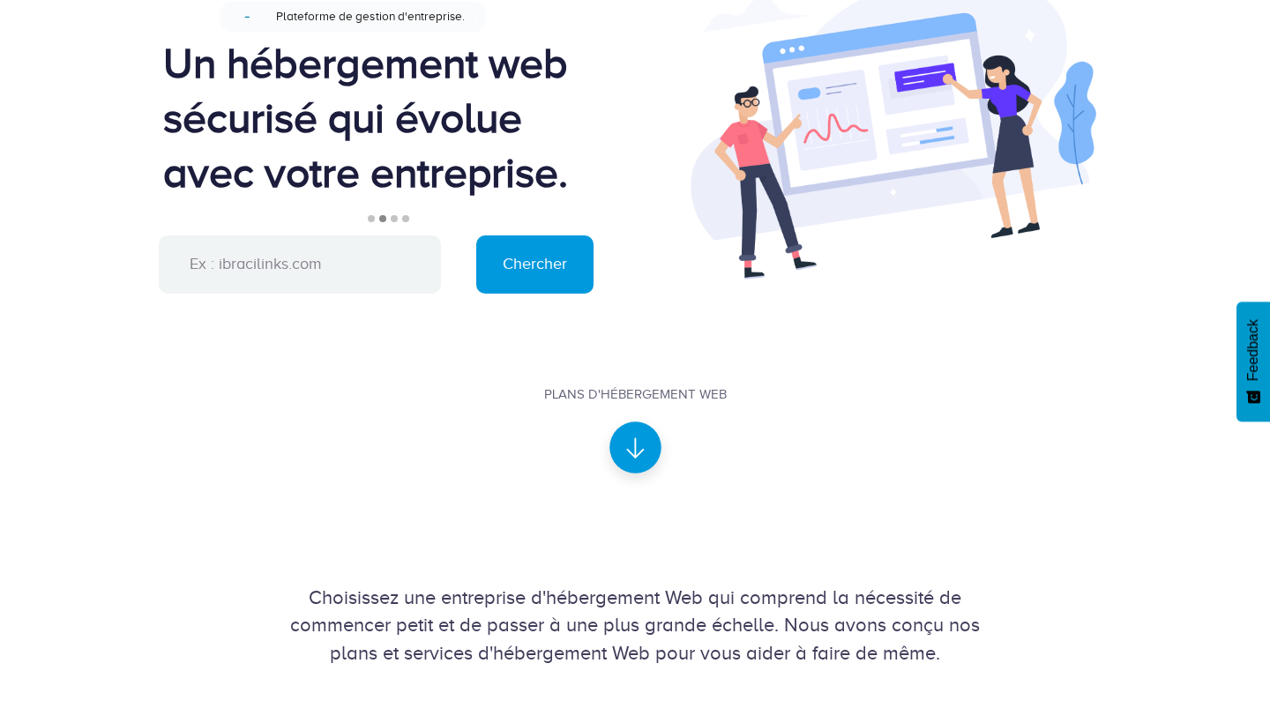
click at [624, 450] on div at bounding box center [635, 448] width 52 height 52
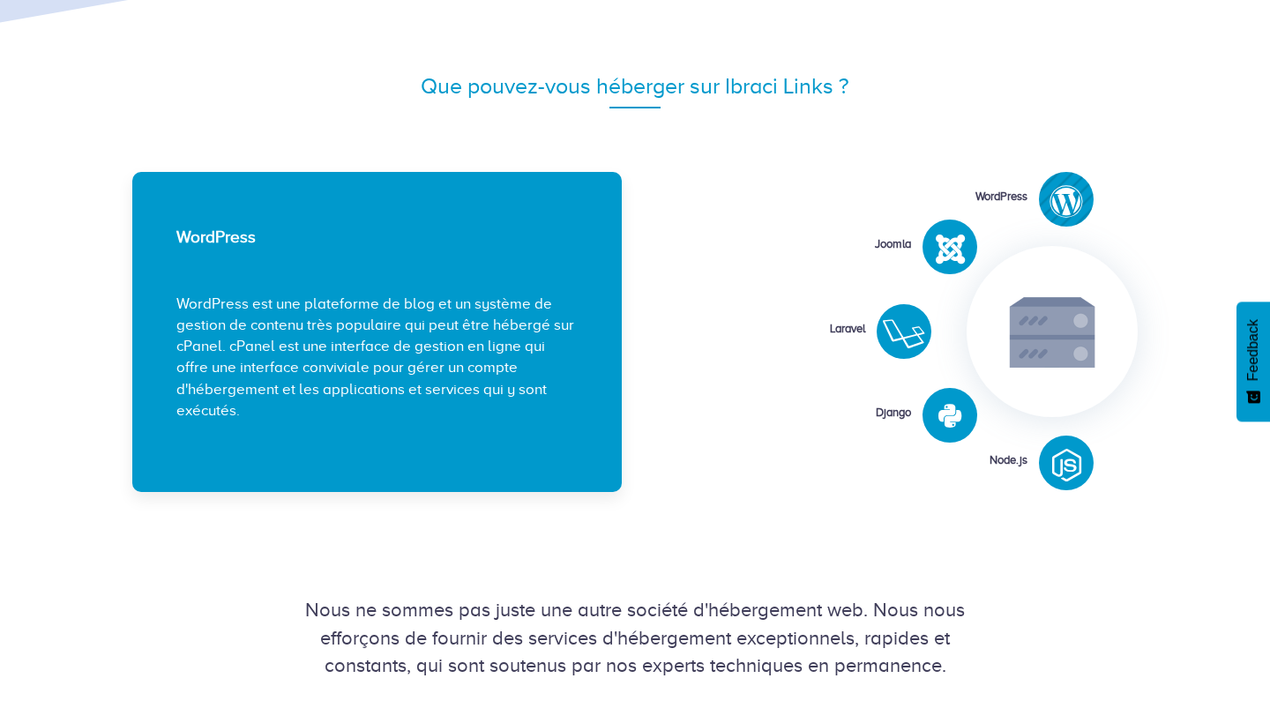
scroll to position [2071, 0]
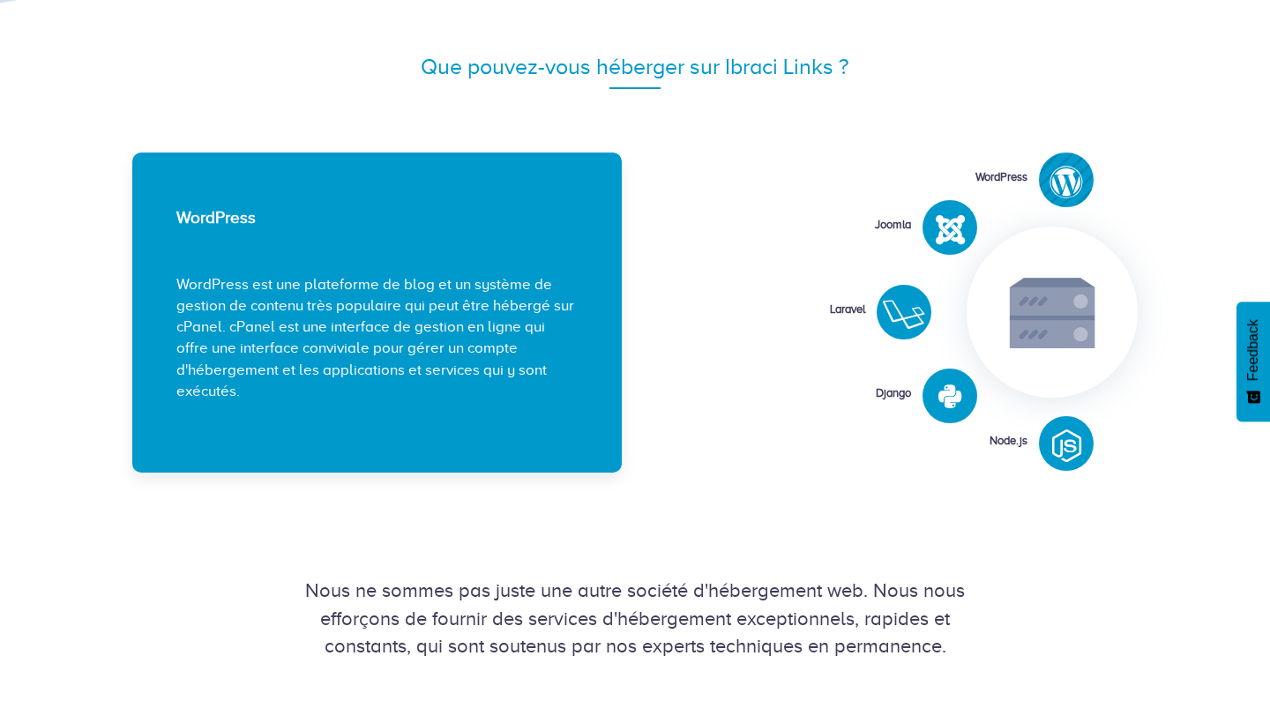
click at [654, 66] on div "Que pouvez-vous héberger sur Ibraci Links ?" at bounding box center [635, 67] width 1006 height 32
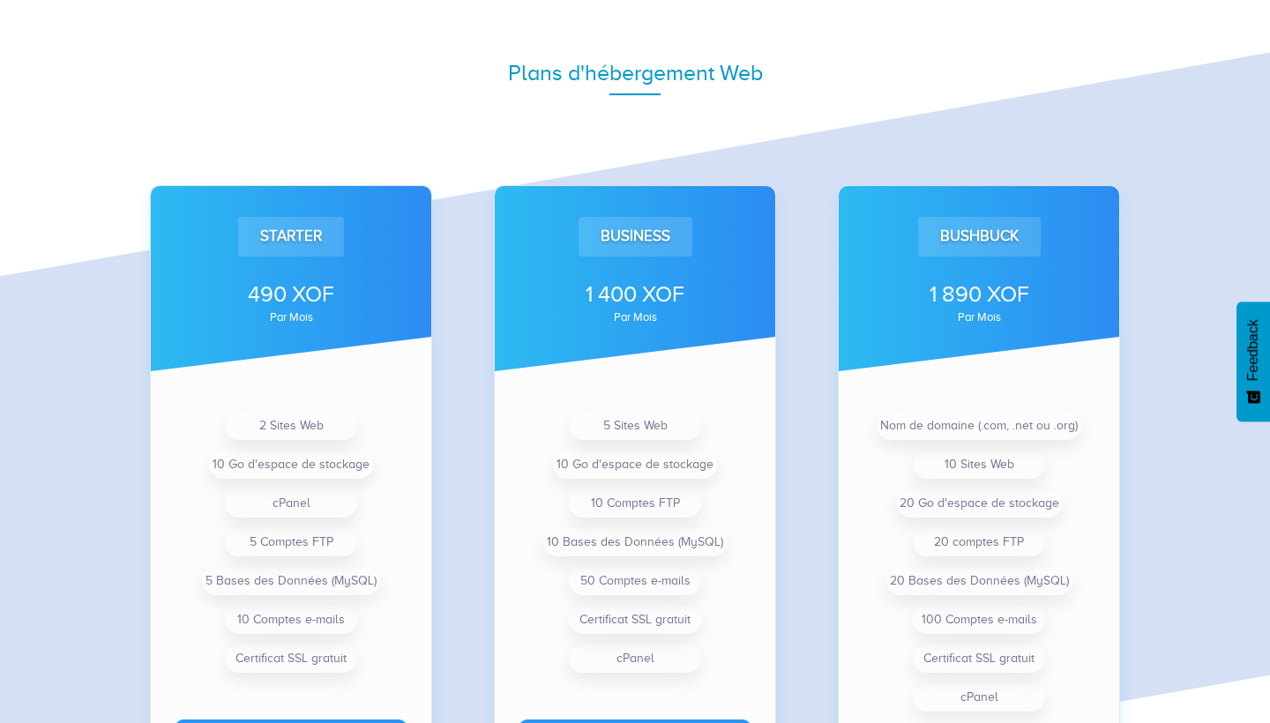
scroll to position [1170, 0]
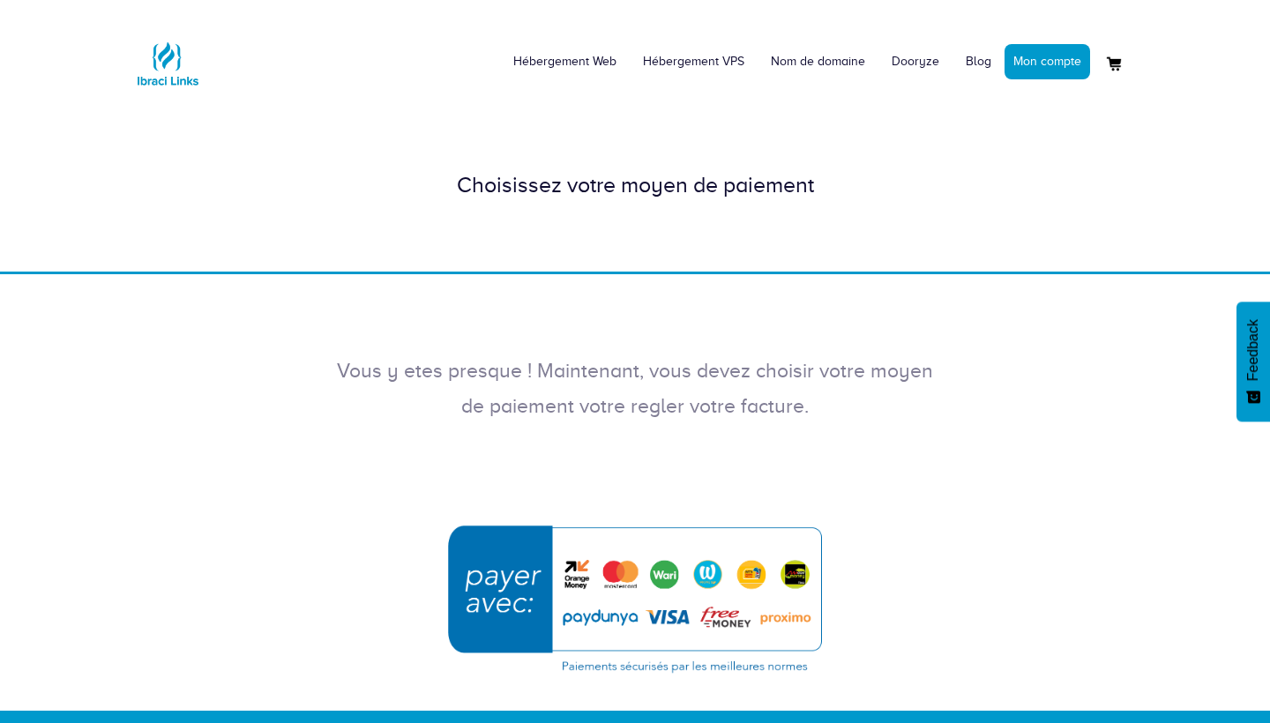
drag, startPoint x: 855, startPoint y: 415, endPoint x: 894, endPoint y: 691, distance: 278.0
click at [894, 691] on div "Hébergement Web Hébergement VPS Nom de domaine Dooryze Blog Mon compte" at bounding box center [635, 355] width 1270 height 711
click at [221, 62] on div "Hébergement Web Hébergement VPS Nom de domaine Dooryze Blog Mon compte" at bounding box center [635, 56] width 1006 height 86
